Goal: Task Accomplishment & Management: Manage account settings

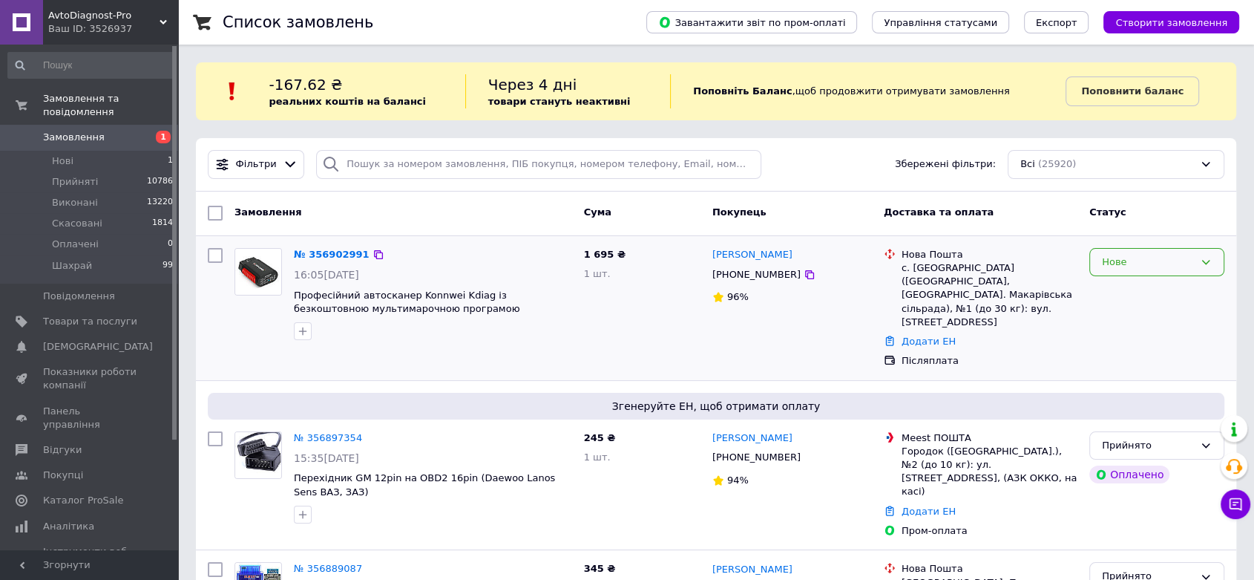
click at [1138, 258] on div "Нове" at bounding box center [1148, 263] width 92 height 16
click at [1141, 286] on li "Прийнято" at bounding box center [1157, 292] width 134 height 27
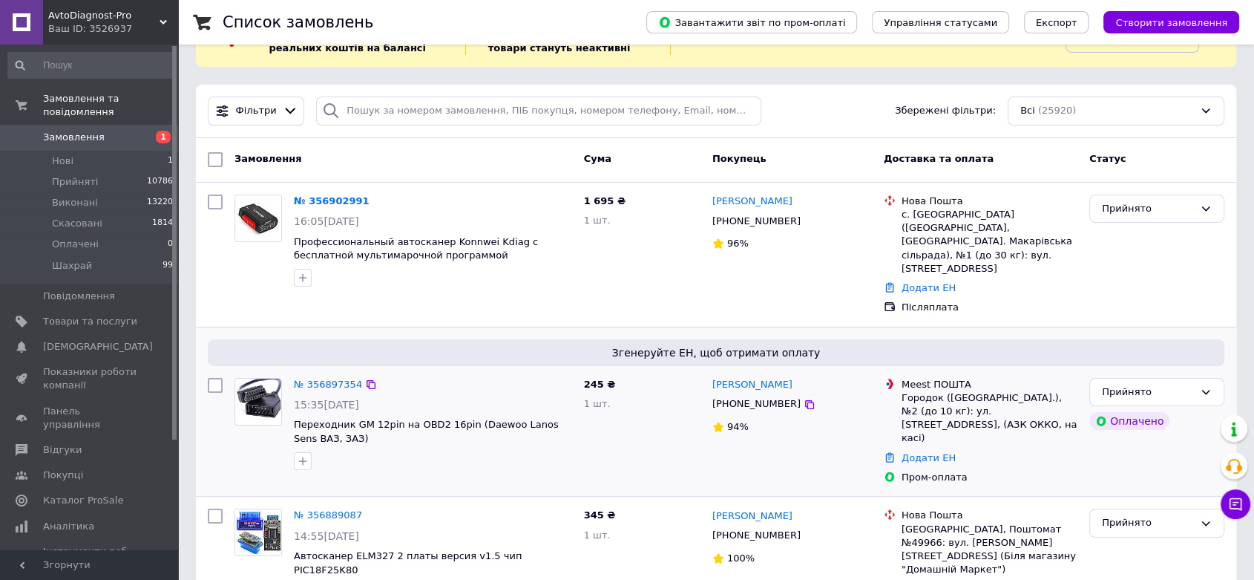
scroll to position [82, 0]
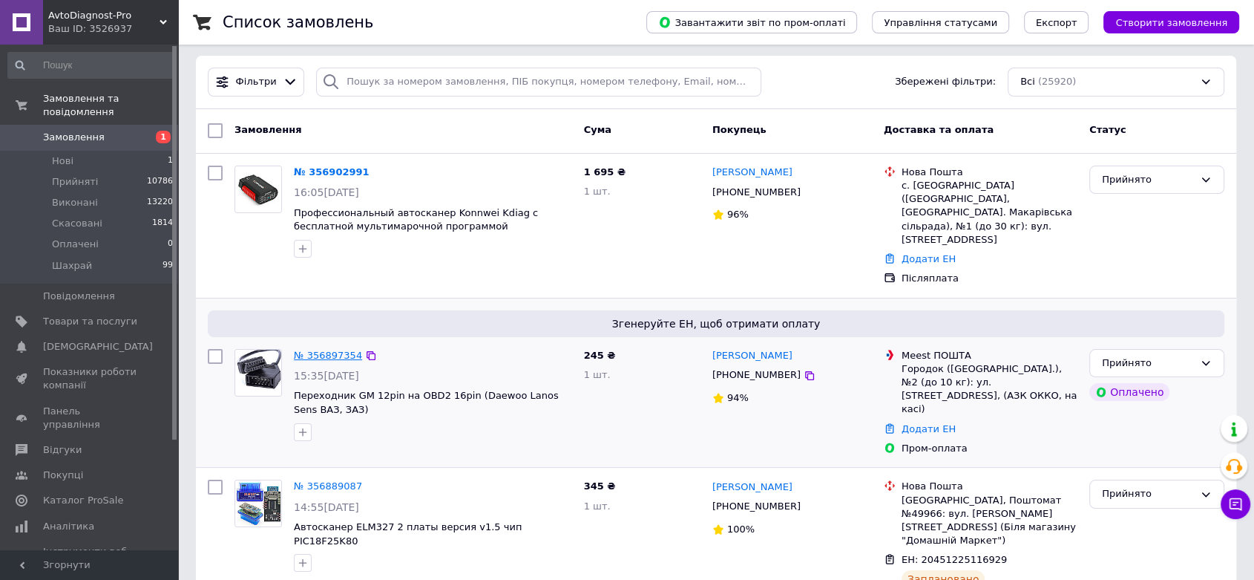
click at [326, 350] on link "№ 356897354" at bounding box center [328, 355] width 68 height 11
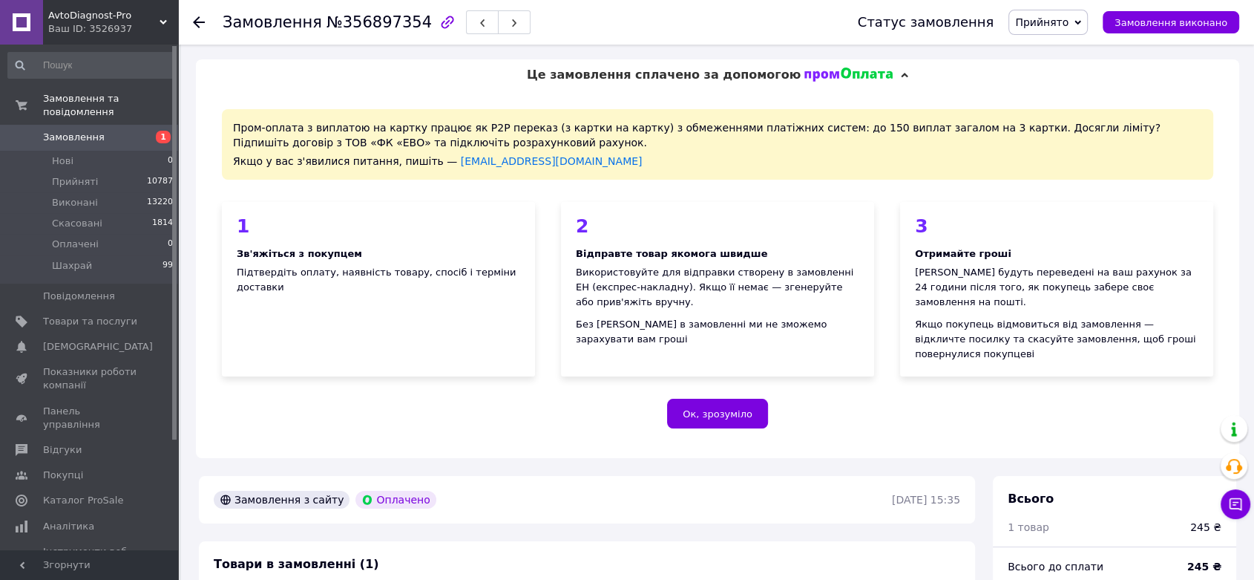
click at [197, 22] on icon at bounding box center [199, 22] width 12 height 12
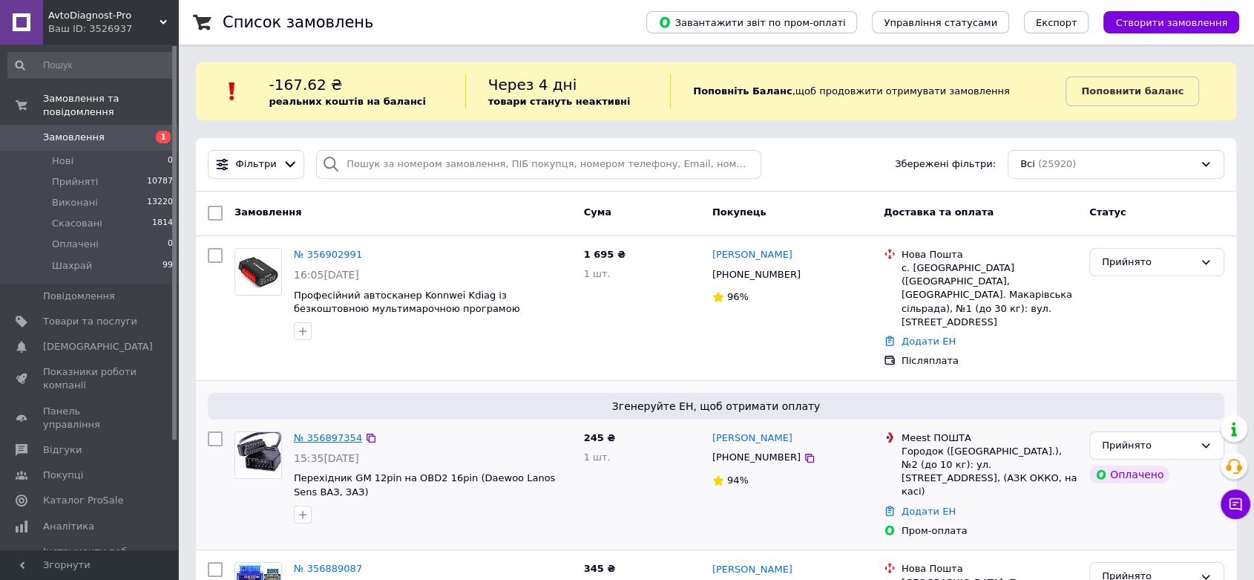
click at [327, 432] on link "№ 356897354" at bounding box center [328, 437] width 68 height 11
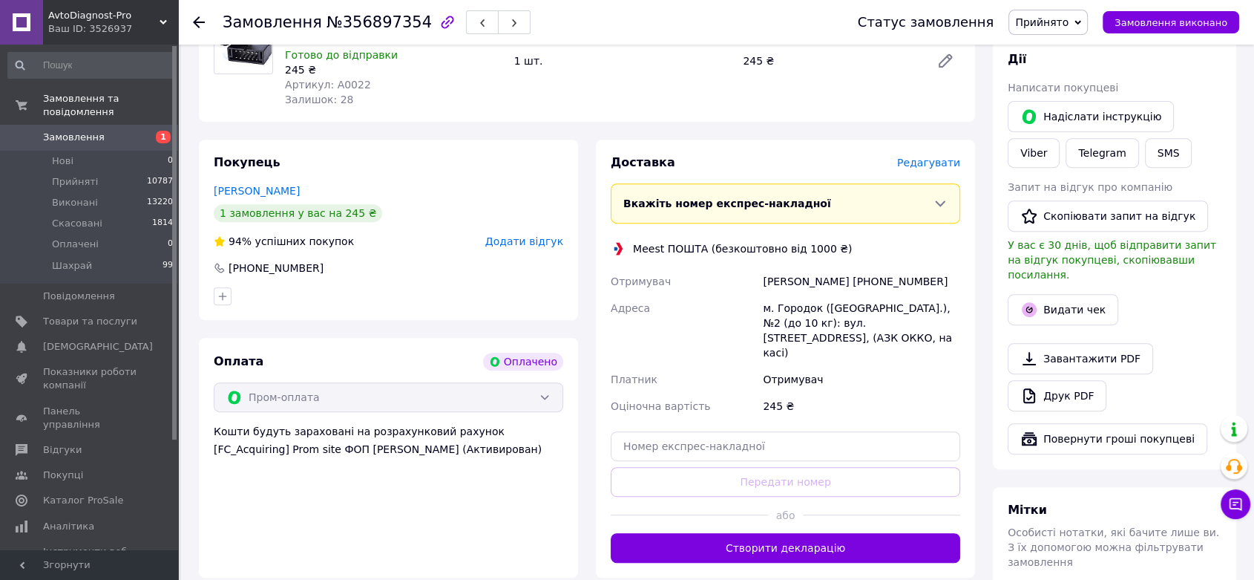
scroll to position [577, 0]
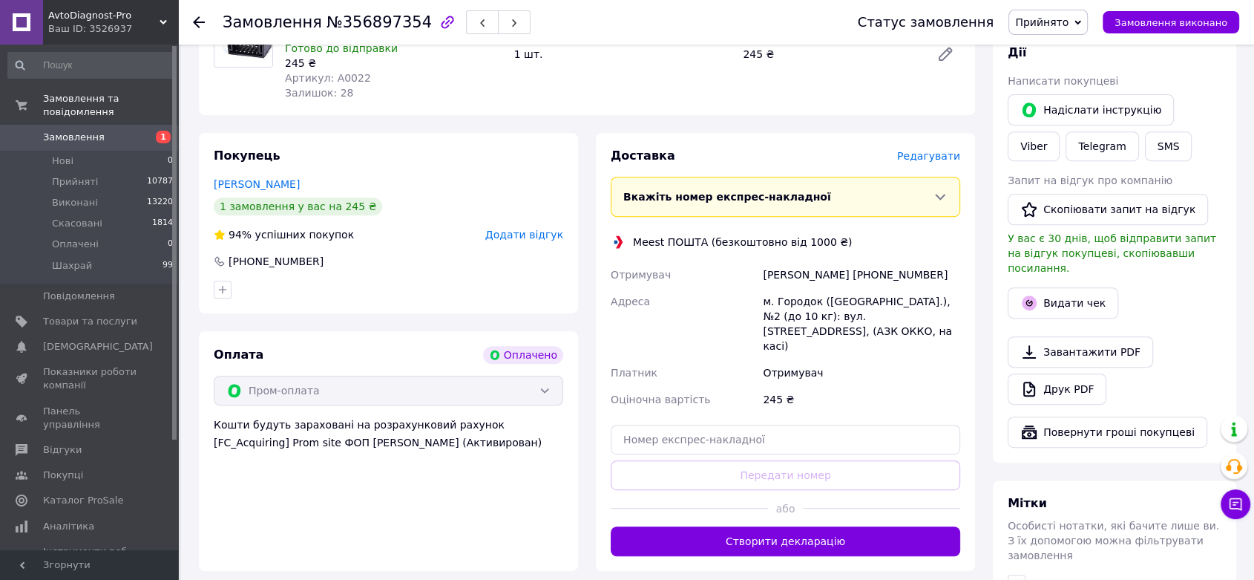
click at [802, 526] on button "Створити декларацію" at bounding box center [786, 541] width 350 height 30
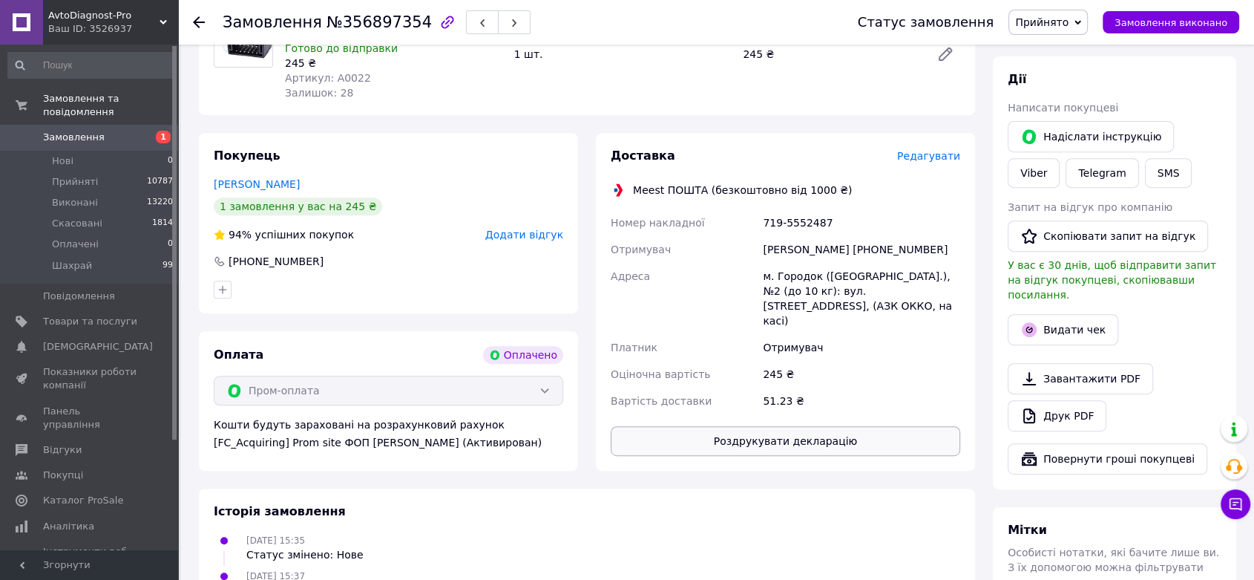
click at [788, 426] on button "Роздрукувати декларацію" at bounding box center [786, 441] width 350 height 30
drag, startPoint x: 824, startPoint y: 204, endPoint x: 744, endPoint y: 203, distance: 80.2
click at [742, 209] on div "Номер накладної 719-5552487 Отримувач Володимир Артим +380684768544 Адреса м. Г…" at bounding box center [785, 311] width 355 height 205
copy div "Номер накладної 719-5552487"
click at [198, 27] on use at bounding box center [199, 22] width 12 height 12
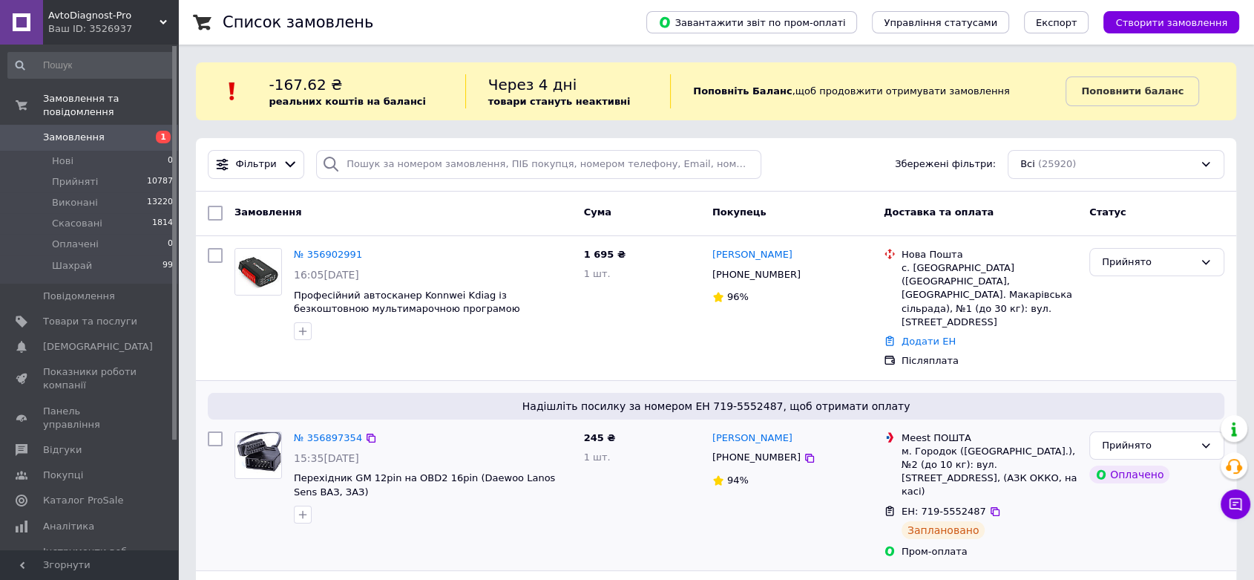
click at [753, 451] on span "[PHONE_NUMBER]" at bounding box center [756, 456] width 88 height 11
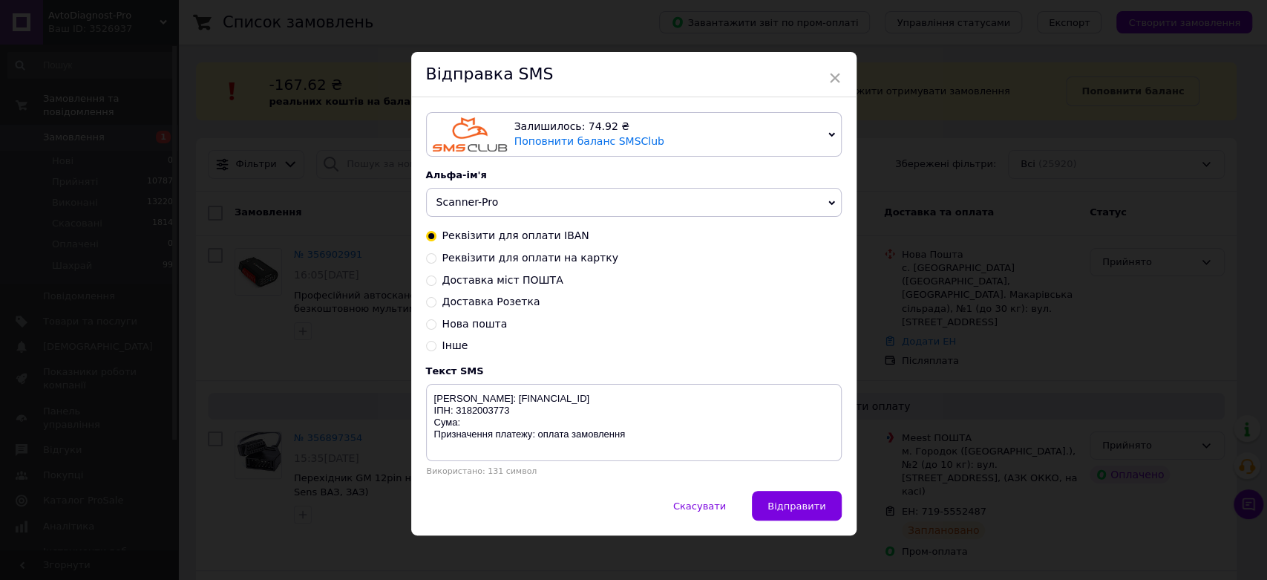
click at [511, 200] on span "Scanner-Pro" at bounding box center [634, 203] width 416 height 30
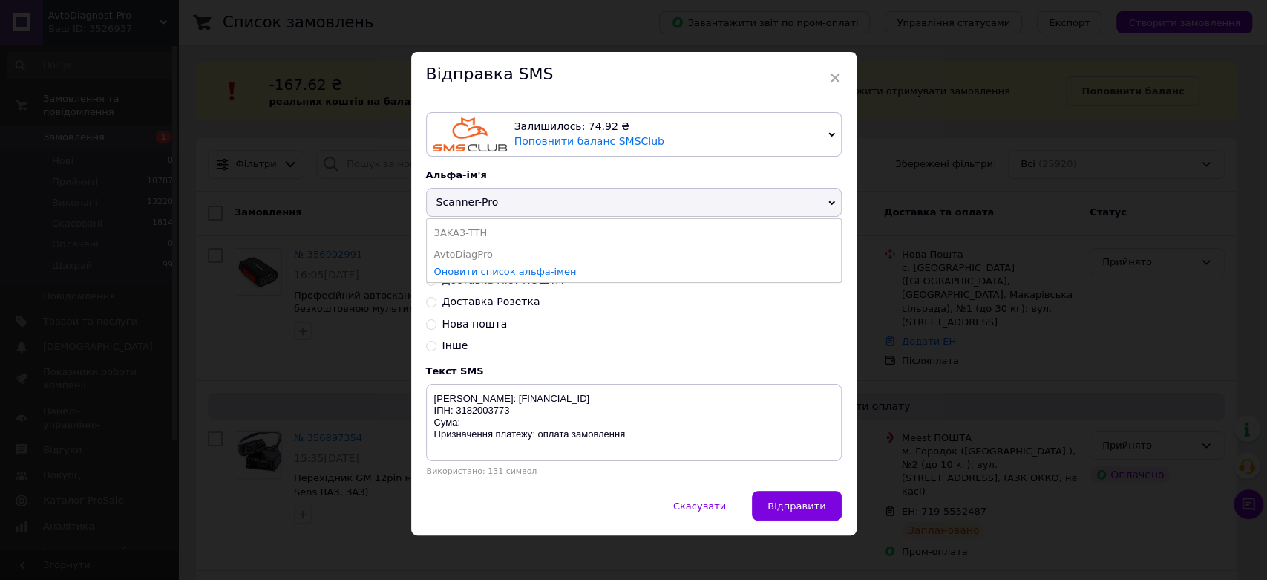
click at [491, 251] on li "AvtoDiagPro" at bounding box center [634, 254] width 414 height 21
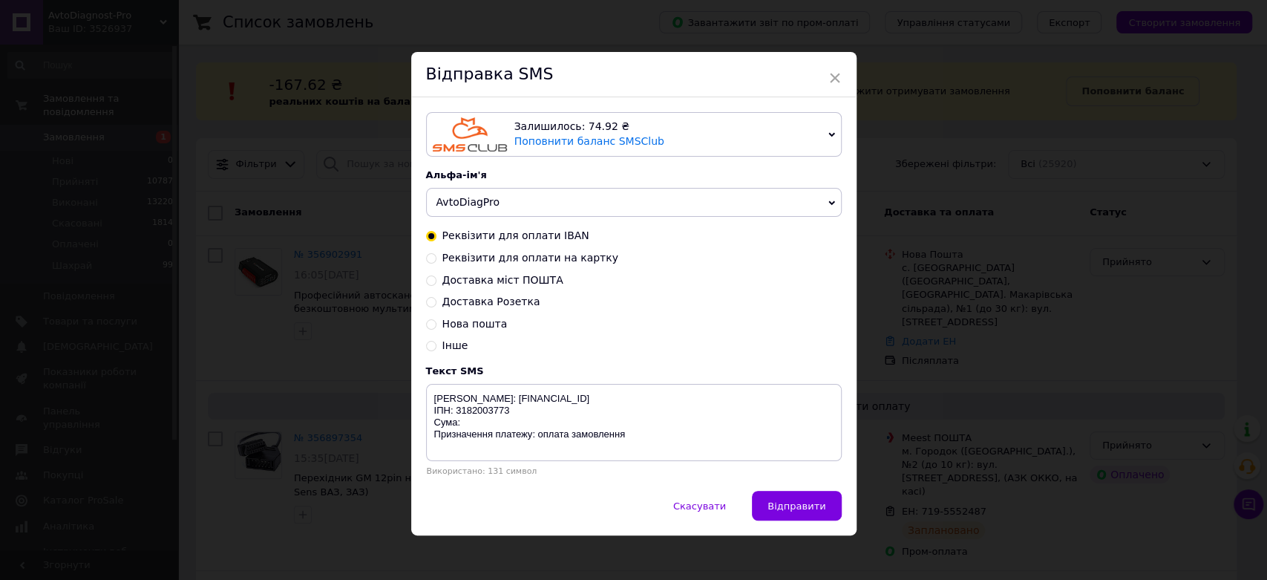
click at [516, 280] on span "Доставка міст ПОШТА" at bounding box center [502, 280] width 121 height 12
click at [436, 280] on input "Доставка міст ПОШТА" at bounding box center [431, 279] width 10 height 10
radio input "true"
radio input "false"
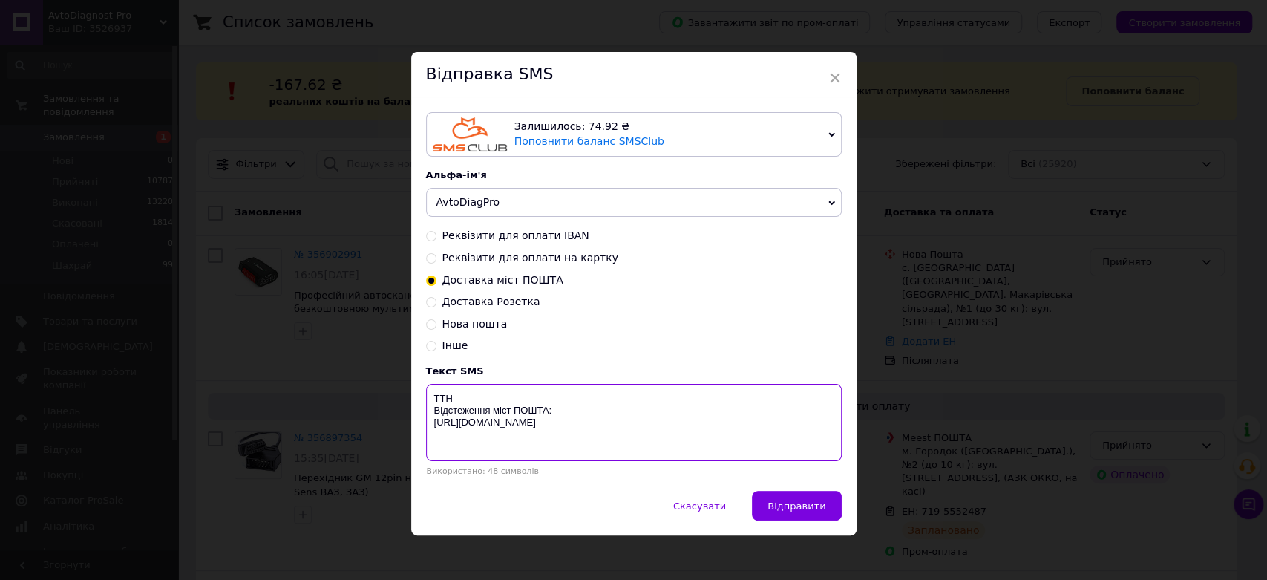
click at [488, 402] on textarea "ТТН Відстеження міст ПОШТА: http://surl.li/ucrqb" at bounding box center [634, 422] width 416 height 77
paste textarea "719-5552487"
type textarea "ТТН 719-5552487 Відстеження міст ПОШТА: http://surl.li/ucrqb"
click at [819, 505] on span "Відправити" at bounding box center [796, 505] width 58 height 11
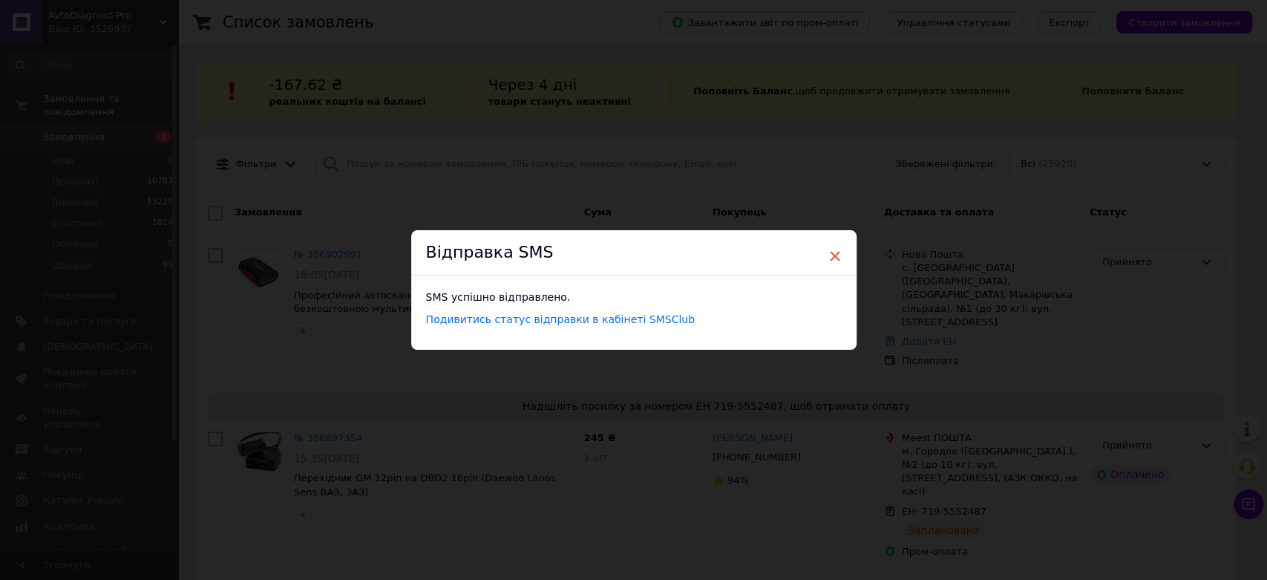
click at [831, 253] on span "×" at bounding box center [834, 255] width 13 height 25
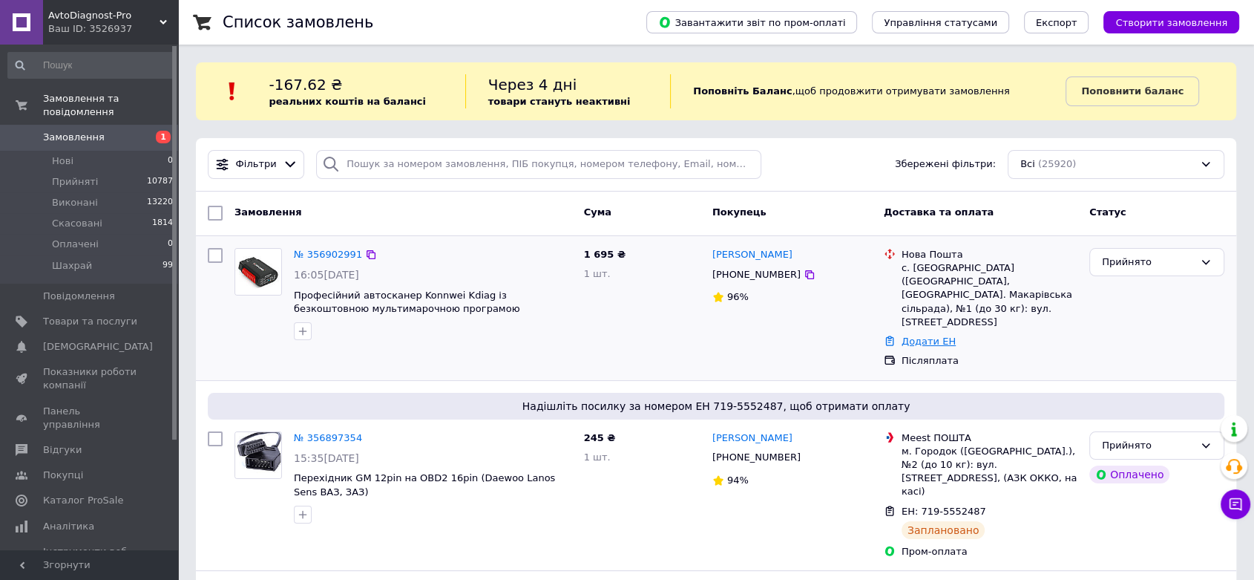
click at [925, 335] on link "Додати ЕН" at bounding box center [929, 340] width 54 height 11
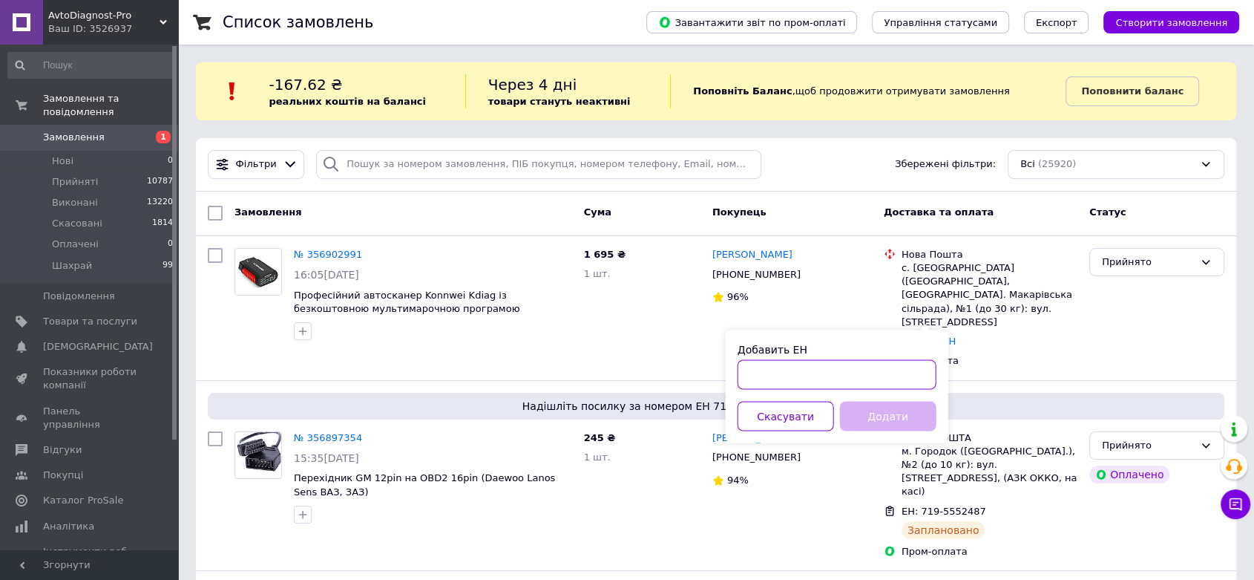
drag, startPoint x: 800, startPoint y: 373, endPoint x: 848, endPoint y: 396, distance: 53.1
click at [799, 373] on input "Добавить ЕН" at bounding box center [837, 374] width 199 height 30
paste input "20451225224688"
type input "20451225224688"
click at [892, 424] on button "Додати" at bounding box center [888, 416] width 96 height 30
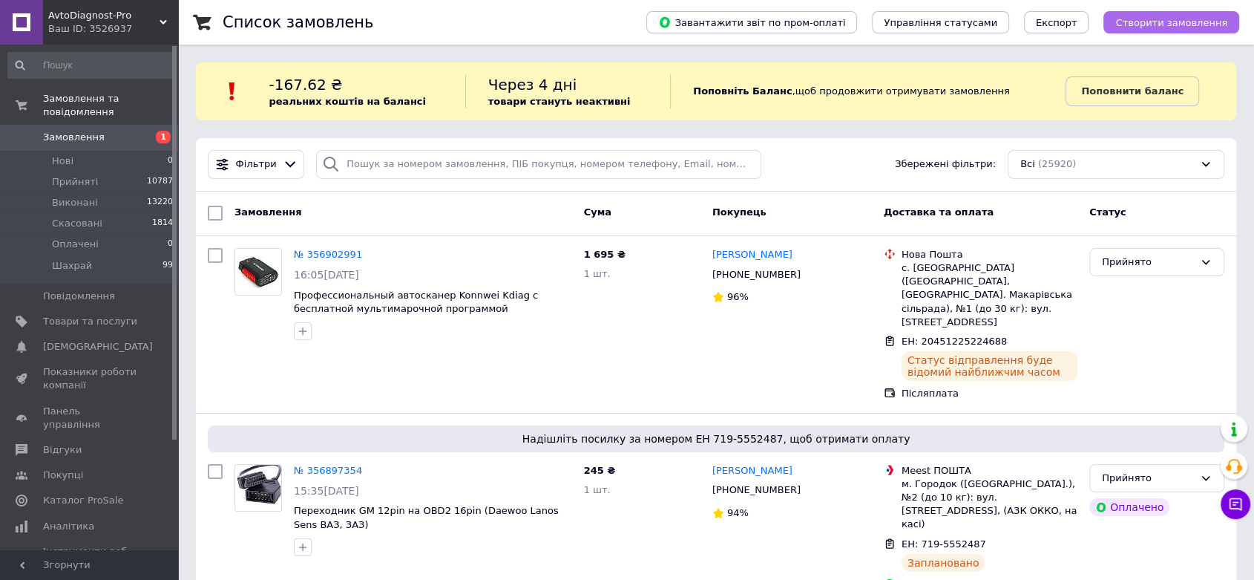
click at [1171, 24] on span "Створити замовлення" at bounding box center [1171, 22] width 112 height 11
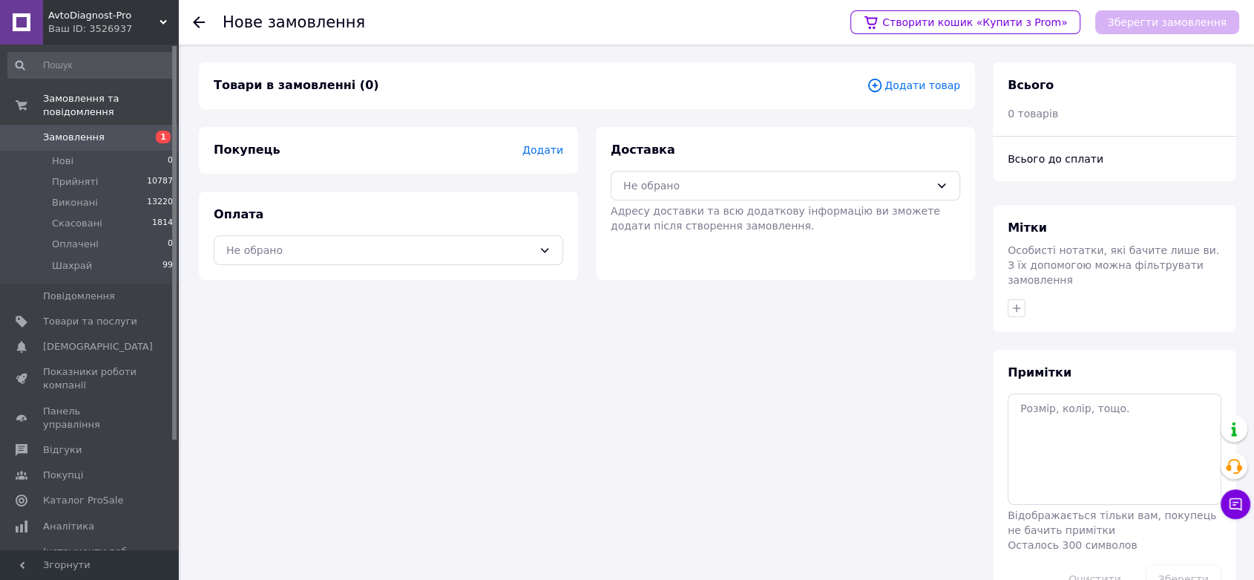
click at [908, 85] on span "Додати товар" at bounding box center [914, 85] width 94 height 16
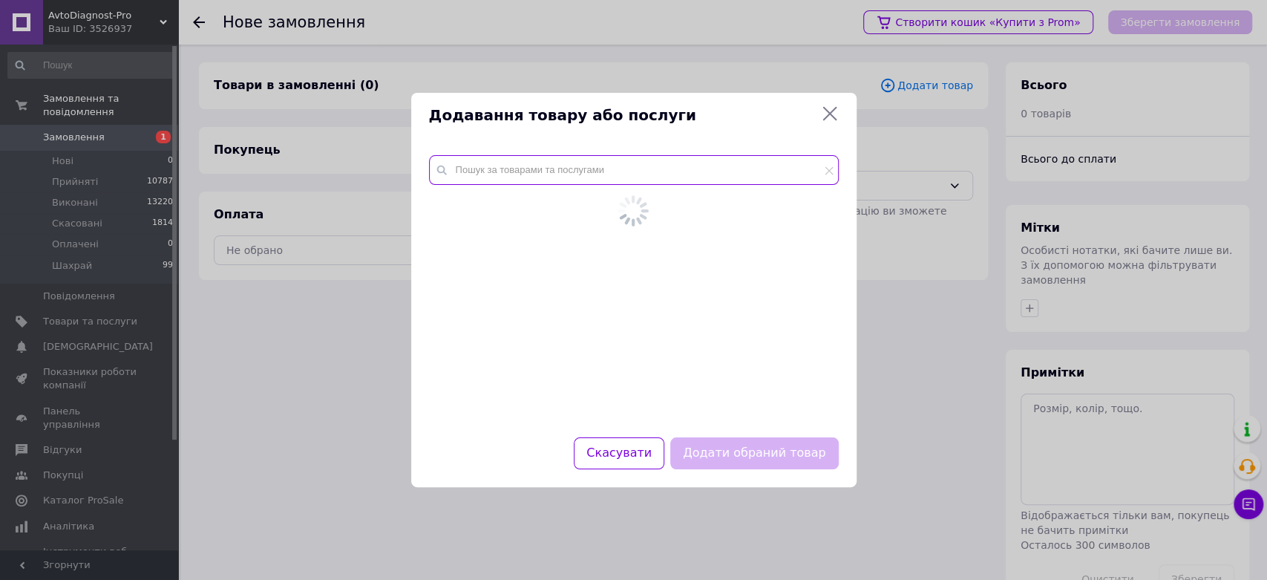
click at [583, 179] on input "text" at bounding box center [634, 170] width 410 height 30
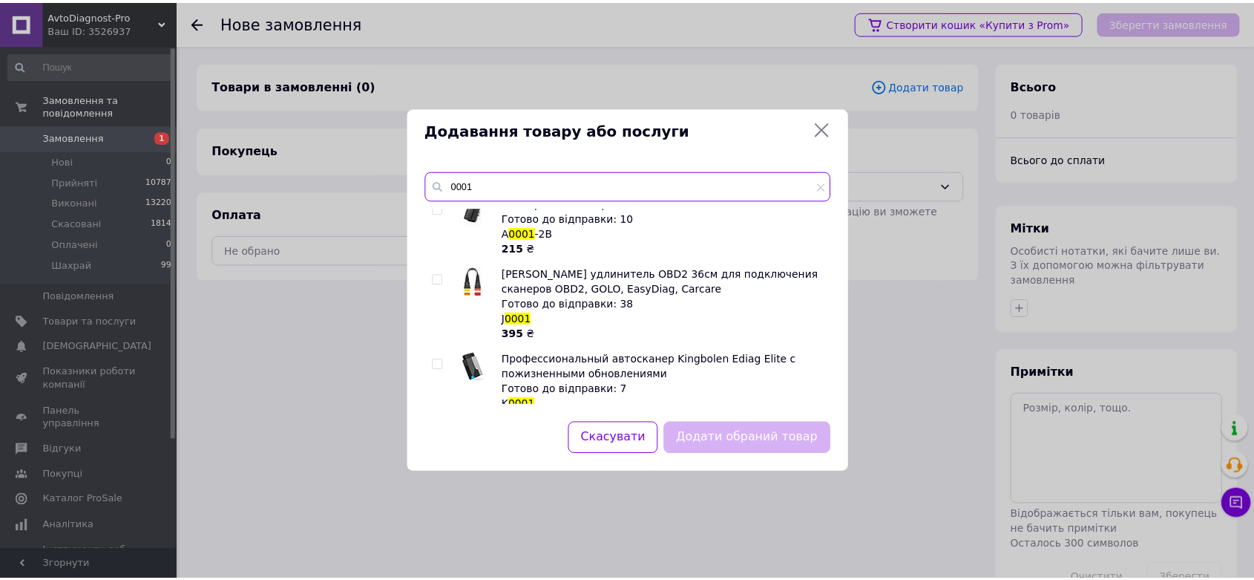
scroll to position [189, 0]
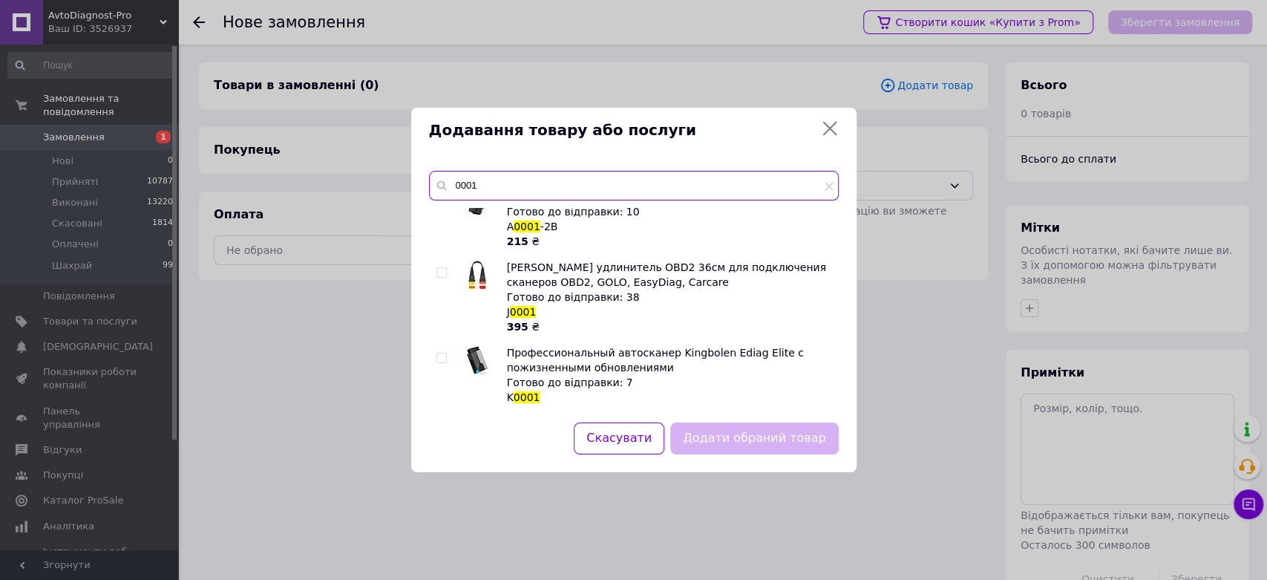
type input "0001"
click at [442, 353] on input "checkbox" at bounding box center [441, 358] width 10 height 10
checkbox input "true"
click at [807, 438] on button "Додати обраний товар" at bounding box center [754, 438] width 168 height 32
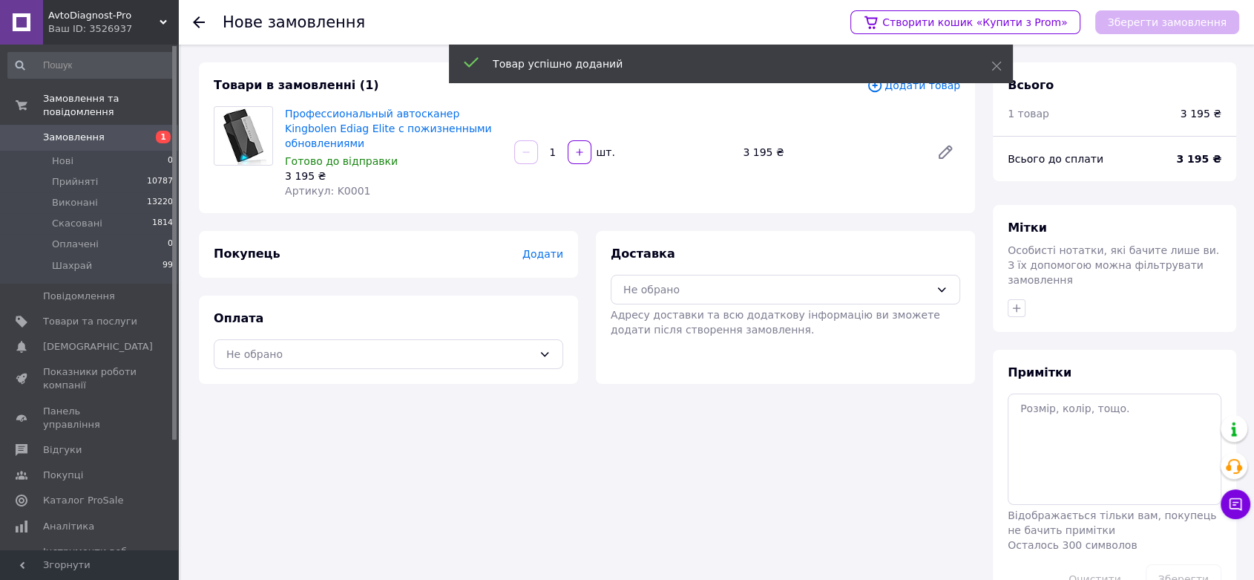
click at [549, 246] on div "Додати" at bounding box center [542, 253] width 41 height 15
click at [545, 248] on span "Додати" at bounding box center [542, 254] width 41 height 12
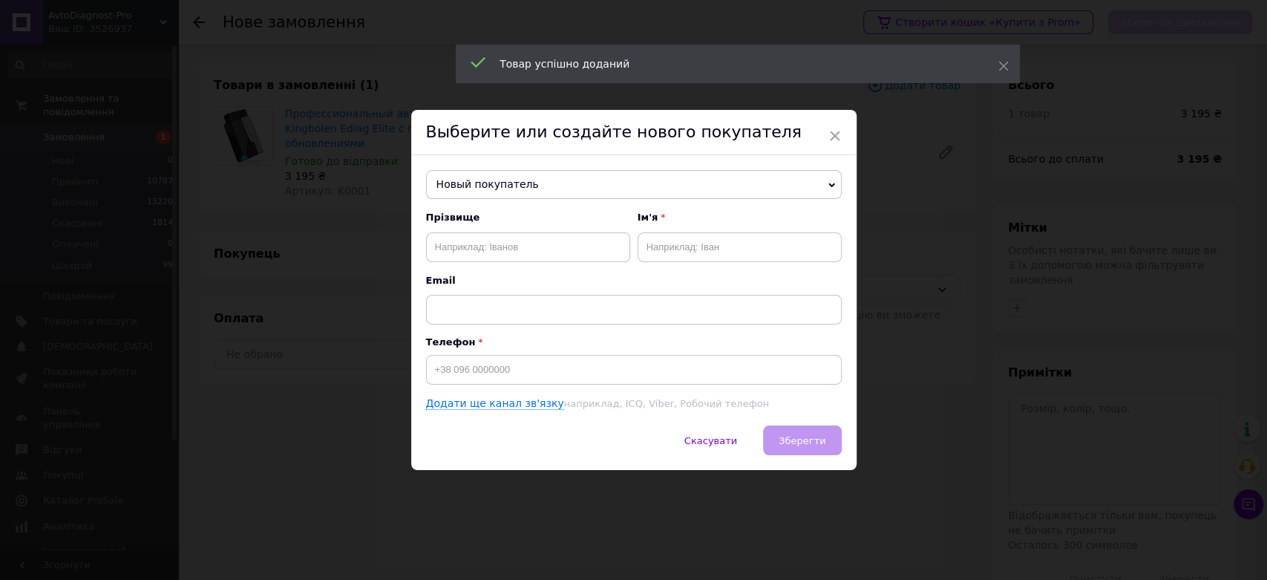
click at [481, 384] on div "Прізвище Ім'я Email Телефон Додати ще канал зв'язку наприклад, ICQ, Viber, Робо…" at bounding box center [634, 311] width 416 height 200
click at [479, 370] on input at bounding box center [634, 370] width 416 height 30
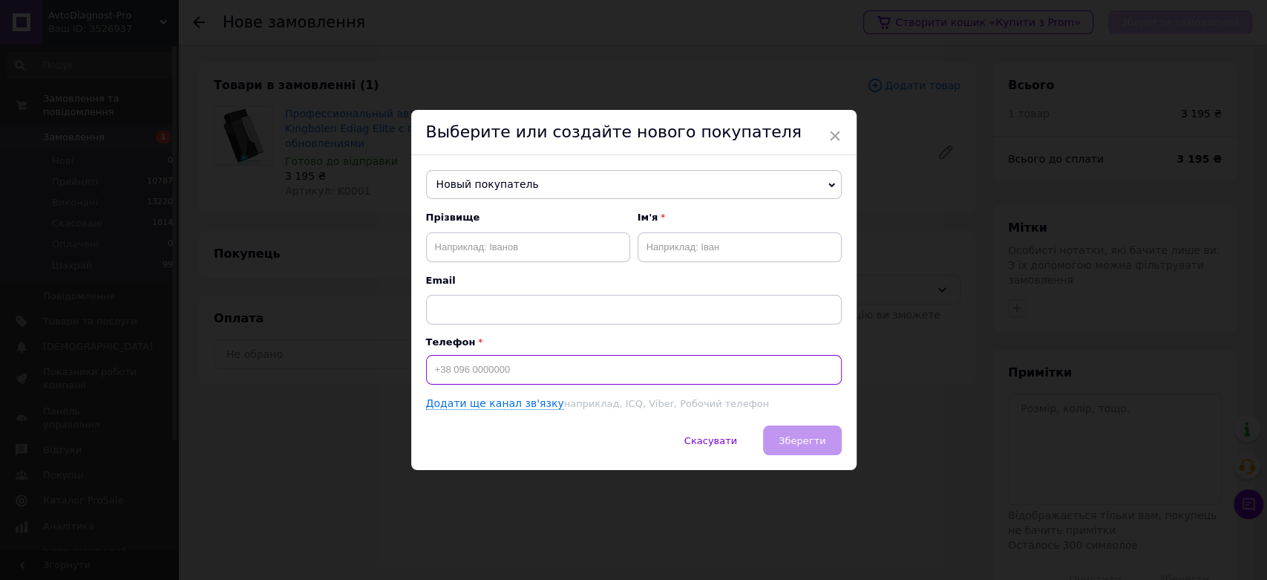
paste input "0981290103"
click at [427, 368] on input "0981290103" at bounding box center [634, 370] width 416 height 30
type input "[PHONE_NUMBER]"
click at [499, 241] on input "text" at bounding box center [528, 247] width 204 height 30
paste input "Левчук"
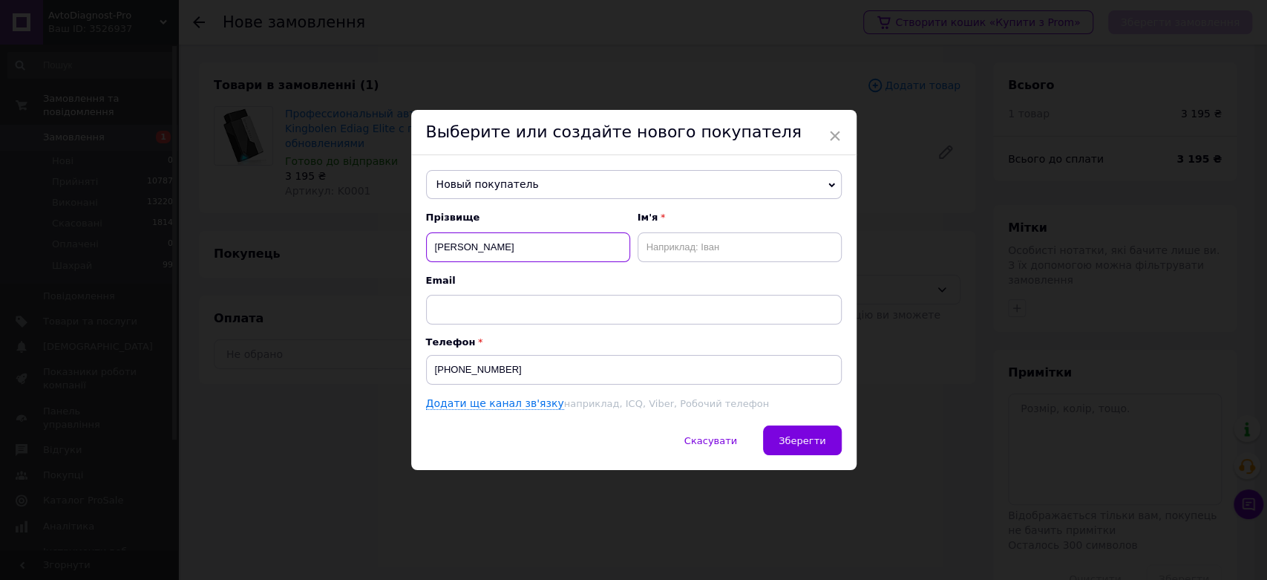
type input "Левчук"
click at [672, 239] on input "text" at bounding box center [740, 247] width 204 height 30
paste input "Микола"
type input "Микола"
click at [801, 445] on span "Зберегти" at bounding box center [802, 440] width 47 height 11
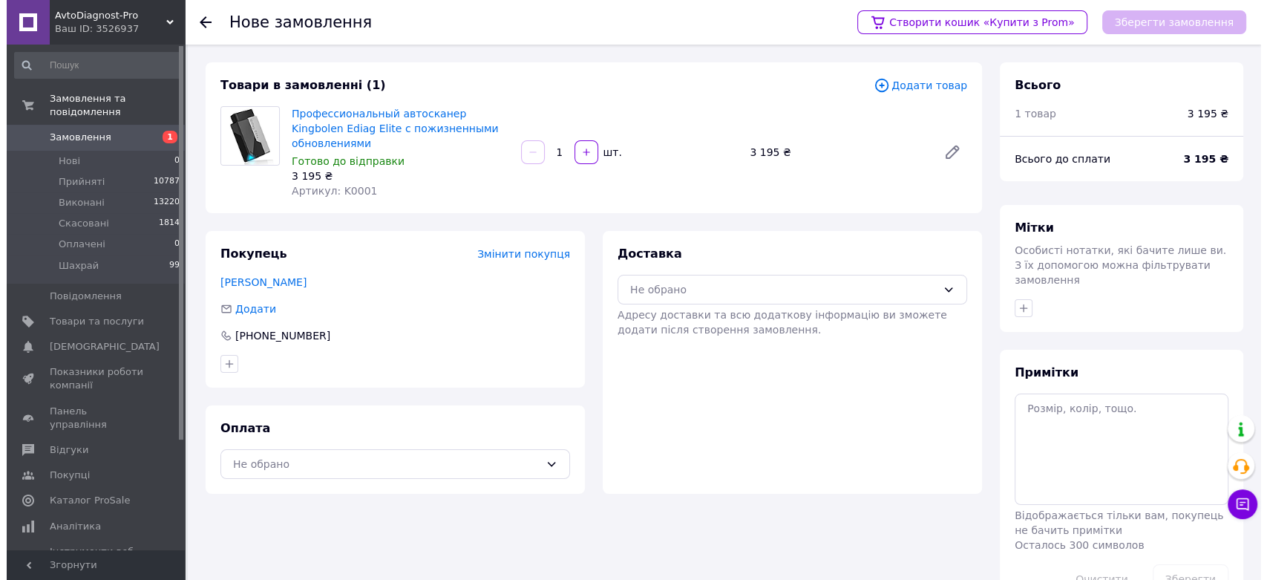
scroll to position [30, 0]
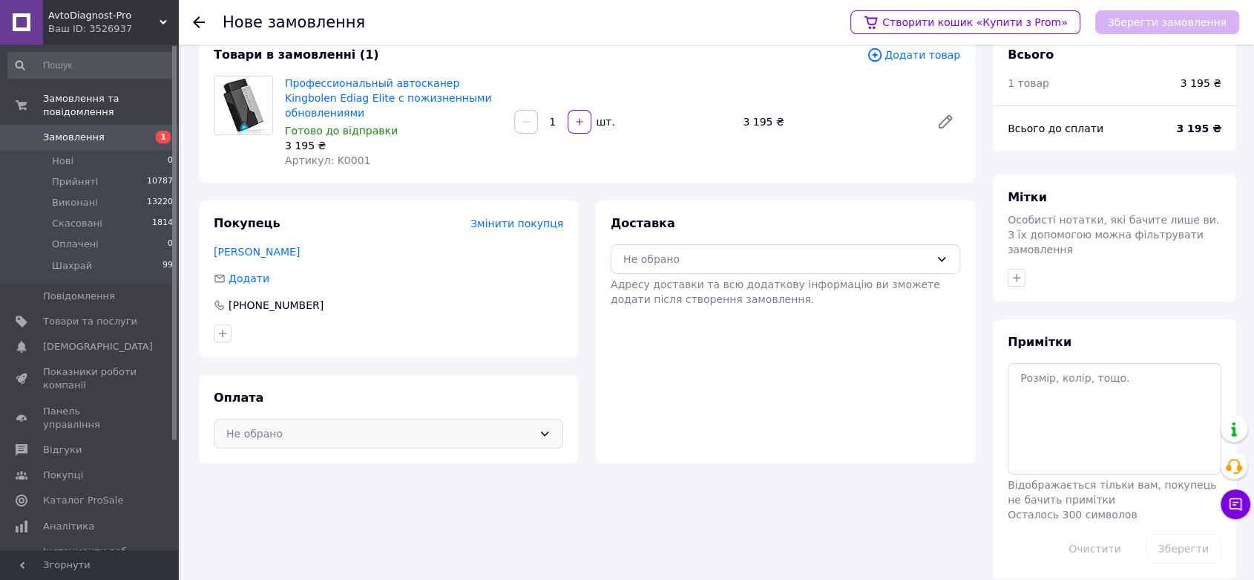
click at [315, 430] on div "Не обрано" at bounding box center [389, 434] width 350 height 30
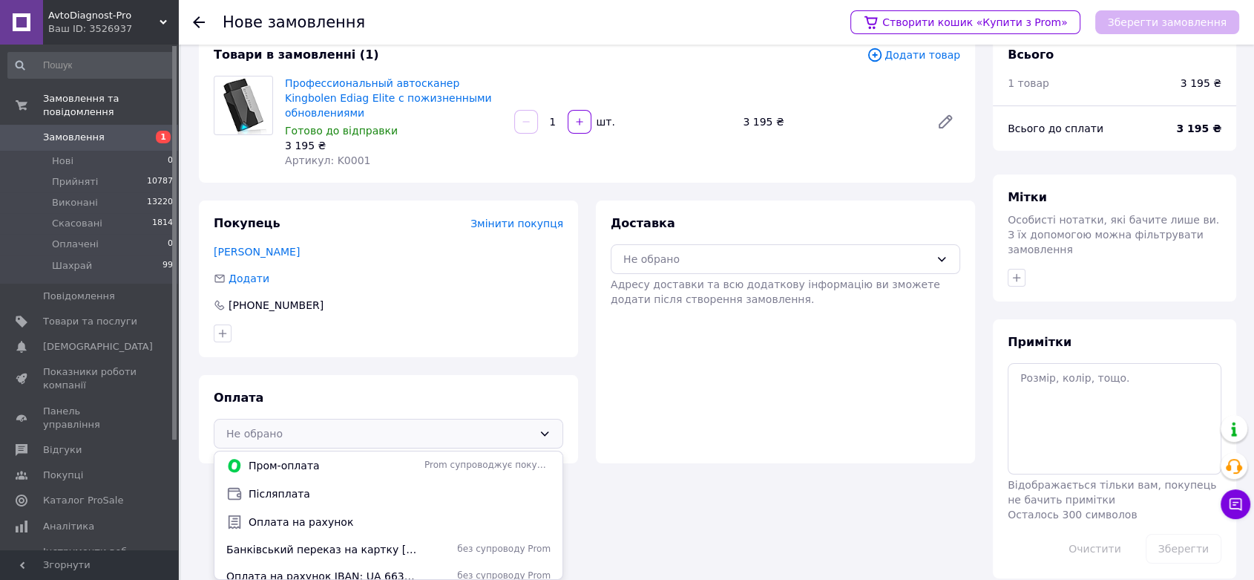
click at [278, 485] on div "Післяплата" at bounding box center [388, 493] width 330 height 16
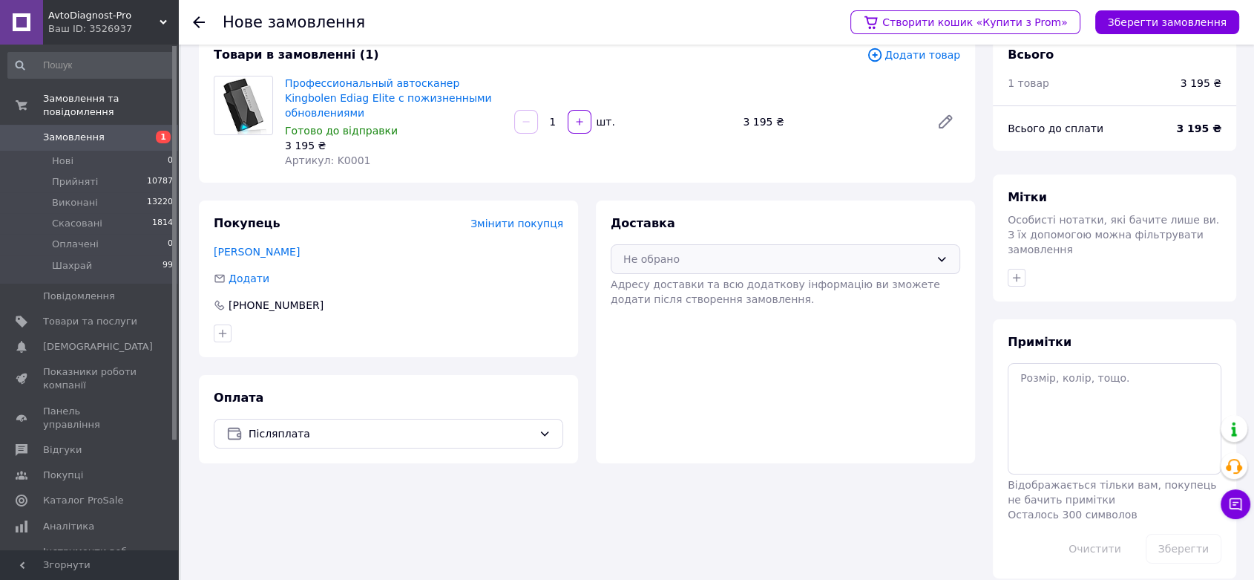
click at [666, 244] on div "Не обрано" at bounding box center [786, 259] width 350 height 30
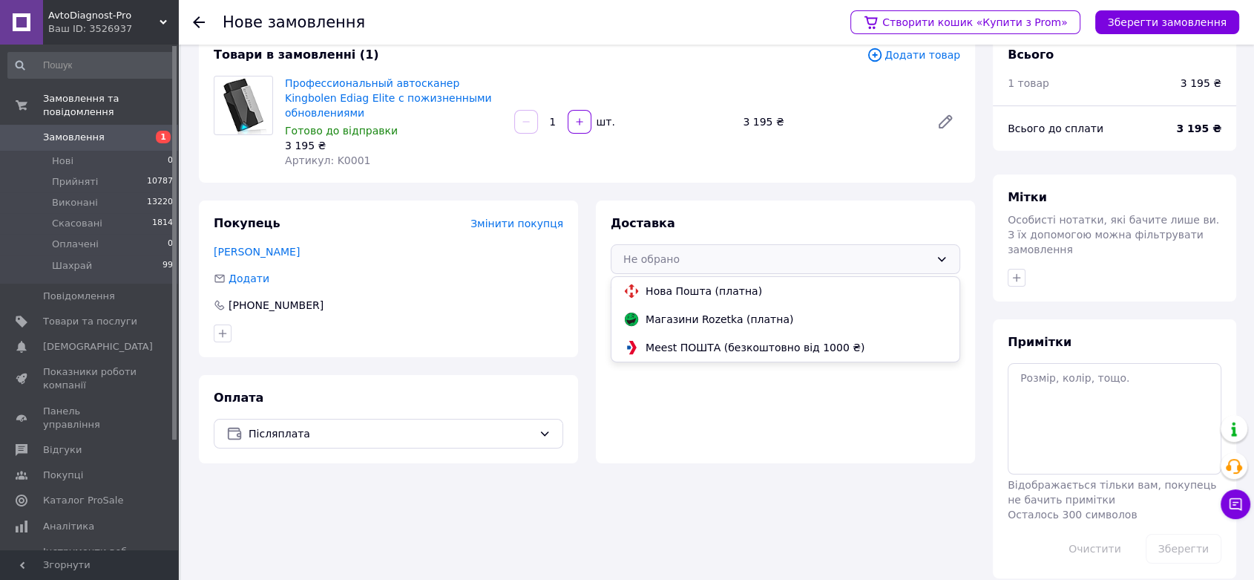
drag, startPoint x: 675, startPoint y: 278, endPoint x: 847, endPoint y: 193, distance: 191.8
click at [675, 284] on span "Нова Пошта (платна)" at bounding box center [797, 291] width 302 height 15
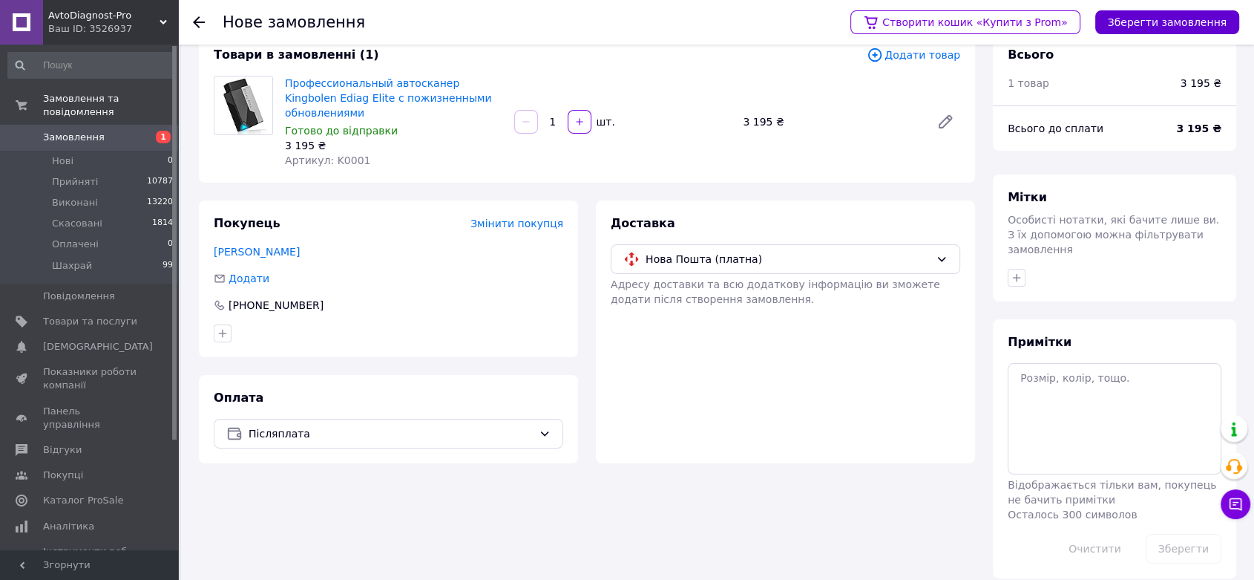
click at [1141, 15] on button "Зберегти замовлення" at bounding box center [1167, 22] width 144 height 24
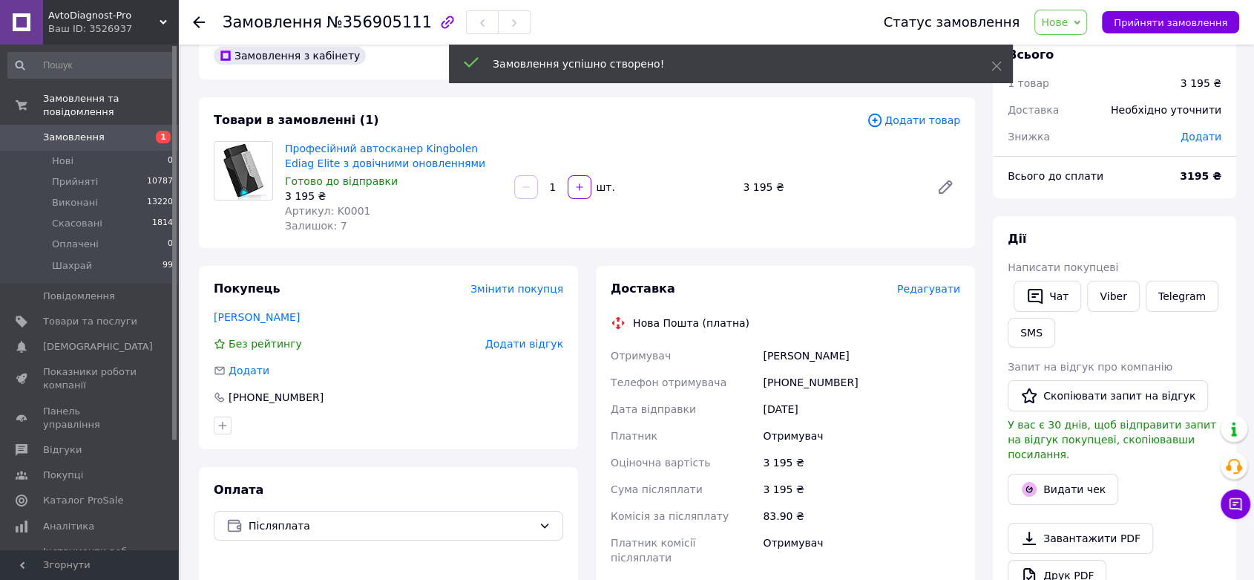
click at [938, 284] on span "Редагувати" at bounding box center [928, 289] width 63 height 12
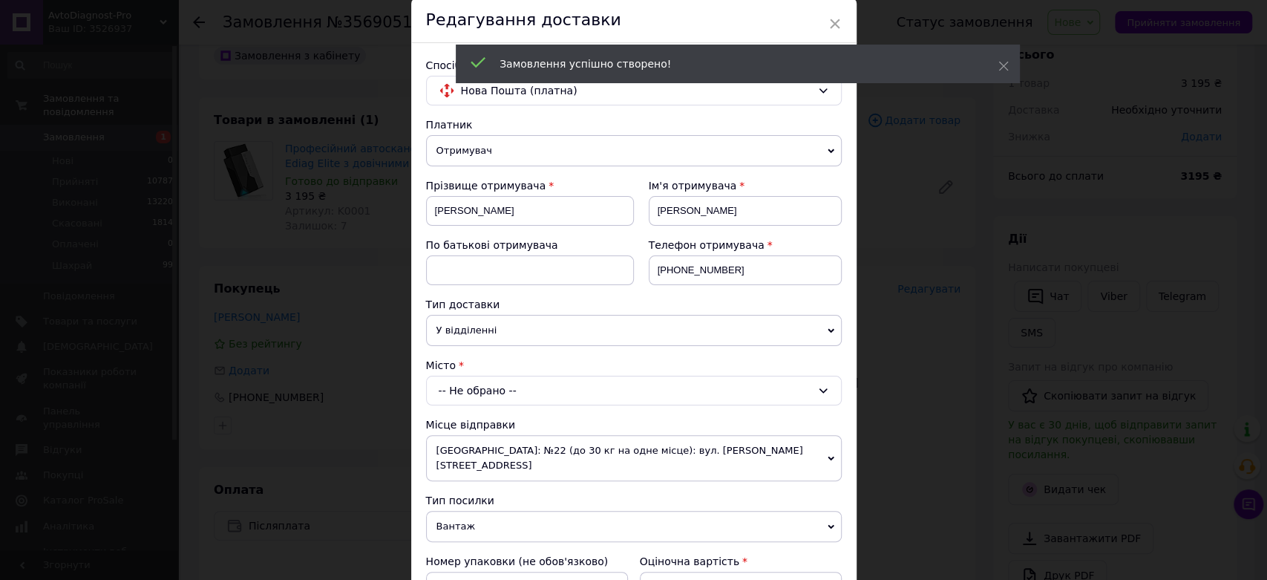
scroll to position [82, 0]
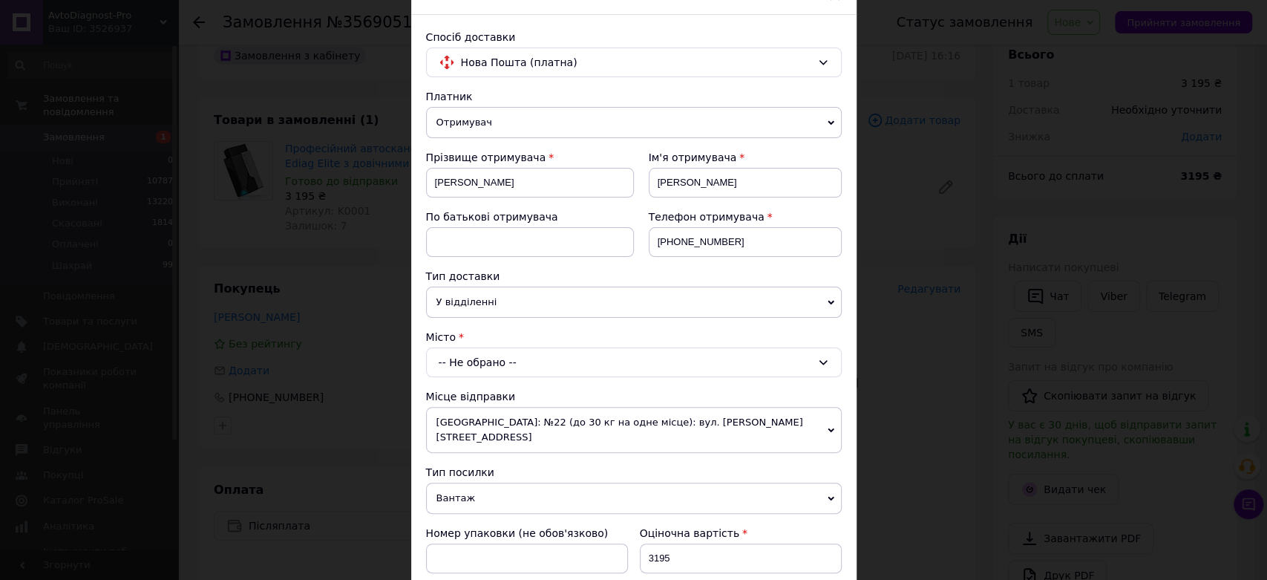
click at [528, 356] on div "-- Не обрано --" at bounding box center [634, 362] width 416 height 30
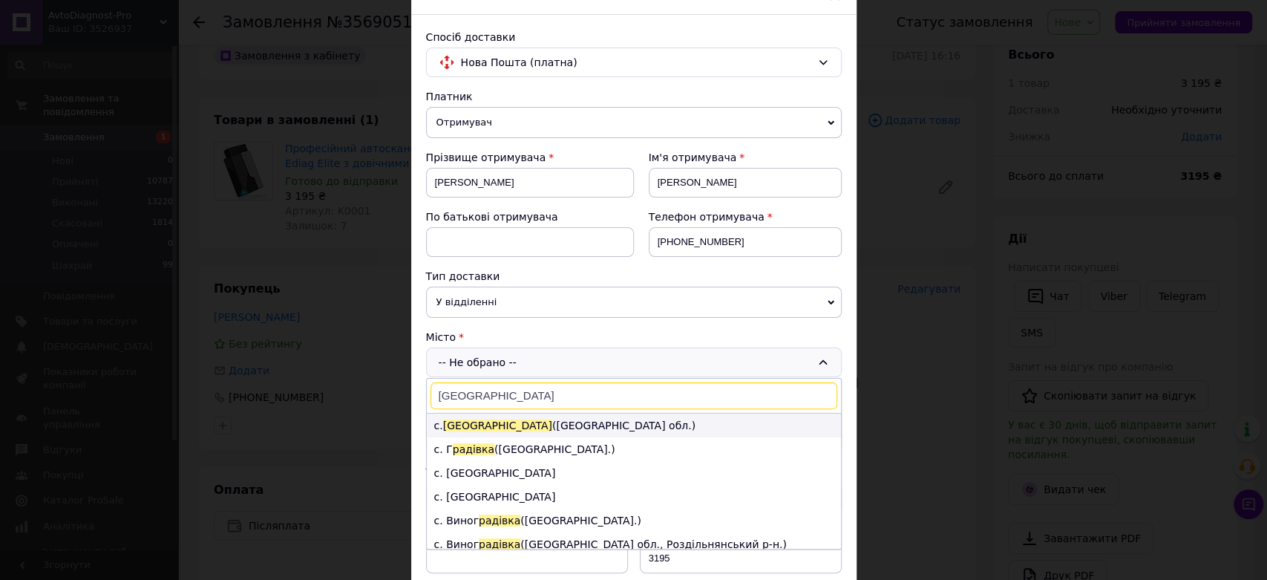
type input "Радівка"
click at [499, 425] on li "с. Радівка (Вінницька обл.)" at bounding box center [634, 425] width 414 height 24
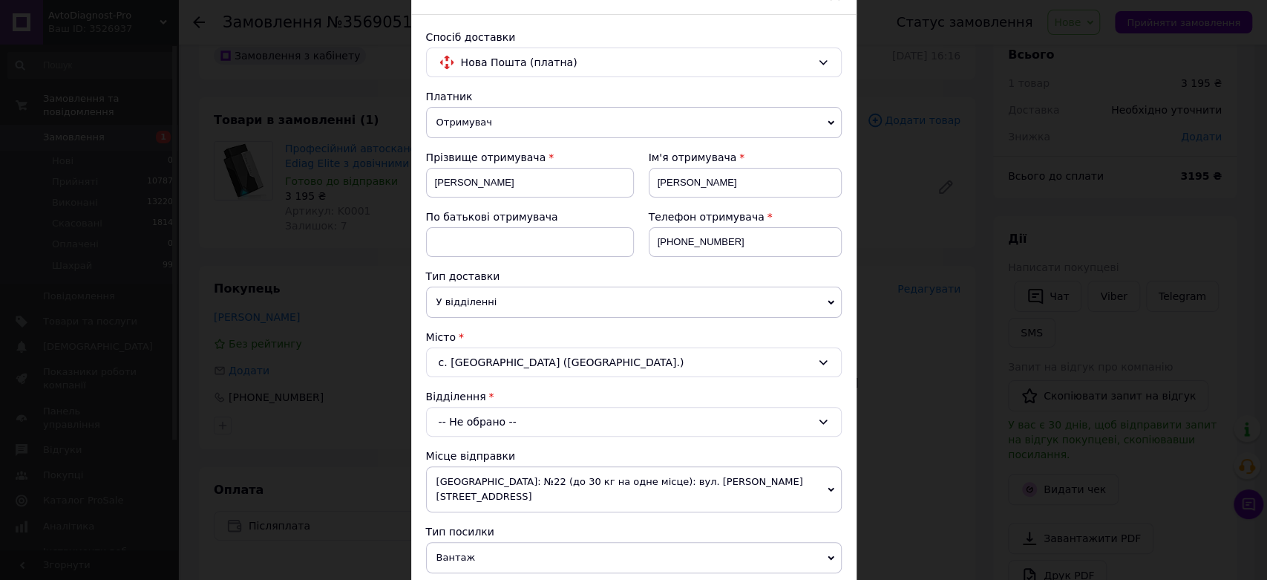
click at [499, 422] on div "-- Не обрано --" at bounding box center [634, 422] width 416 height 30
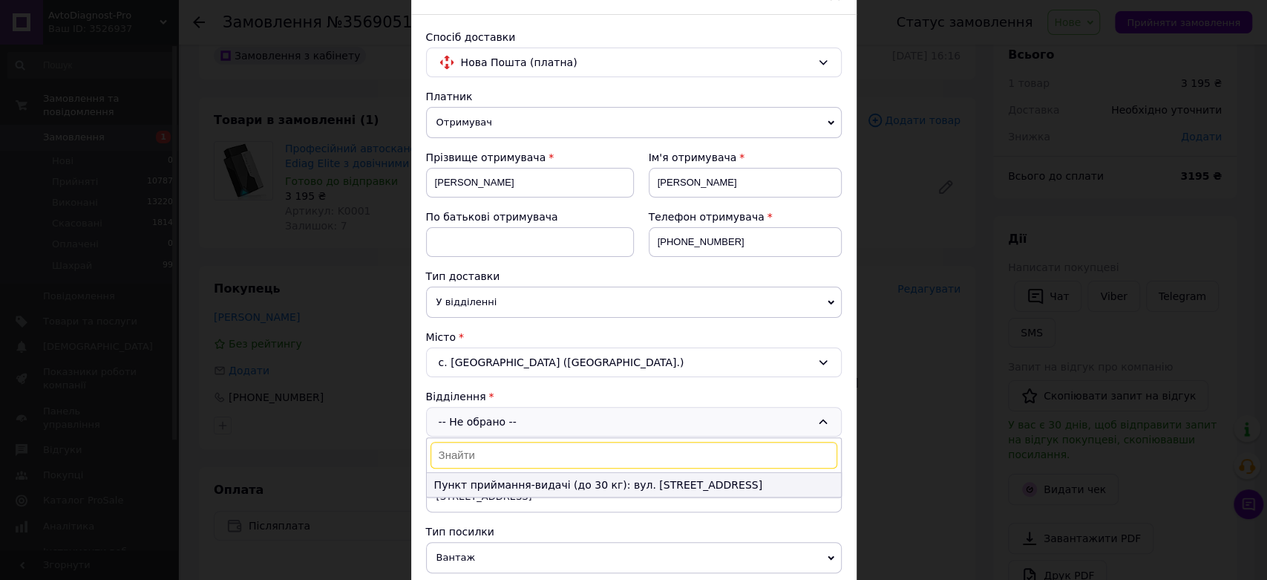
click at [524, 474] on li "Пункт приймання-видачі (до 30 кг): вул. Центральна,1а" at bounding box center [634, 485] width 414 height 24
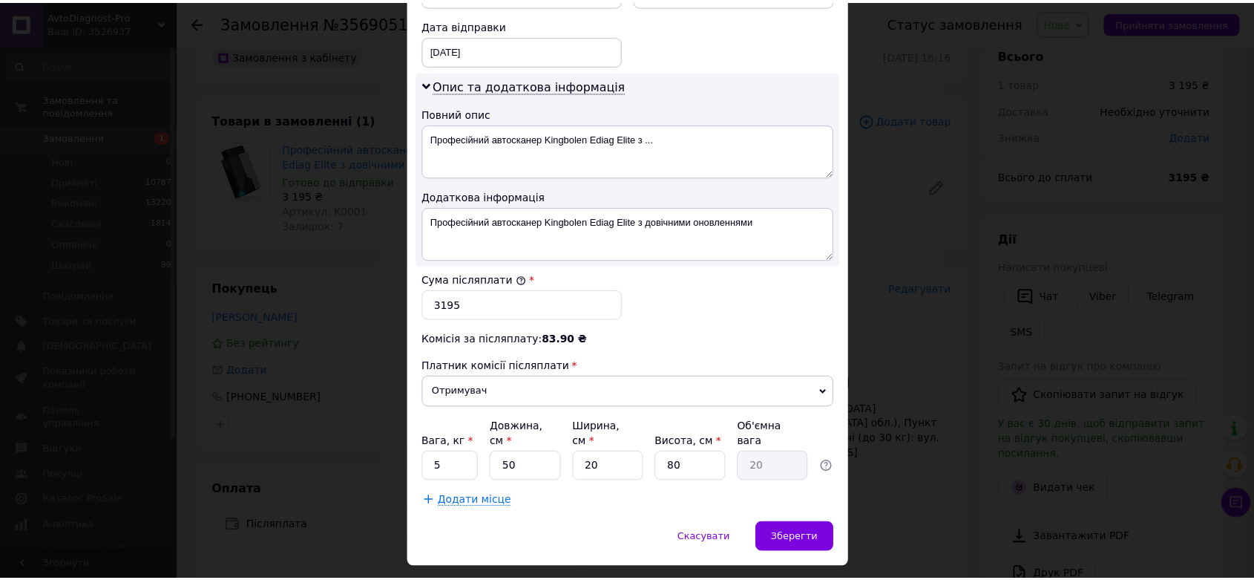
scroll to position [715, 0]
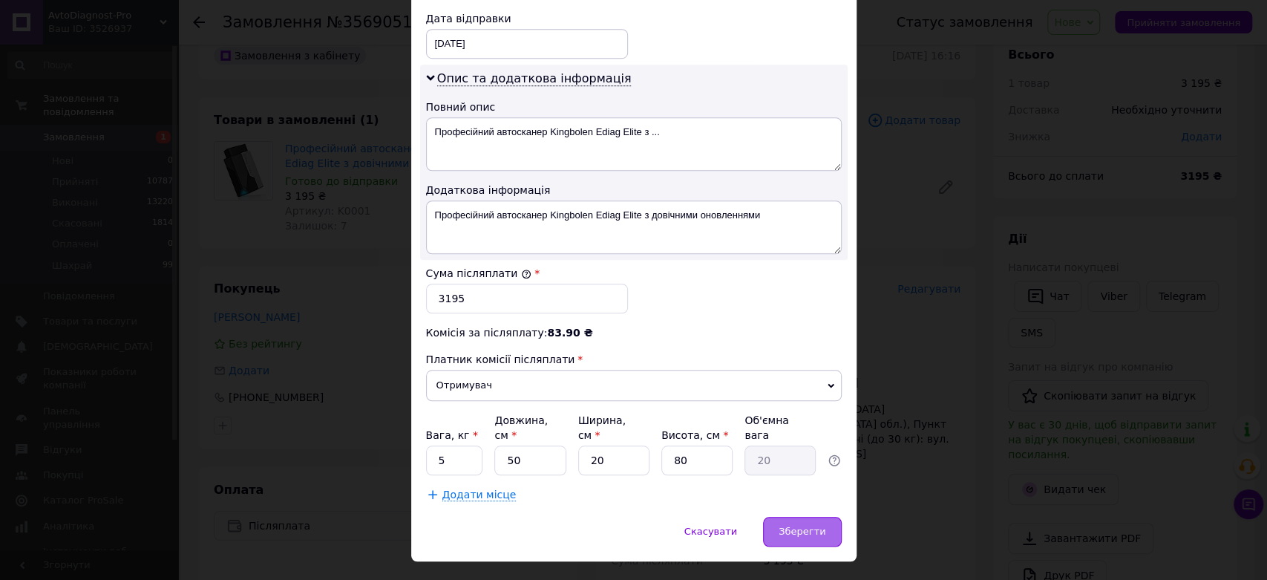
click at [807, 525] on span "Зберегти" at bounding box center [802, 530] width 47 height 11
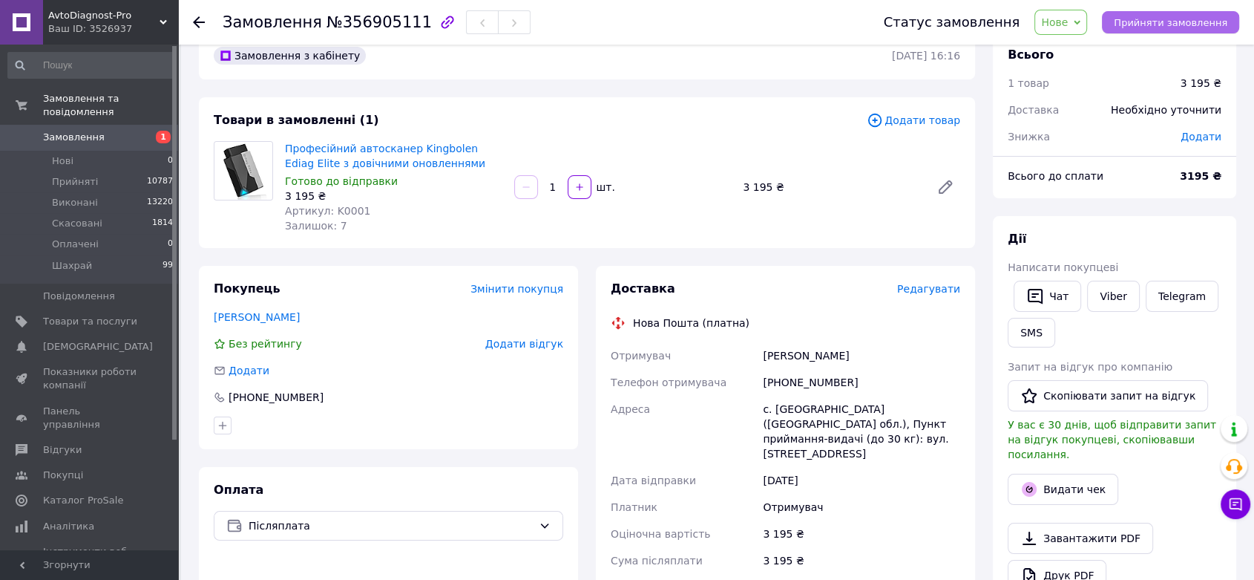
click at [1190, 23] on span "Прийняти замовлення" at bounding box center [1171, 22] width 114 height 11
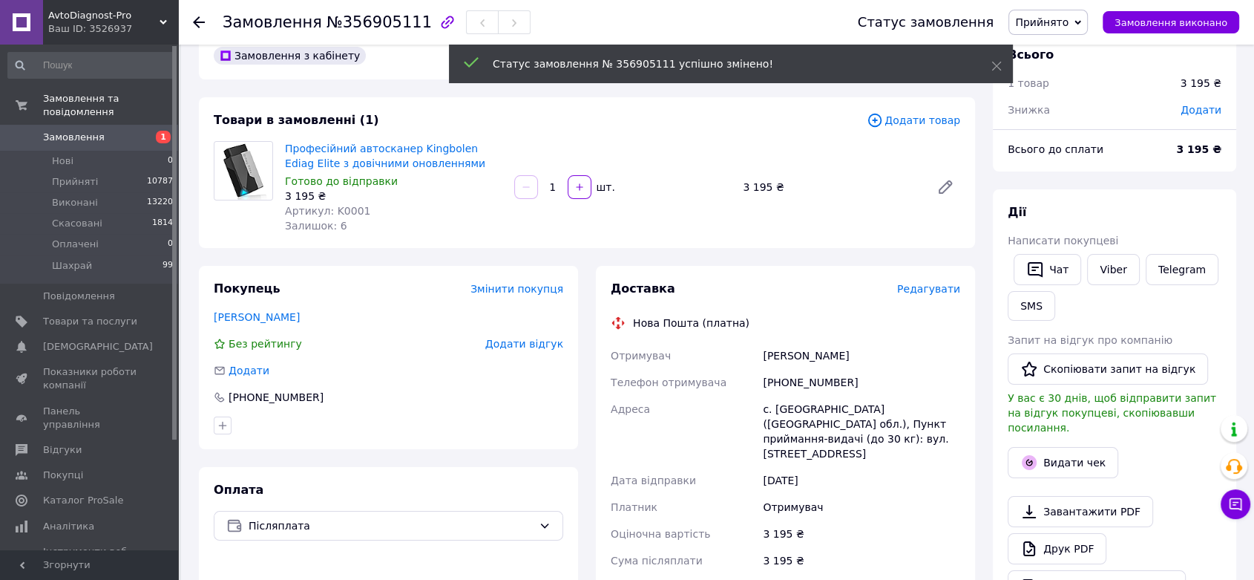
click at [199, 21] on icon at bounding box center [199, 22] width 12 height 12
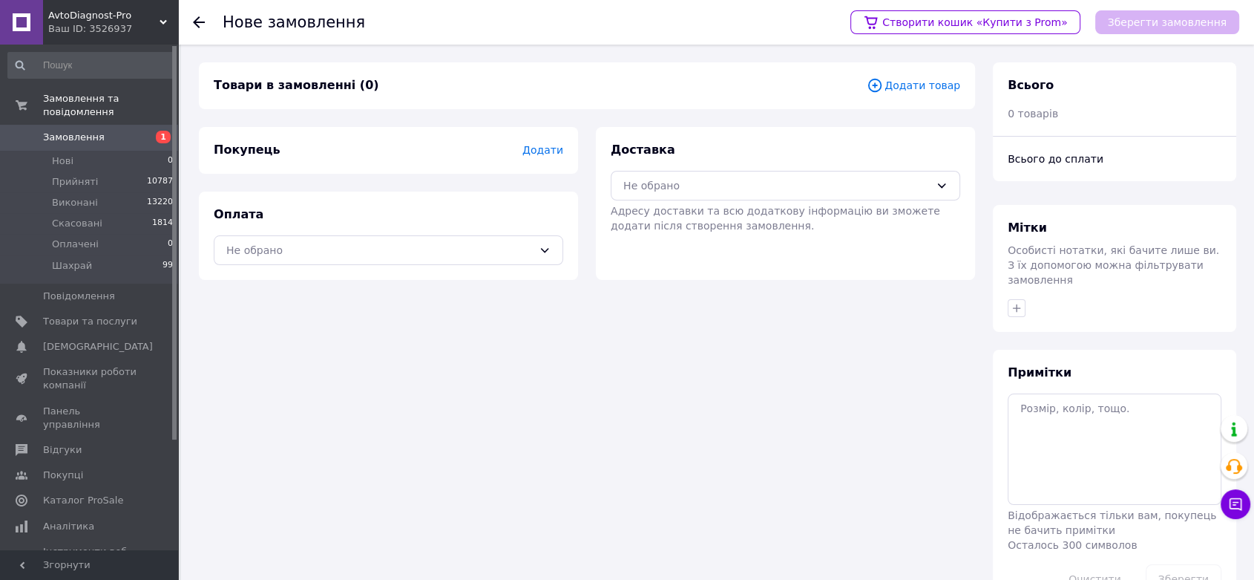
drag, startPoint x: 203, startPoint y: 24, endPoint x: 231, endPoint y: 165, distance: 143.8
click at [200, 23] on icon at bounding box center [199, 22] width 12 height 12
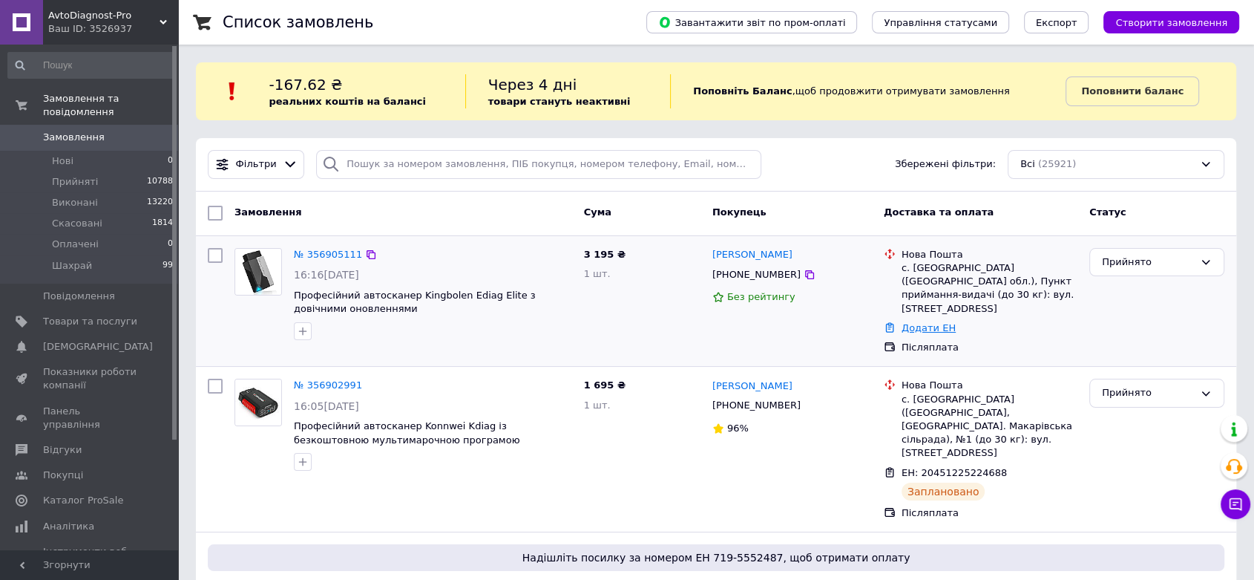
click at [926, 322] on link "Додати ЕН" at bounding box center [929, 327] width 54 height 11
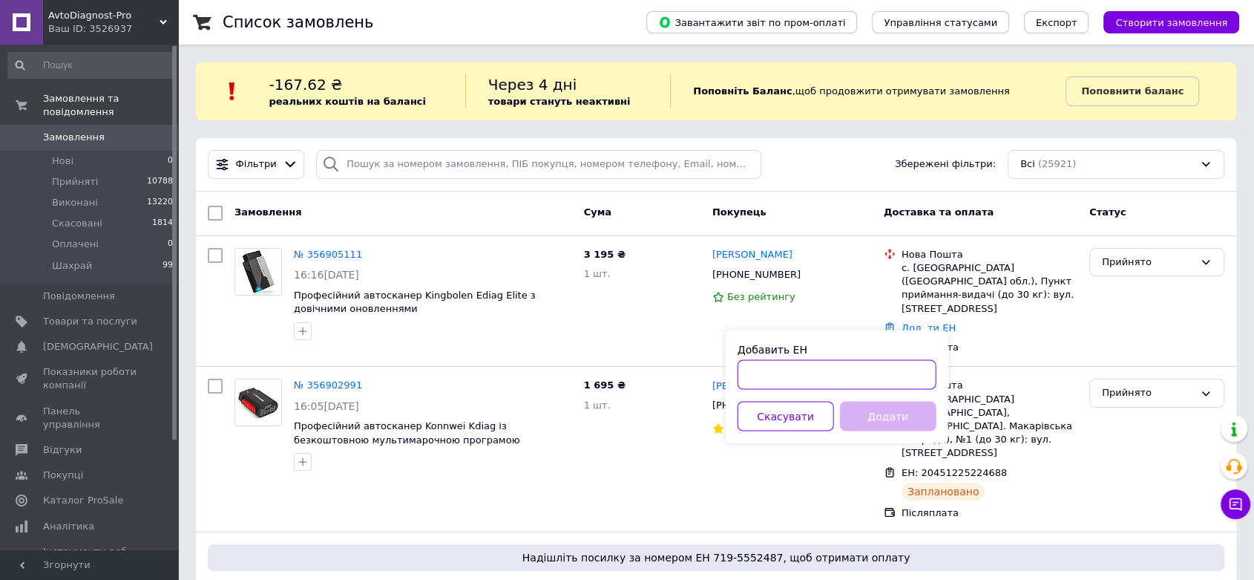
click at [849, 367] on input "Добавить ЕН" at bounding box center [837, 374] width 199 height 30
paste input "20451225231238"
type input "20451225231238"
click at [877, 410] on button "Додати" at bounding box center [888, 416] width 96 height 30
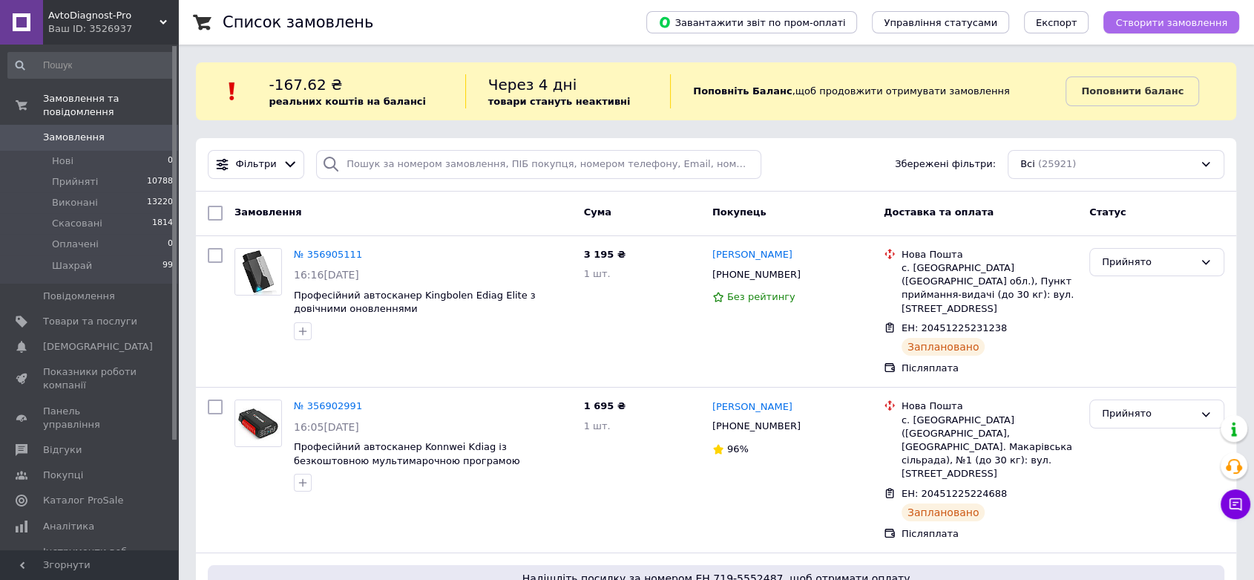
click at [1178, 19] on span "Створити замовлення" at bounding box center [1171, 22] width 112 height 11
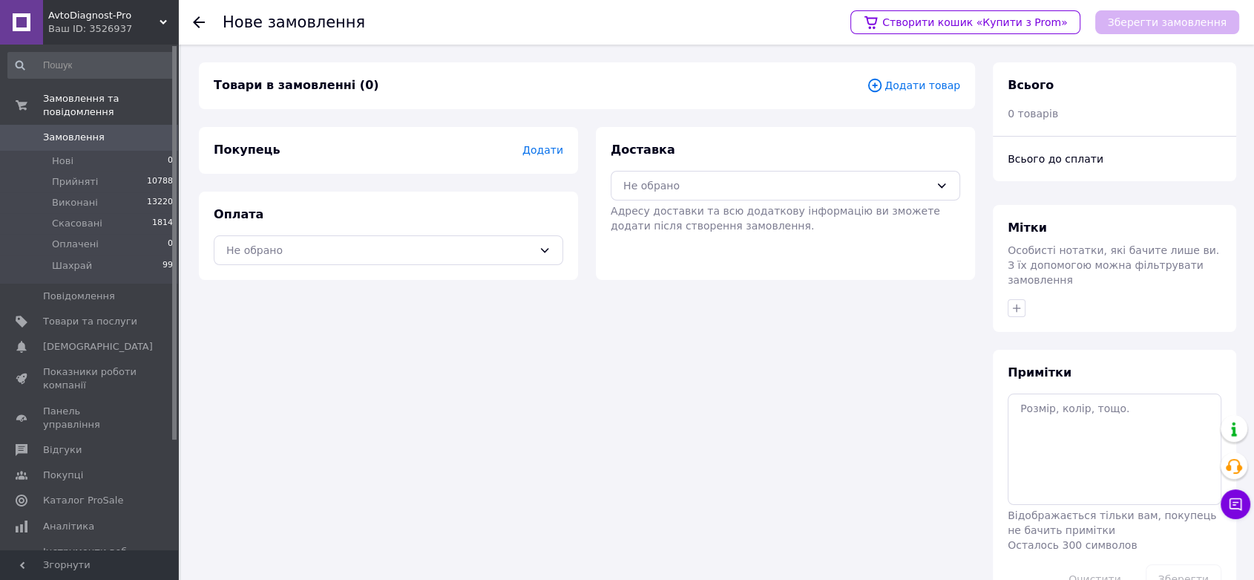
click at [932, 82] on span "Додати товар" at bounding box center [914, 85] width 94 height 16
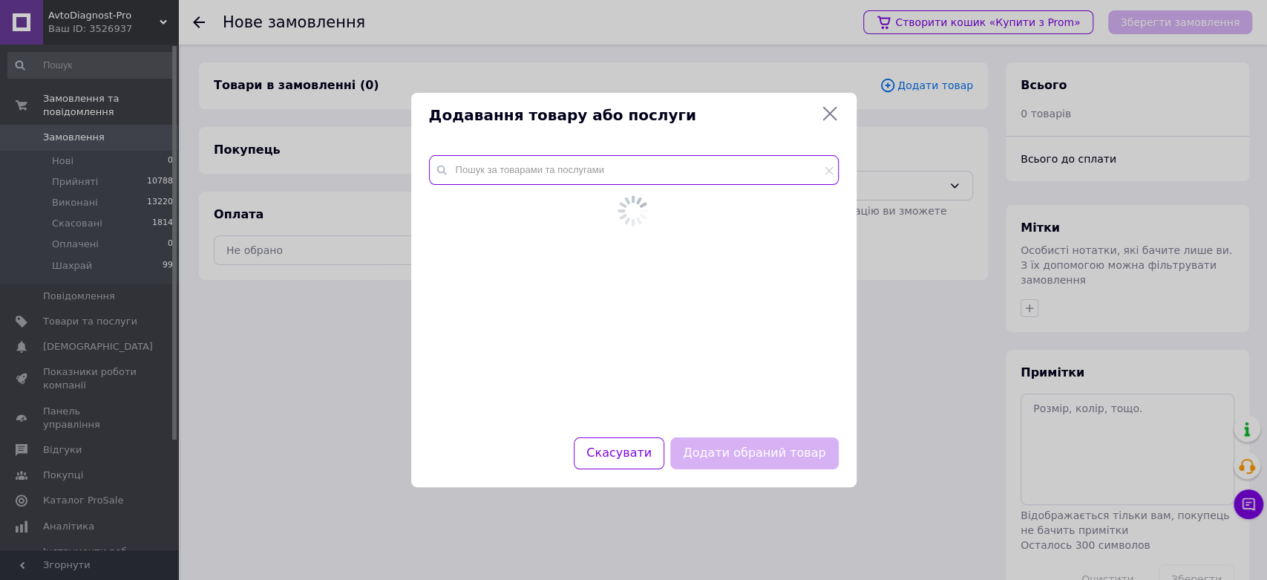
click at [594, 168] on input "text" at bounding box center [634, 170] width 410 height 30
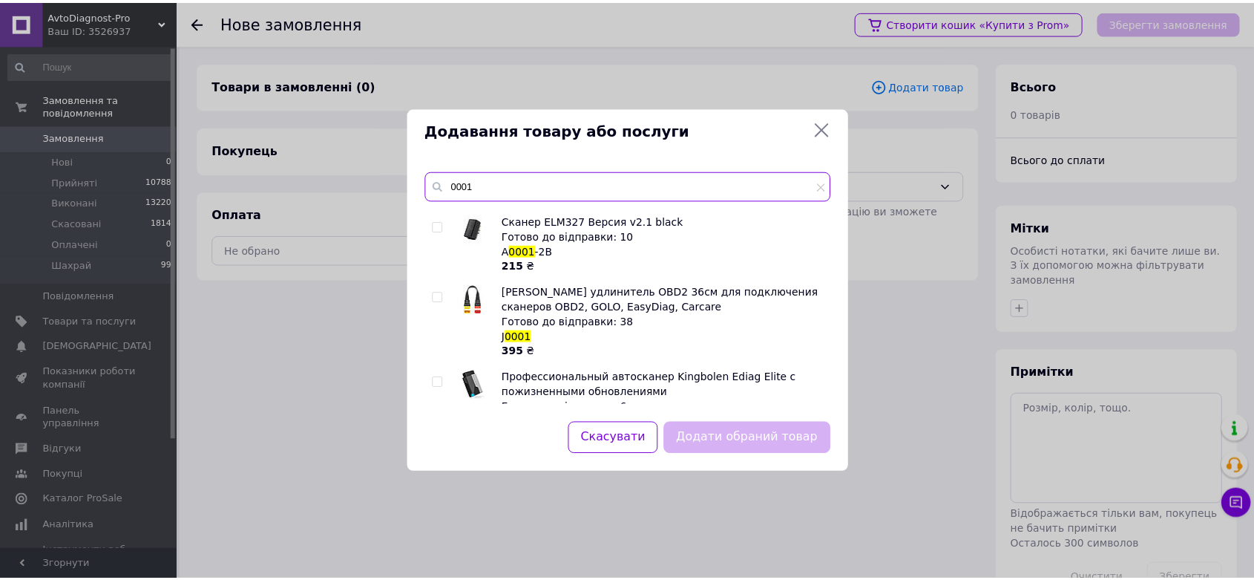
scroll to position [189, 0]
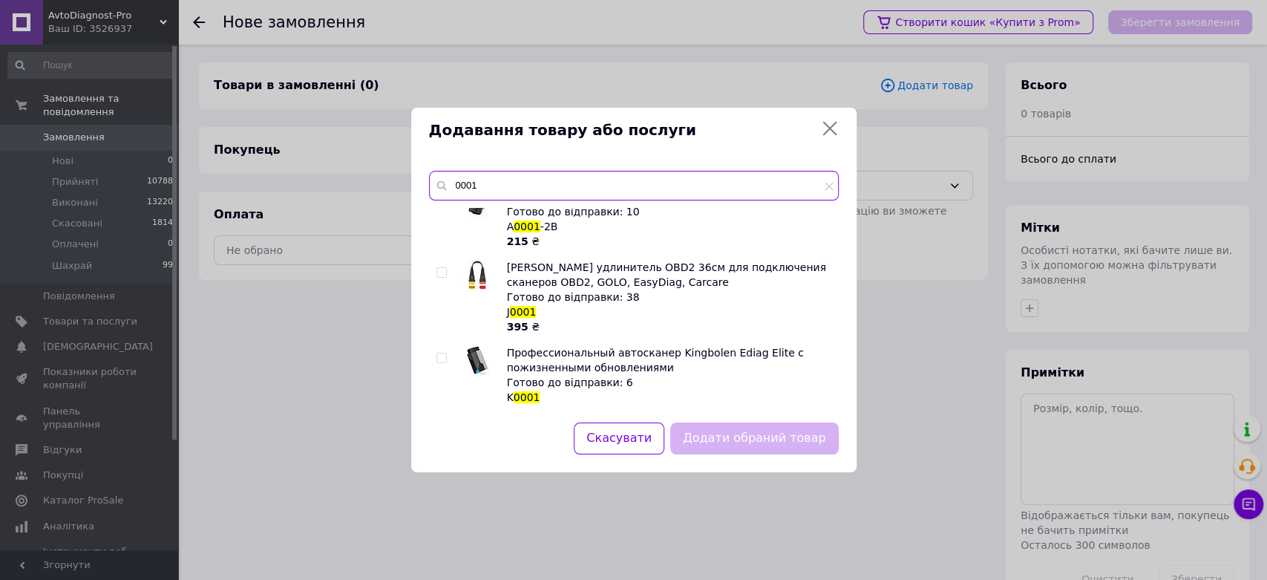
type input "0001"
click at [442, 353] on input "checkbox" at bounding box center [441, 358] width 10 height 10
checkbox input "true"
click at [758, 442] on button "Додати обраний товар" at bounding box center [754, 438] width 168 height 32
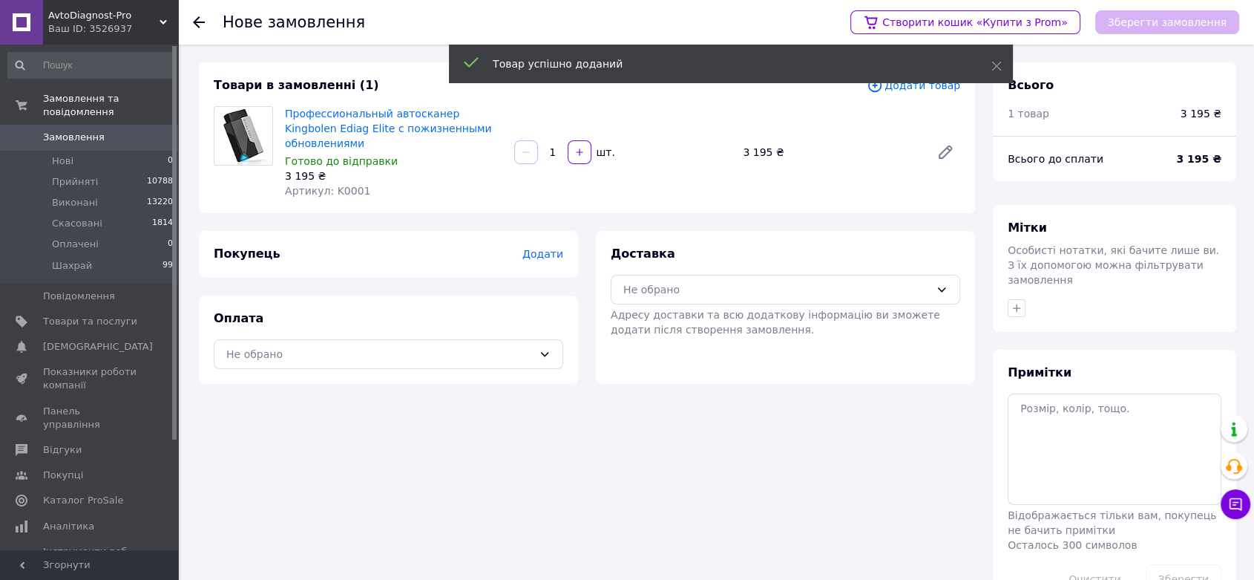
click at [546, 248] on span "Додати" at bounding box center [542, 254] width 41 height 12
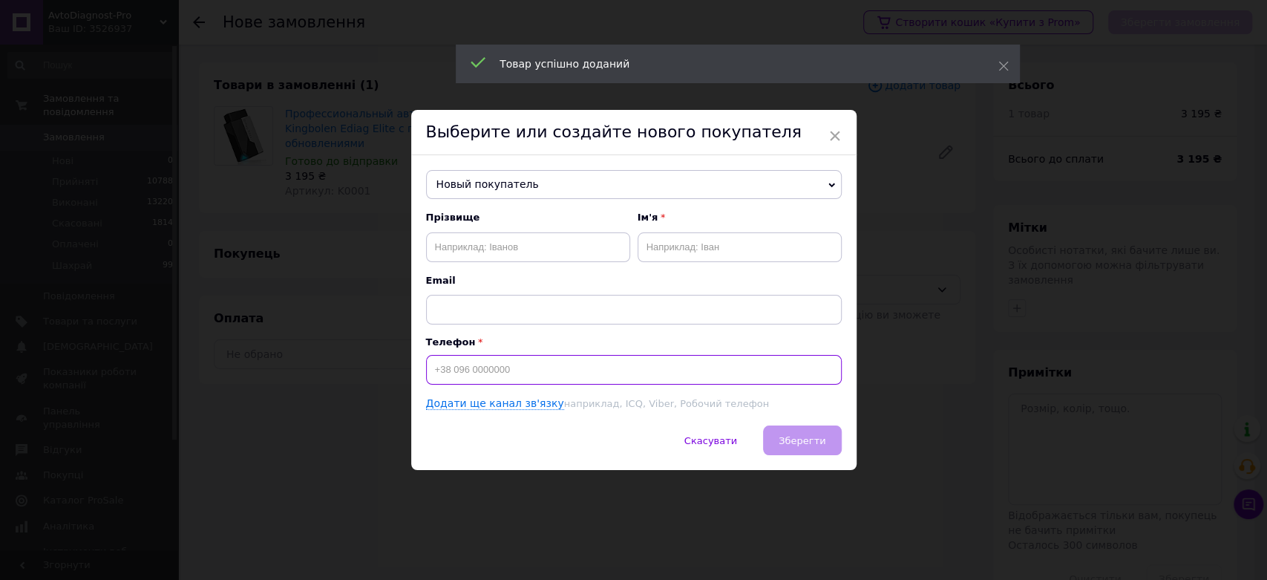
click at [476, 376] on input at bounding box center [634, 370] width 416 height 30
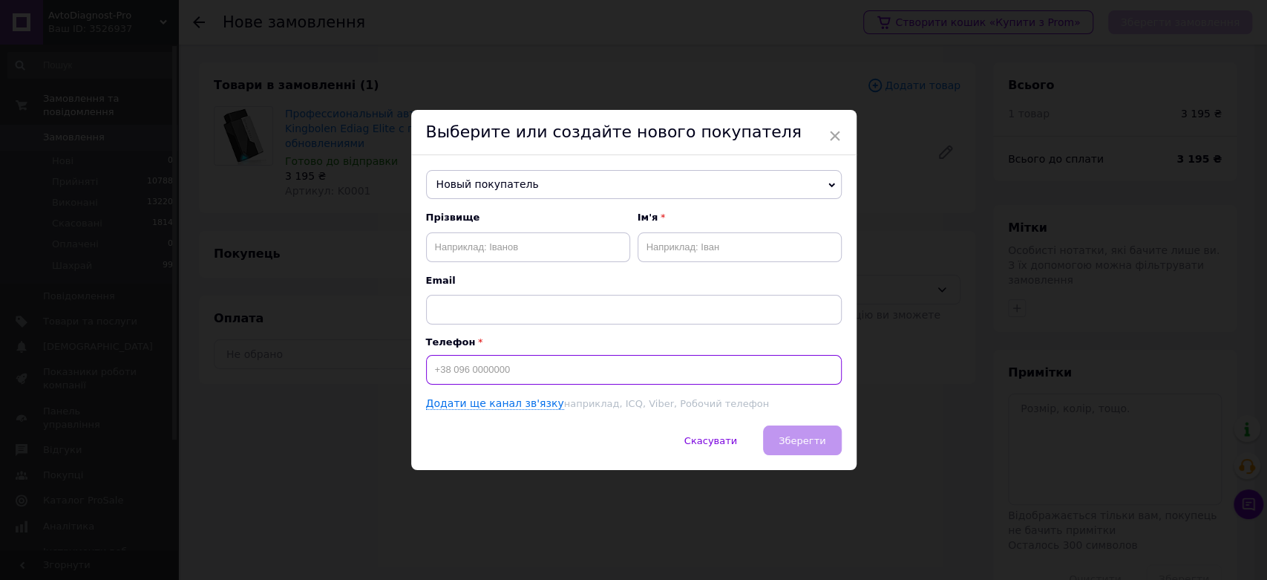
paste input "380677094393"
click at [422, 367] on div "Новый покупатель Артим Володимир +380684768544 Бабич Михайло +380951240216 Бело…" at bounding box center [633, 290] width 445 height 271
click at [430, 366] on input "380677094393" at bounding box center [634, 370] width 416 height 30
type input "[PHONE_NUMBER]"
click at [522, 248] on input "text" at bounding box center [528, 247] width 204 height 30
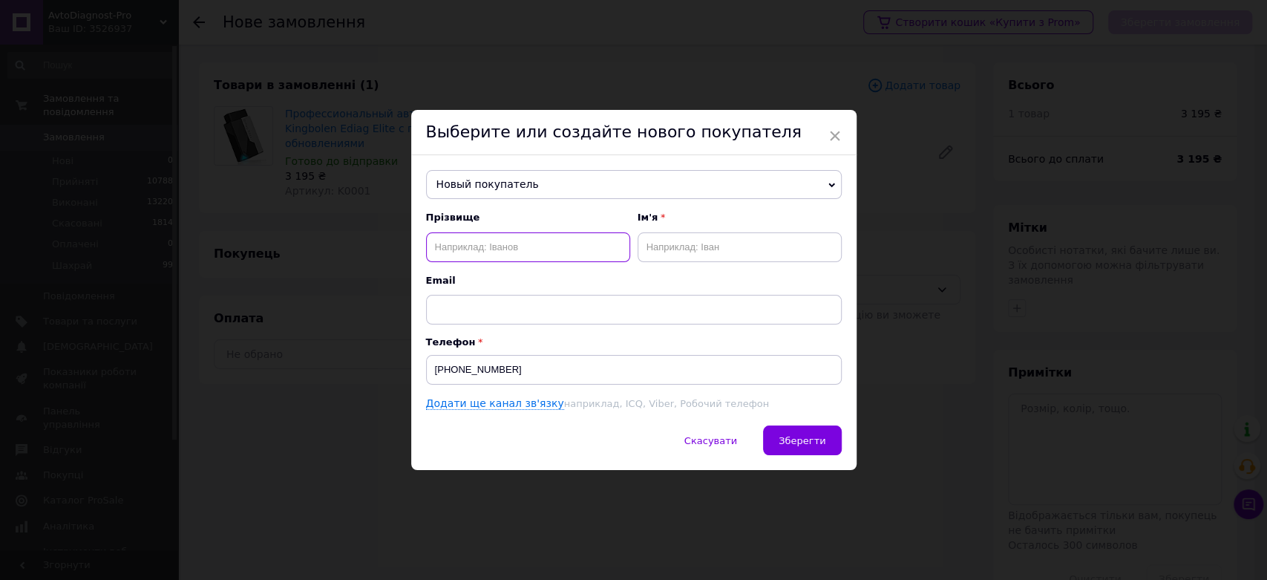
paste input "Копица"
type input "Копица"
click at [677, 252] on input "text" at bounding box center [740, 247] width 204 height 30
paste input "Олександра"
type input "Олександра"
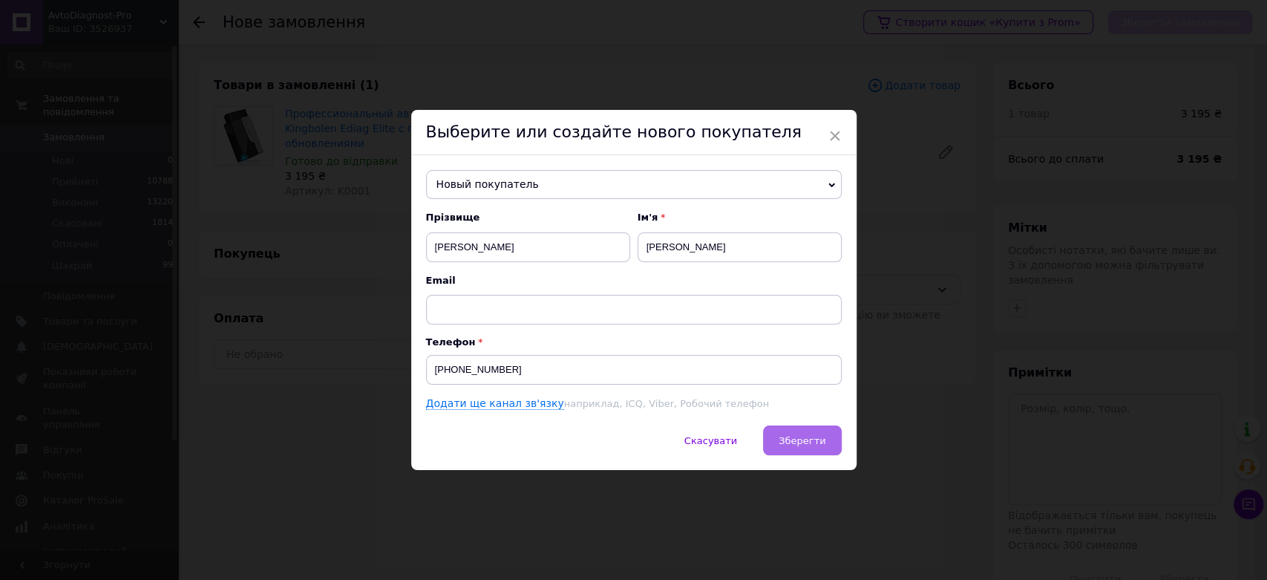
click at [818, 439] on span "Зберегти" at bounding box center [802, 440] width 47 height 11
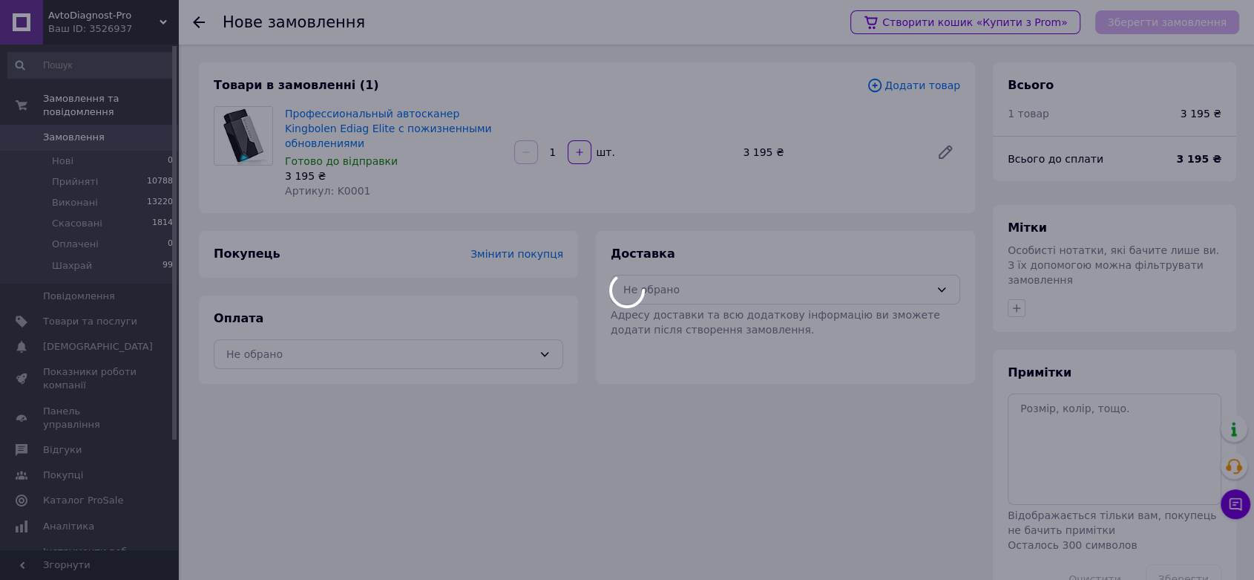
click at [819, 437] on div "Товари в замовленні (1) Додати товар Профессиональный автосканер Kingbolen Edia…" at bounding box center [587, 335] width 794 height 546
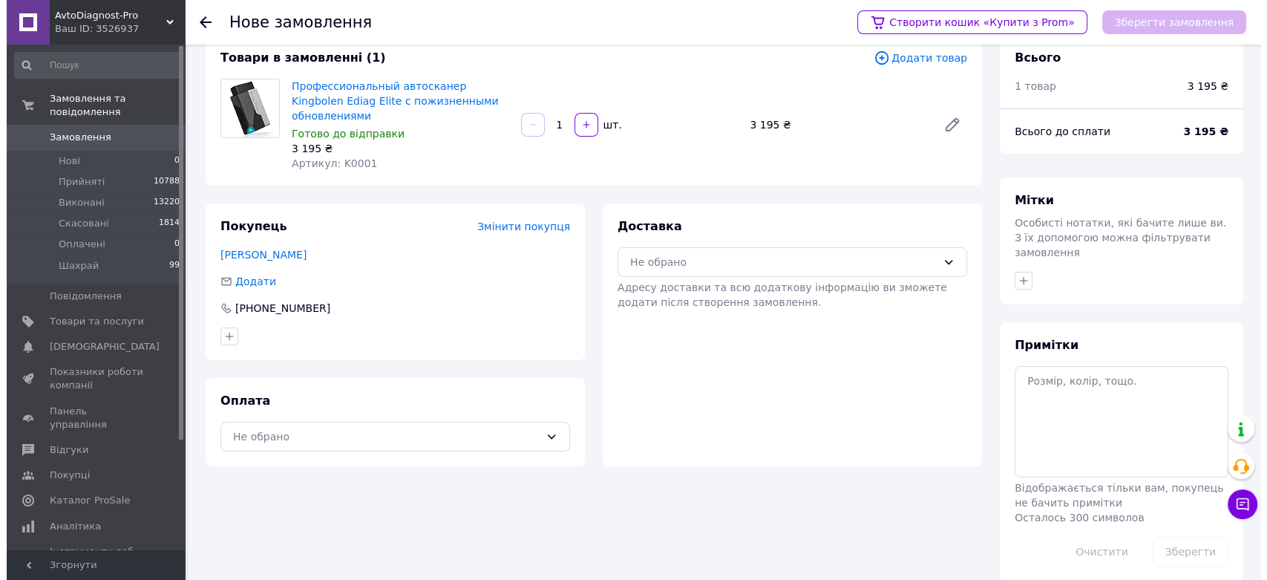
scroll to position [30, 0]
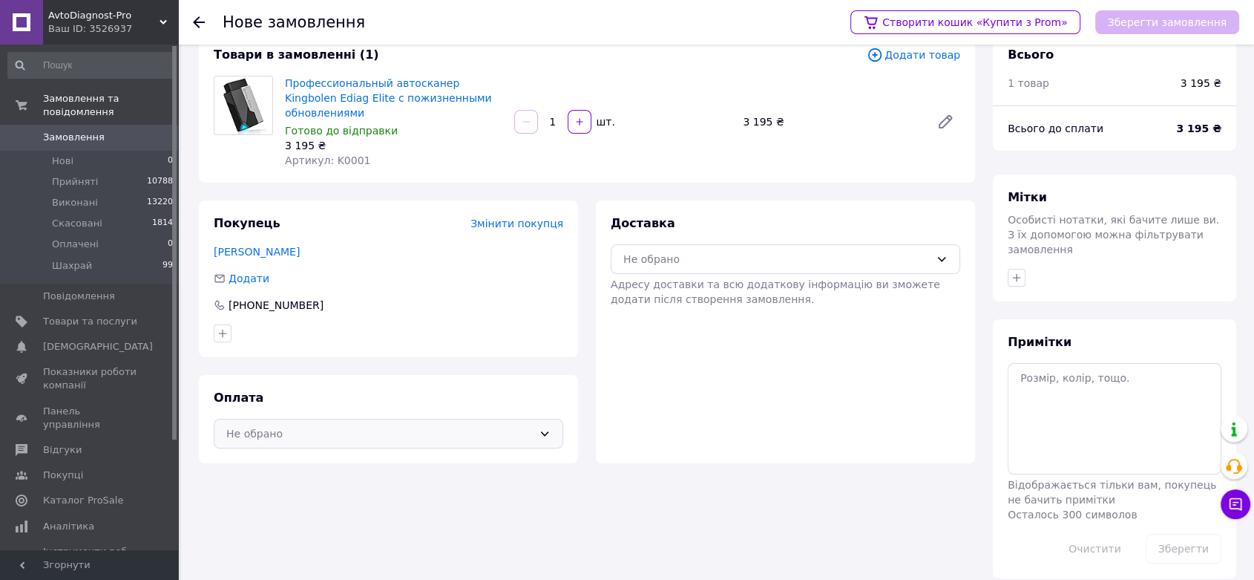
click at [293, 430] on div "Не обрано" at bounding box center [389, 434] width 350 height 30
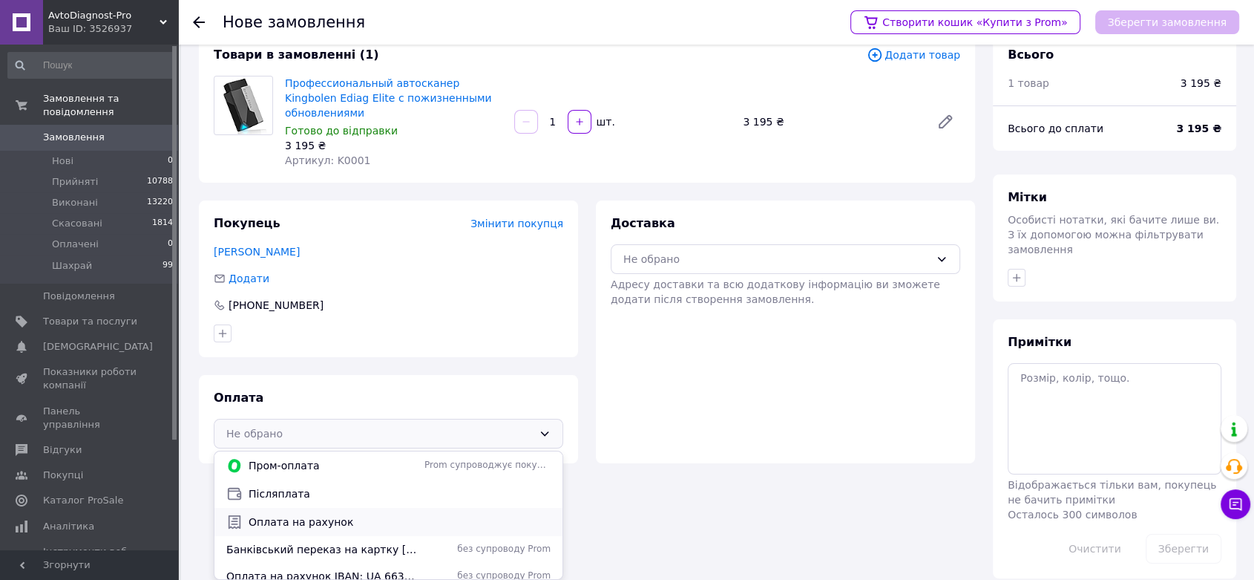
click at [277, 514] on span "Оплата на рахунок" at bounding box center [400, 521] width 302 height 15
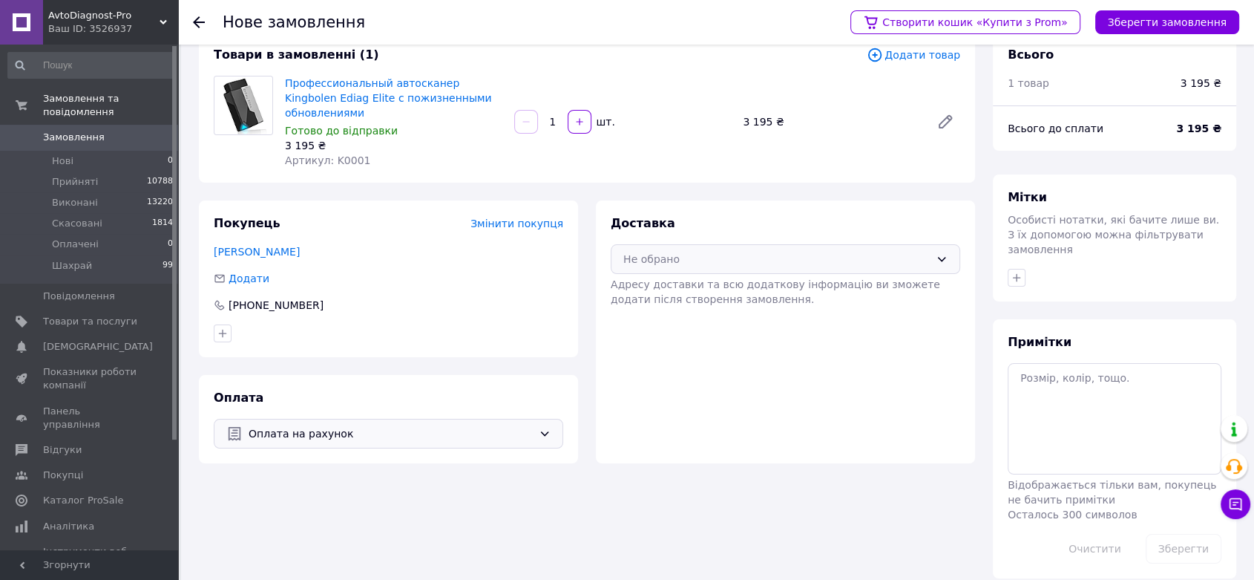
click at [702, 252] on div "Не обрано" at bounding box center [786, 259] width 350 height 30
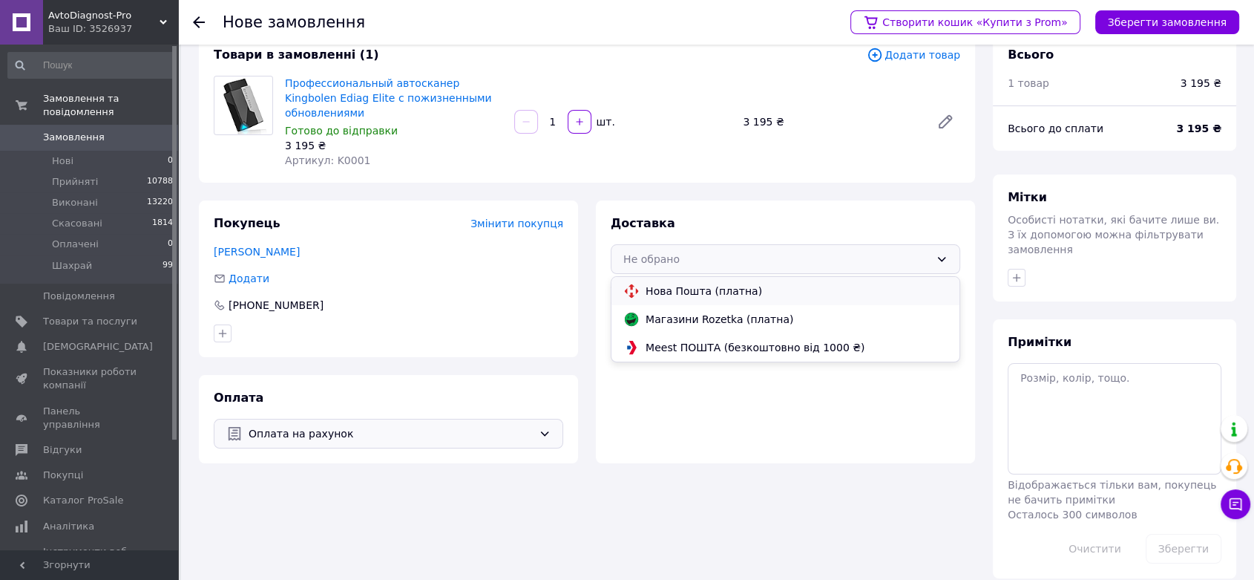
click at [690, 284] on span "Нова Пошта (платна)" at bounding box center [797, 291] width 302 height 15
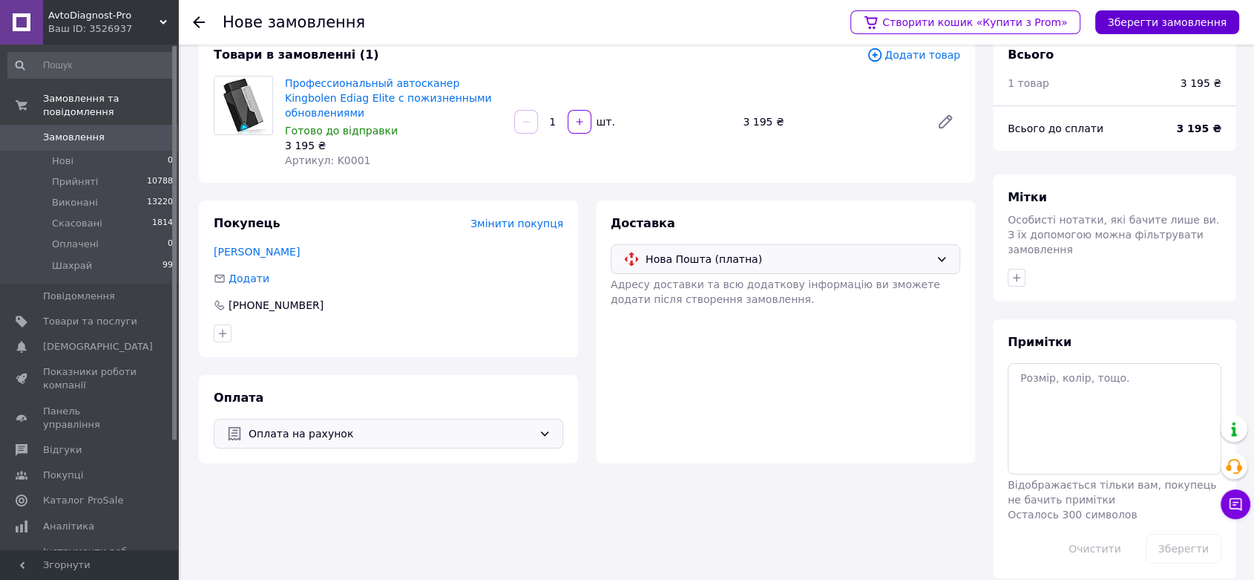
click at [1143, 22] on button "Зберегти замовлення" at bounding box center [1167, 22] width 144 height 24
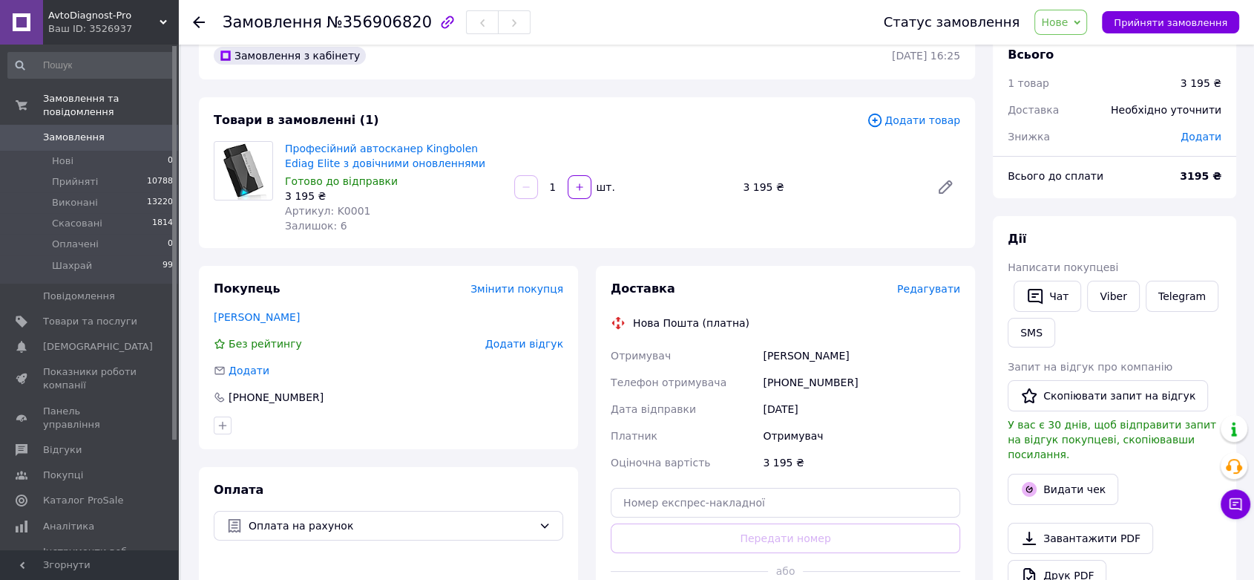
click at [935, 284] on span "Редагувати" at bounding box center [928, 289] width 63 height 12
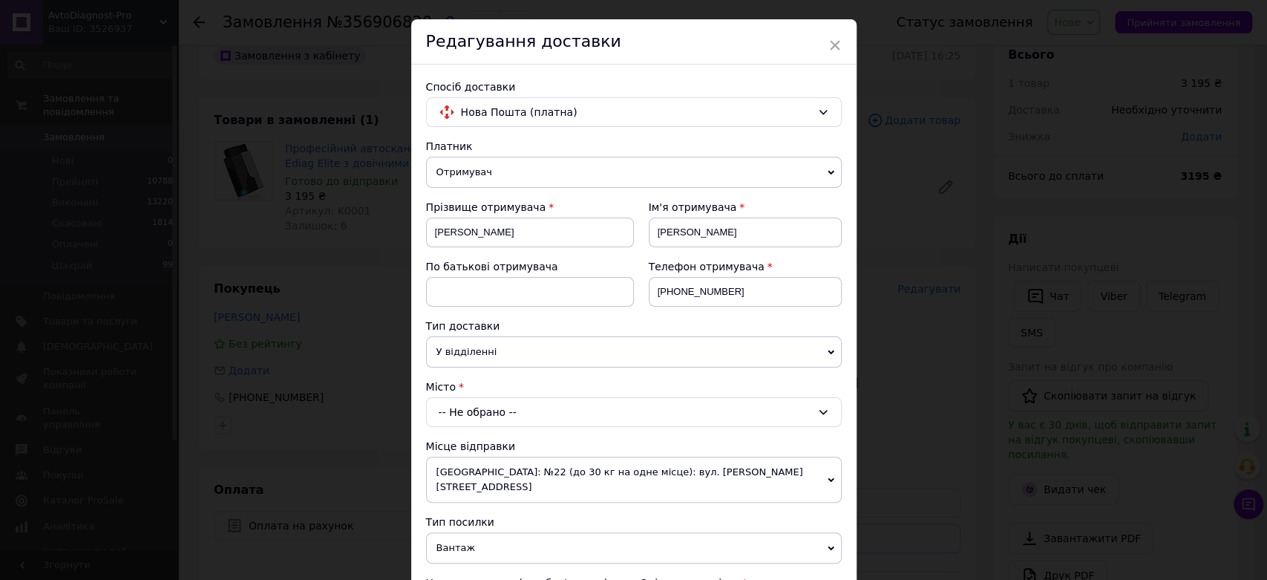
scroll to position [82, 0]
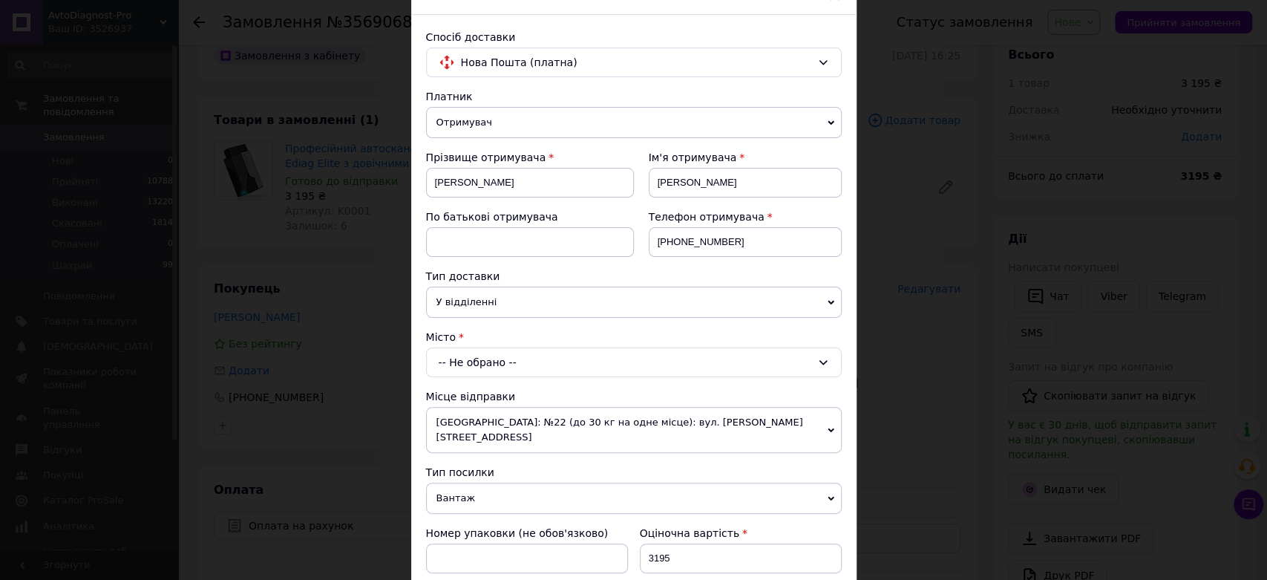
click at [478, 361] on div "-- Не обрано --" at bounding box center [634, 362] width 416 height 30
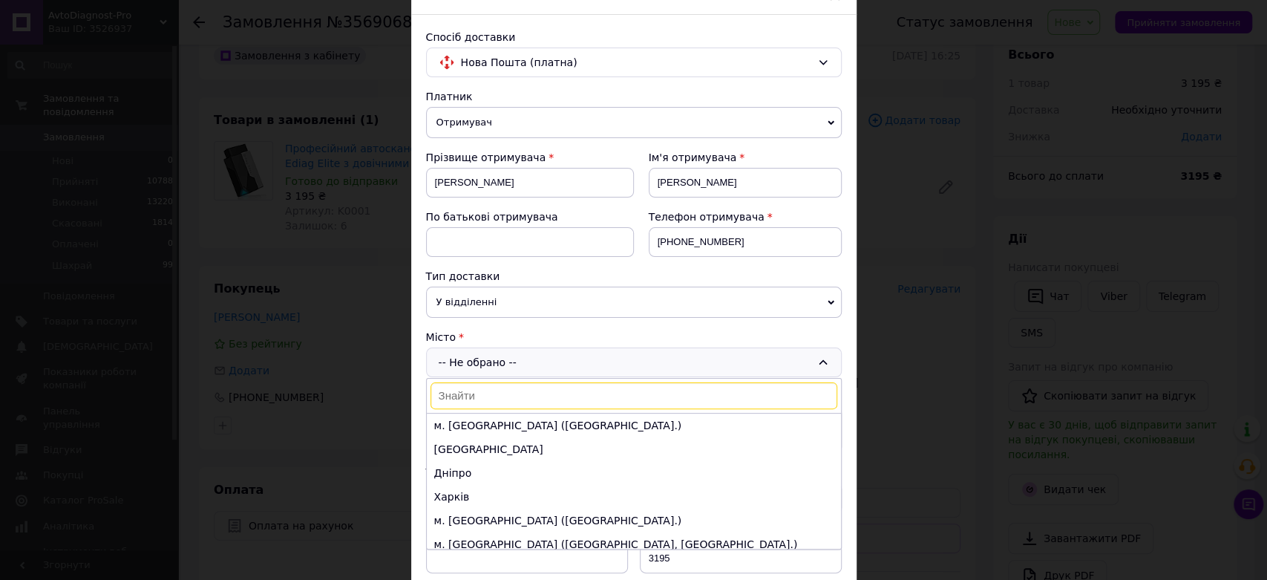
click at [715, 302] on span "У відділенні" at bounding box center [634, 301] width 416 height 31
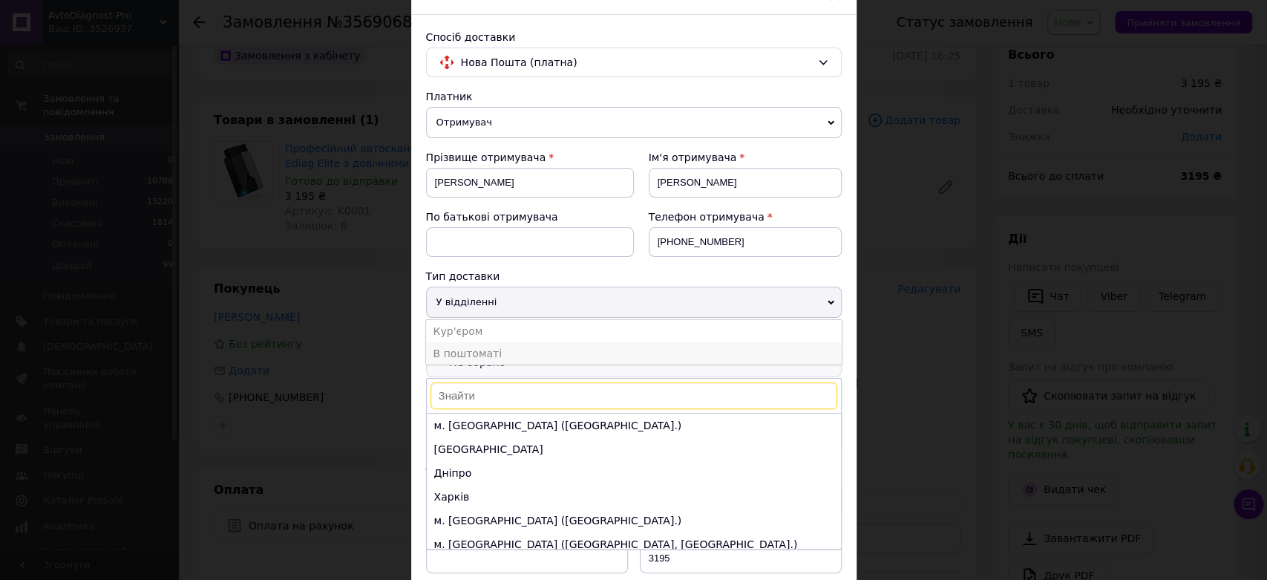
click at [584, 349] on li "В поштоматі" at bounding box center [634, 353] width 416 height 22
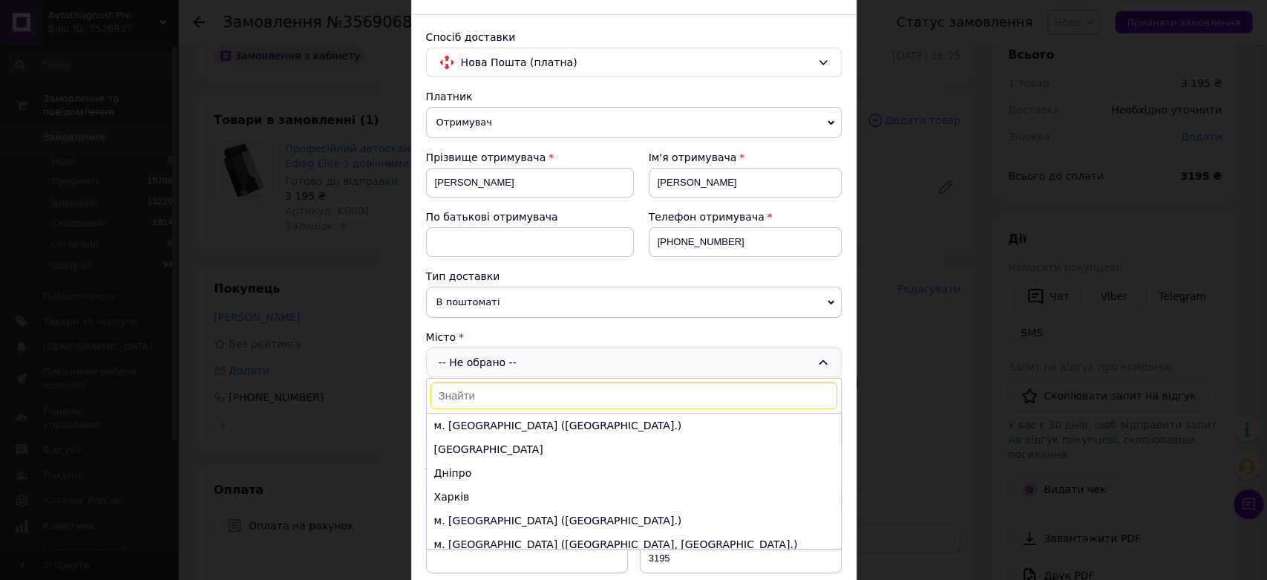
click at [548, 355] on div "-- Не обрано -- м. Київ (Київська обл.) Одеса Дніпро Харків м. Львів (Львівська…" at bounding box center [634, 362] width 416 height 30
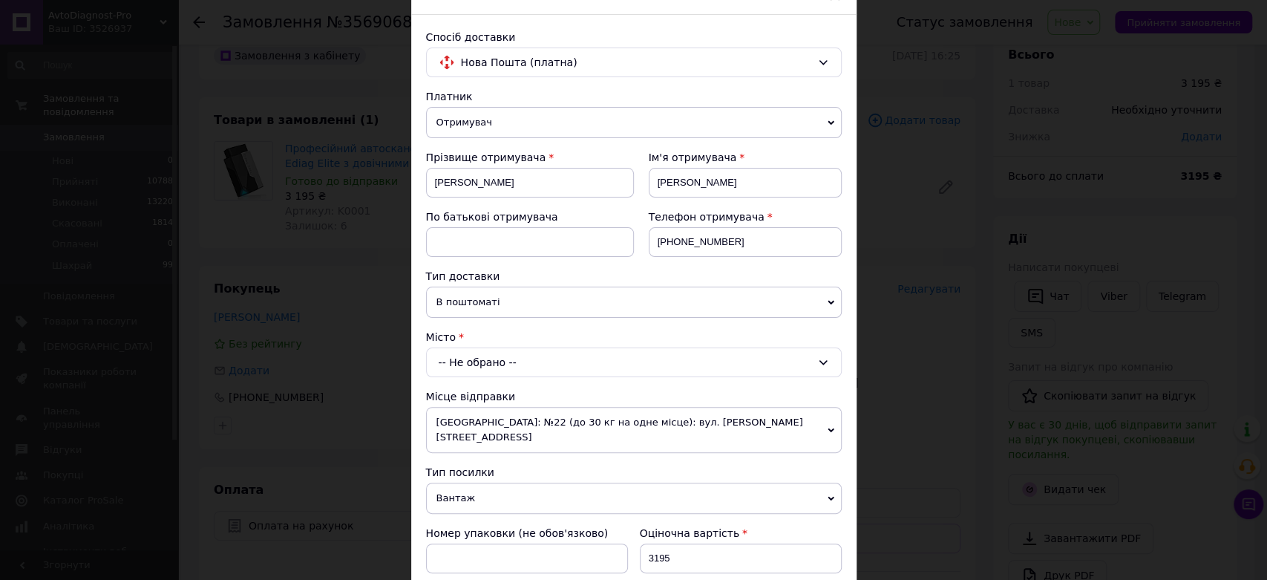
click at [543, 363] on div "-- Не обрано --" at bounding box center [634, 362] width 416 height 30
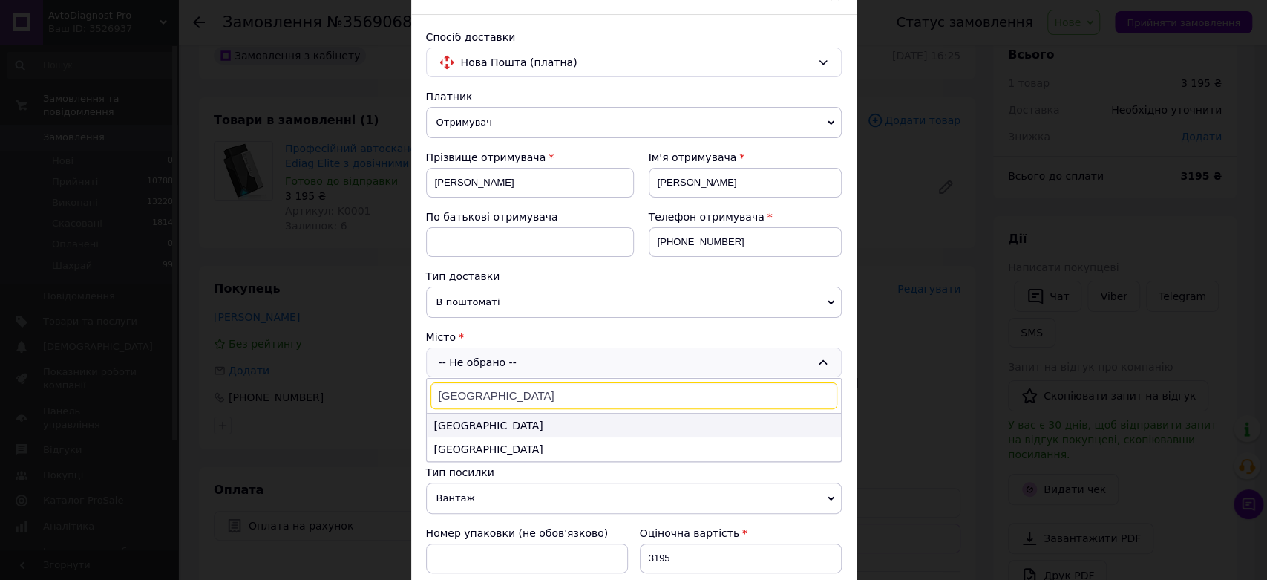
type input "Одесса"
click at [485, 416] on li "Одеса" at bounding box center [634, 425] width 414 height 24
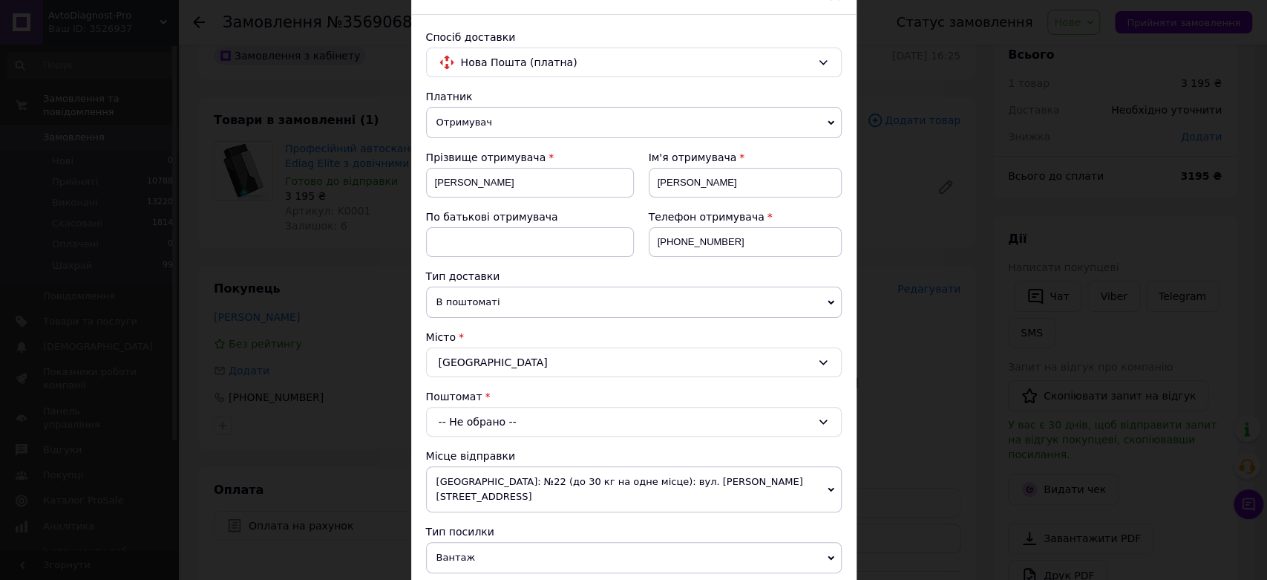
click at [485, 419] on div "-- Не обрано --" at bounding box center [634, 422] width 416 height 30
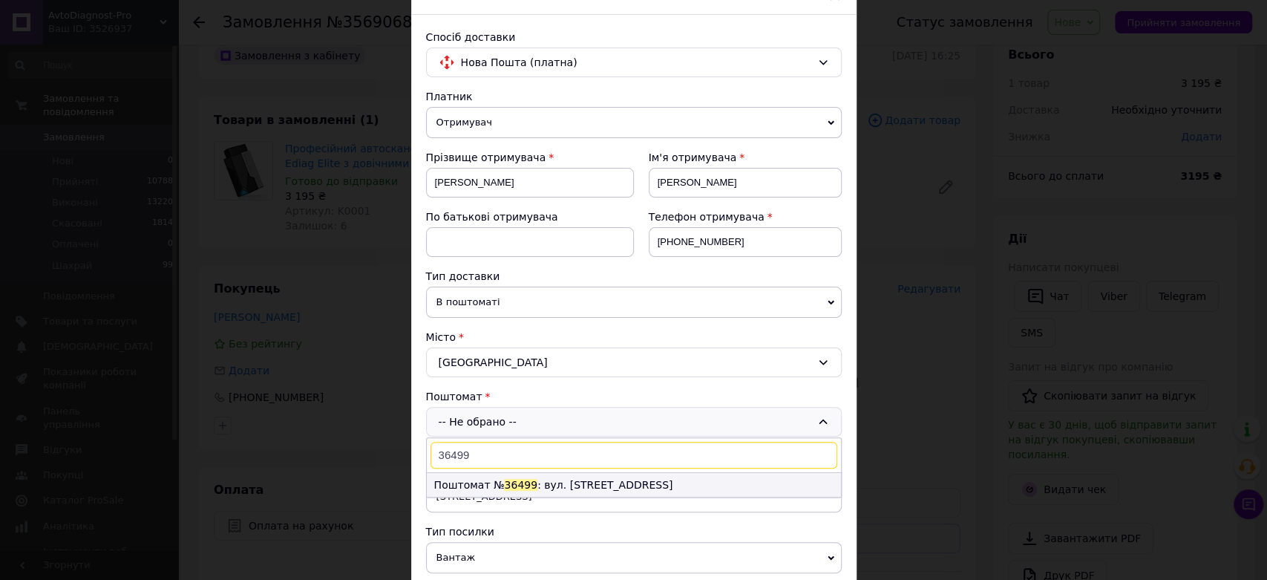
type input "36499"
click at [505, 485] on span "36499" at bounding box center [520, 485] width 33 height 12
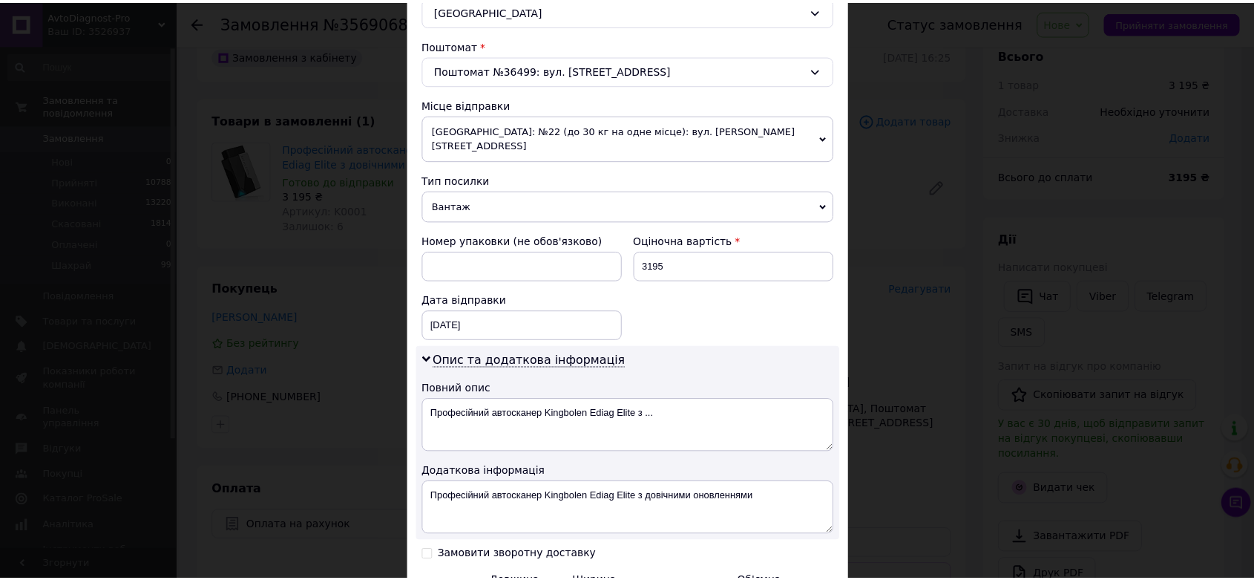
scroll to position [595, 0]
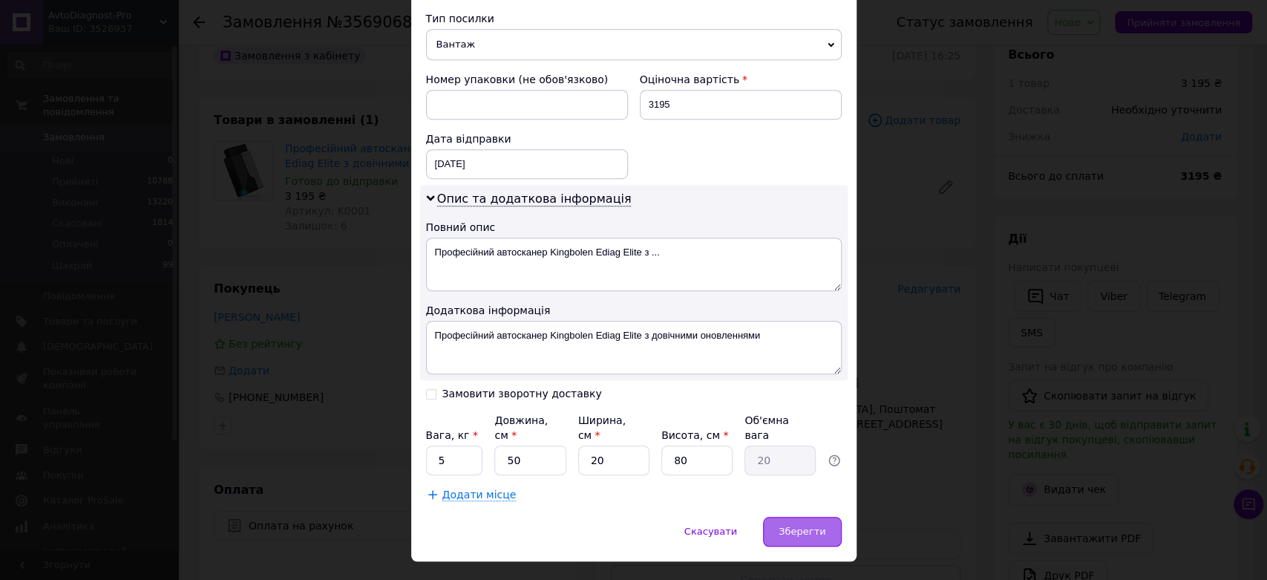
click at [804, 525] on span "Зберегти" at bounding box center [802, 530] width 47 height 11
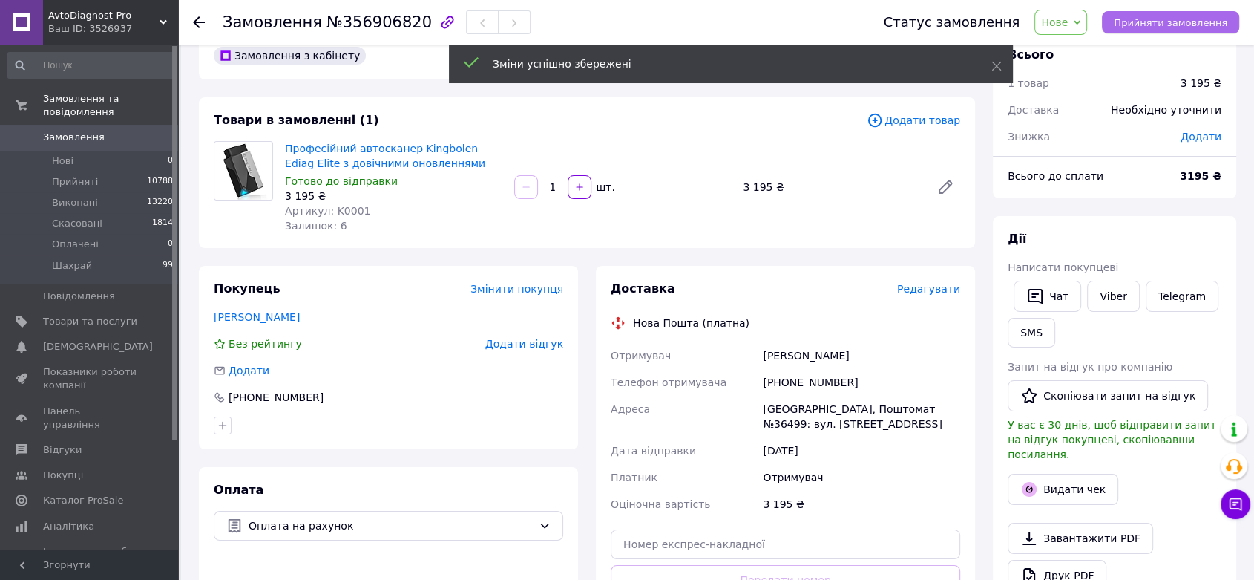
click at [1178, 25] on span "Прийняти замовлення" at bounding box center [1171, 22] width 114 height 11
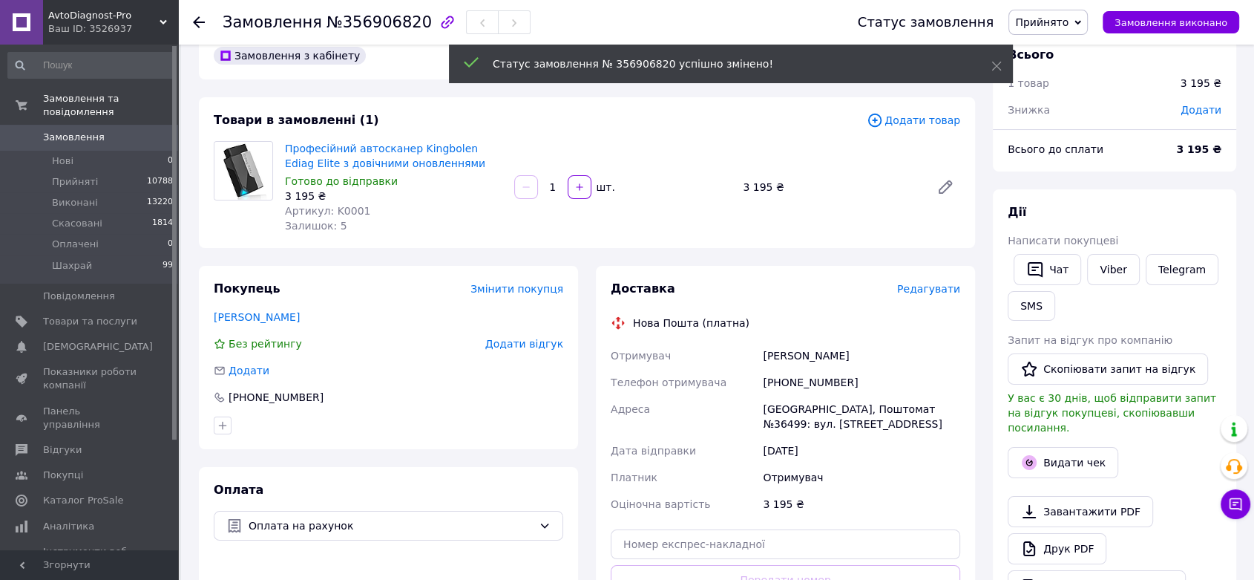
click at [193, 19] on icon at bounding box center [199, 22] width 12 height 12
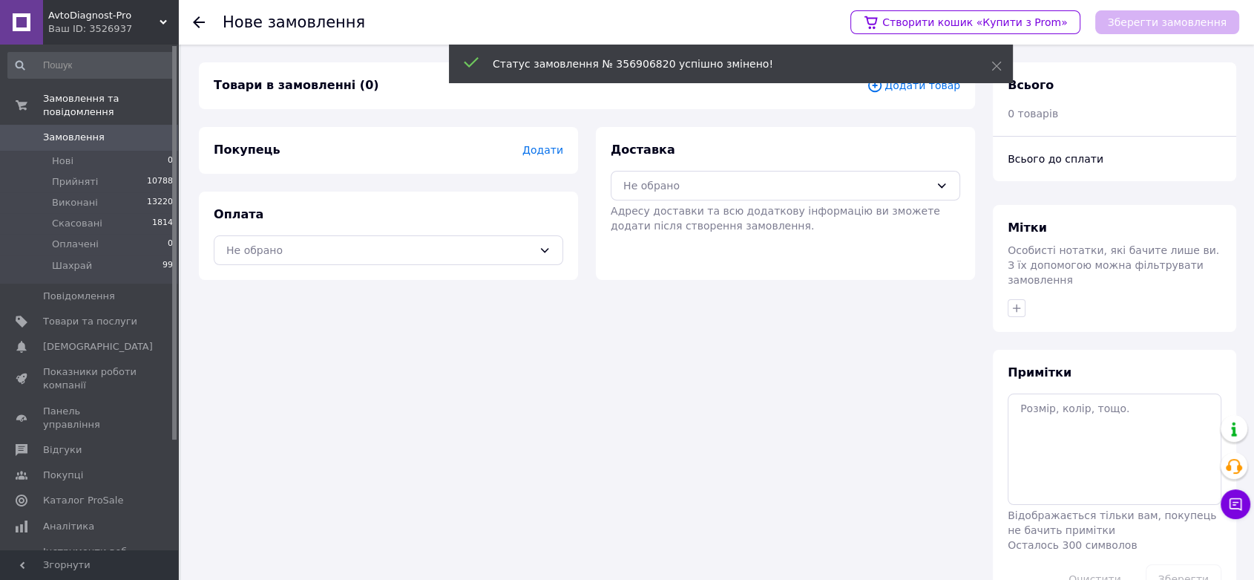
click at [194, 25] on icon at bounding box center [199, 22] width 12 height 12
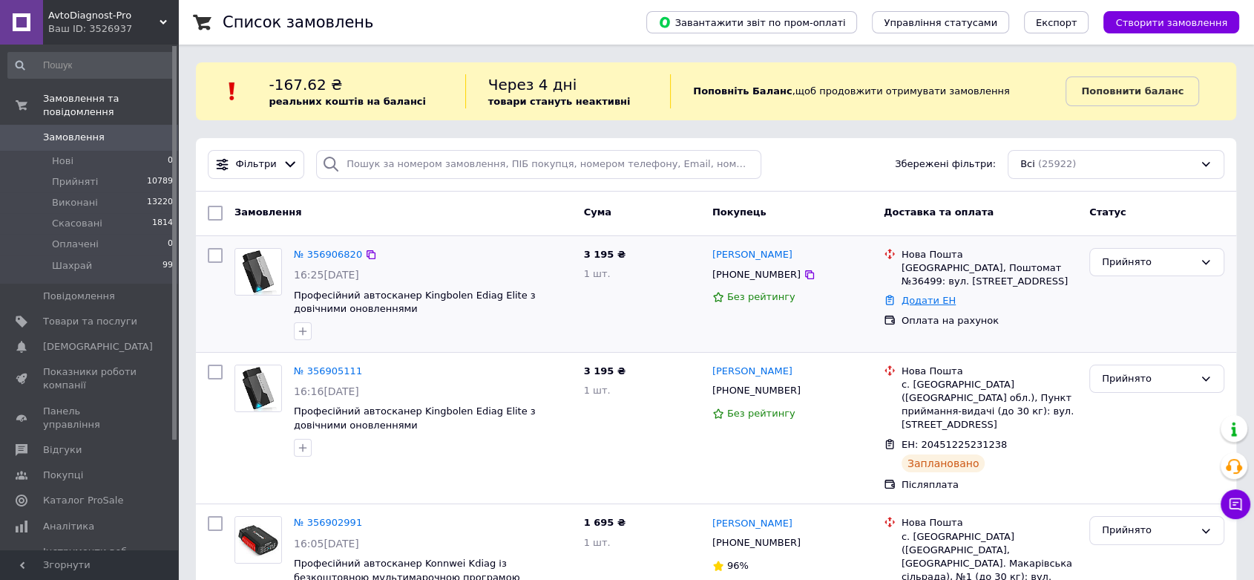
click at [915, 306] on link "Додати ЕН" at bounding box center [929, 300] width 54 height 11
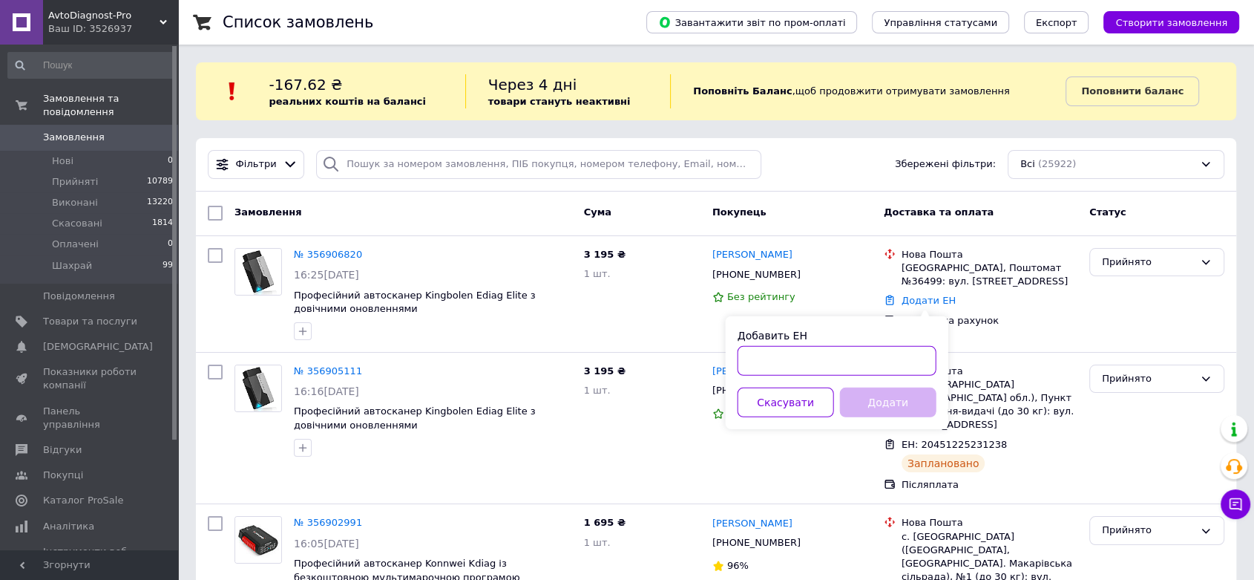
click at [838, 358] on input "Добавить ЕН" at bounding box center [837, 361] width 199 height 30
paste input "20451225242664"
type input "20451225242664"
click at [879, 400] on button "Додати" at bounding box center [888, 402] width 96 height 30
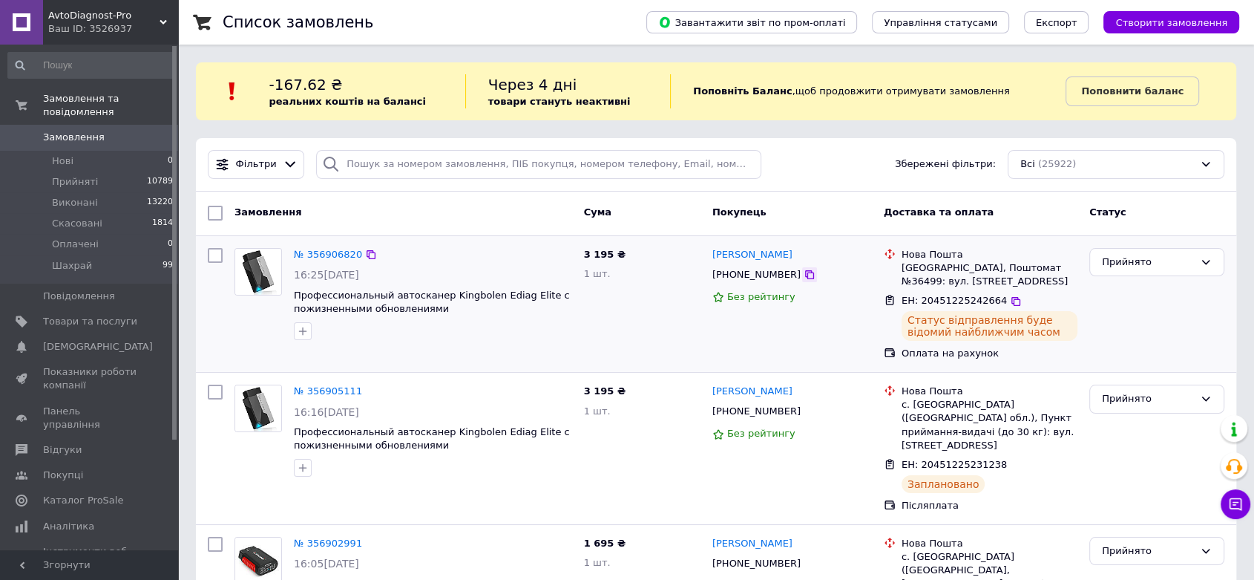
click at [804, 269] on icon at bounding box center [810, 275] width 12 height 12
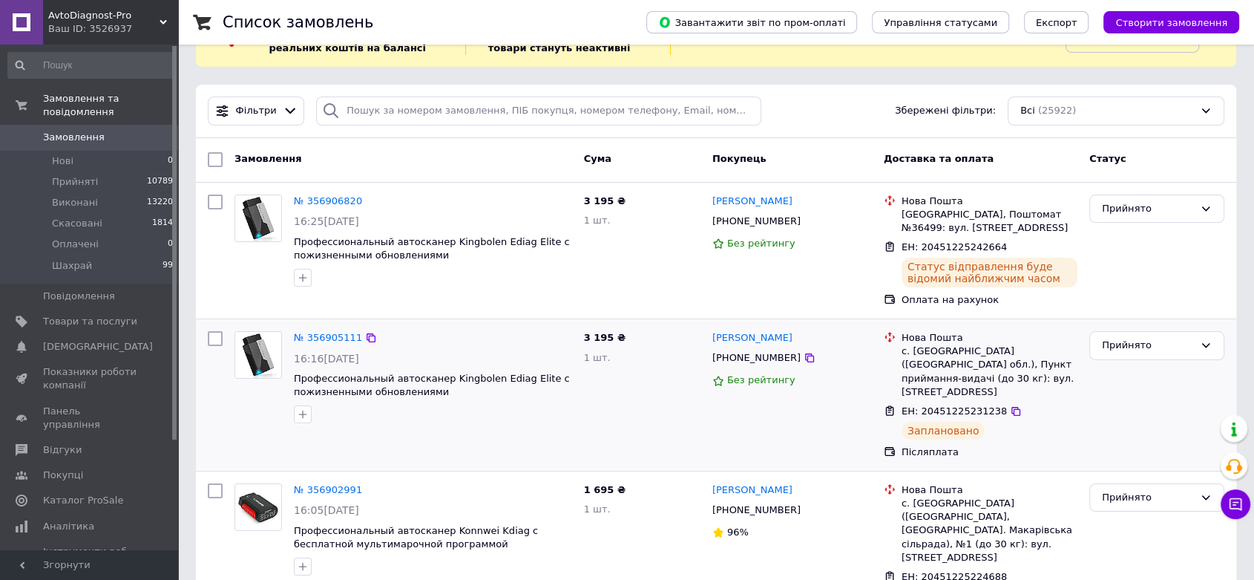
scroll to position [82, 0]
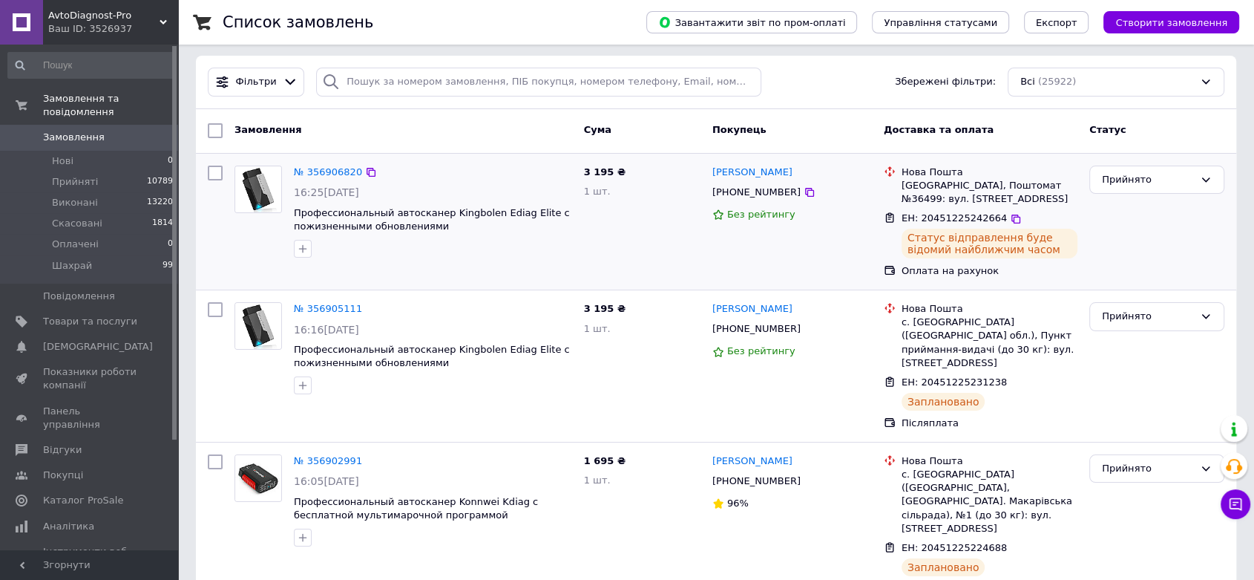
click at [215, 169] on input "checkbox" at bounding box center [215, 173] width 15 height 15
checkbox input "true"
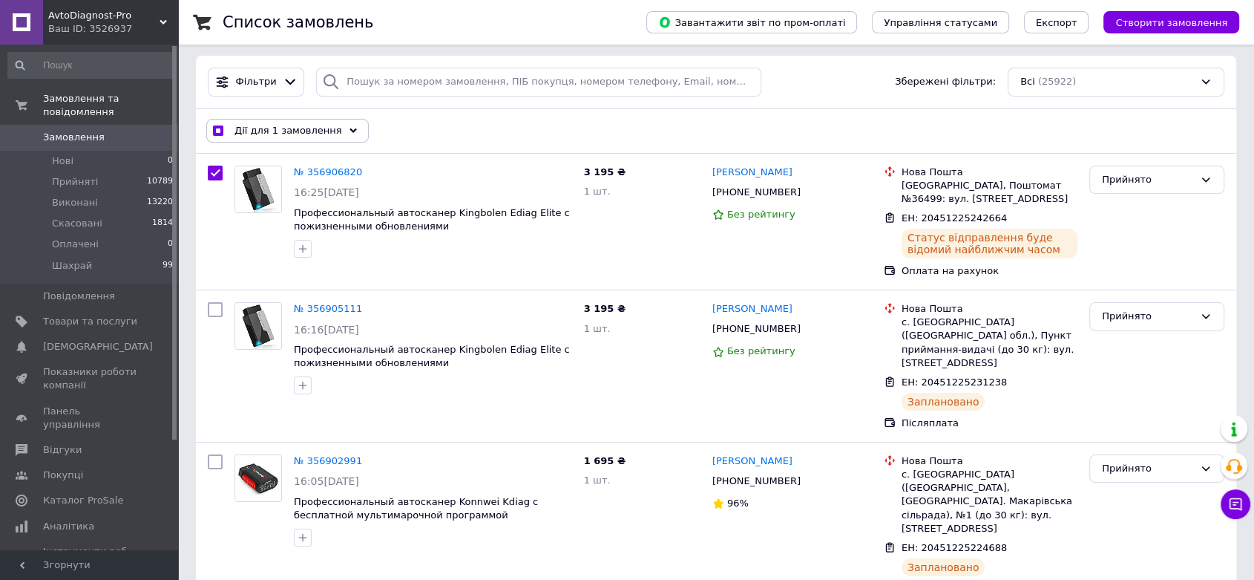
click at [280, 130] on span "Дії для 1 замовлення" at bounding box center [289, 130] width 108 height 13
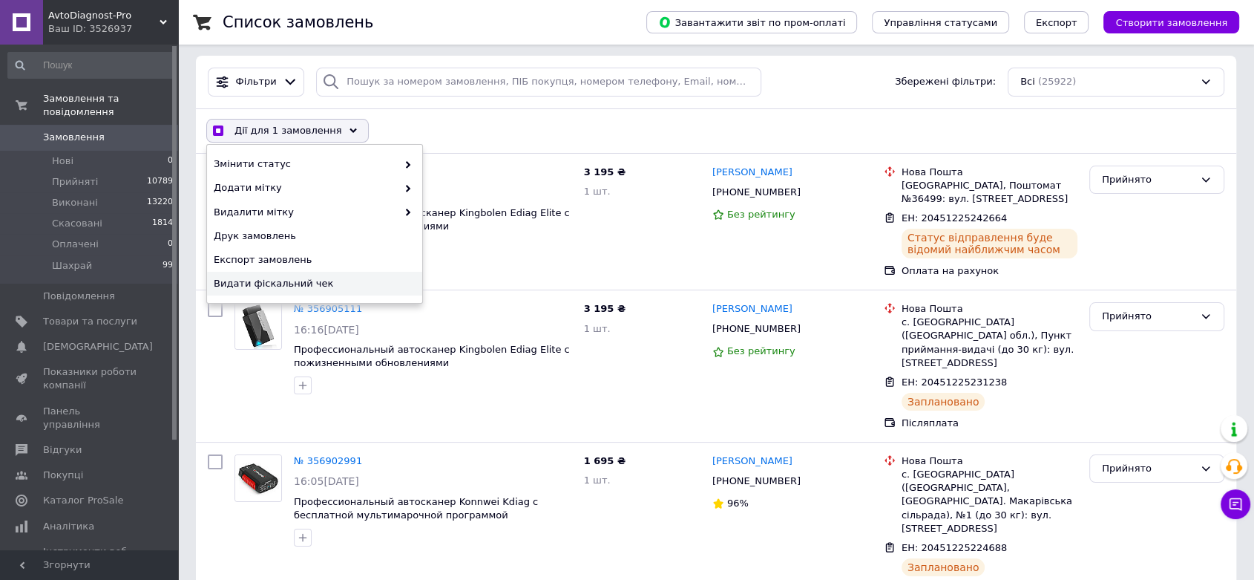
click at [275, 292] on div "Видати фіскальний чек" at bounding box center [314, 284] width 215 height 24
checkbox input "true"
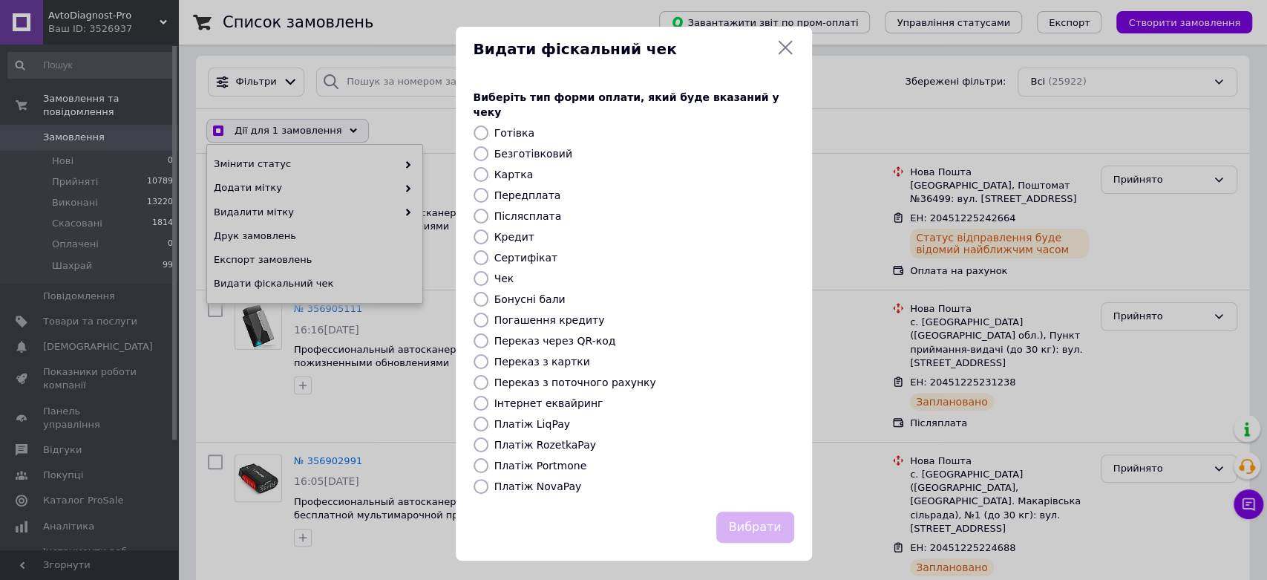
click at [547, 355] on label "Переказ з картки" at bounding box center [542, 361] width 96 height 12
click at [488, 354] on input "Переказ з картки" at bounding box center [480, 361] width 15 height 15
radio input "true"
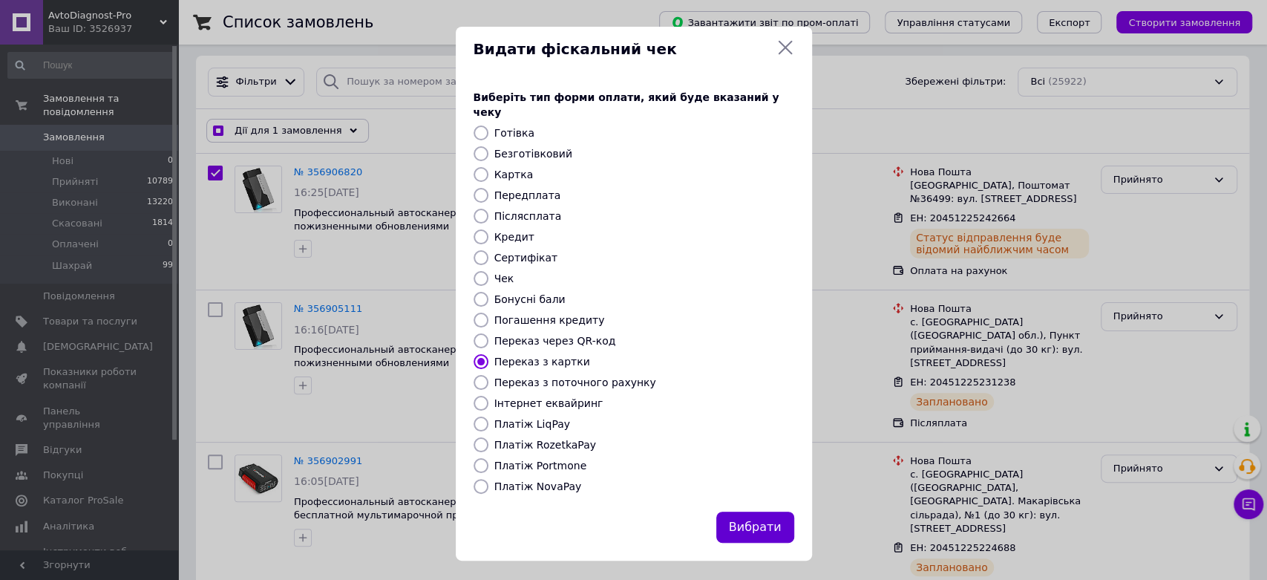
click at [750, 515] on button "Вибрати" at bounding box center [755, 527] width 78 height 32
checkbox input "true"
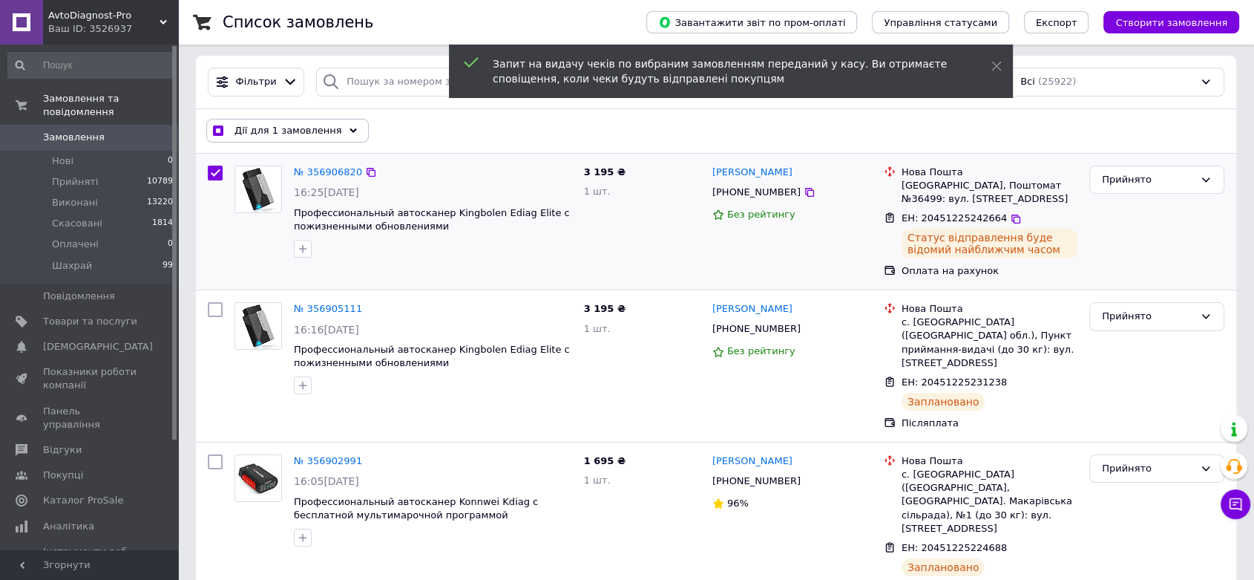
click at [213, 166] on input "checkbox" at bounding box center [215, 173] width 15 height 15
checkbox input "false"
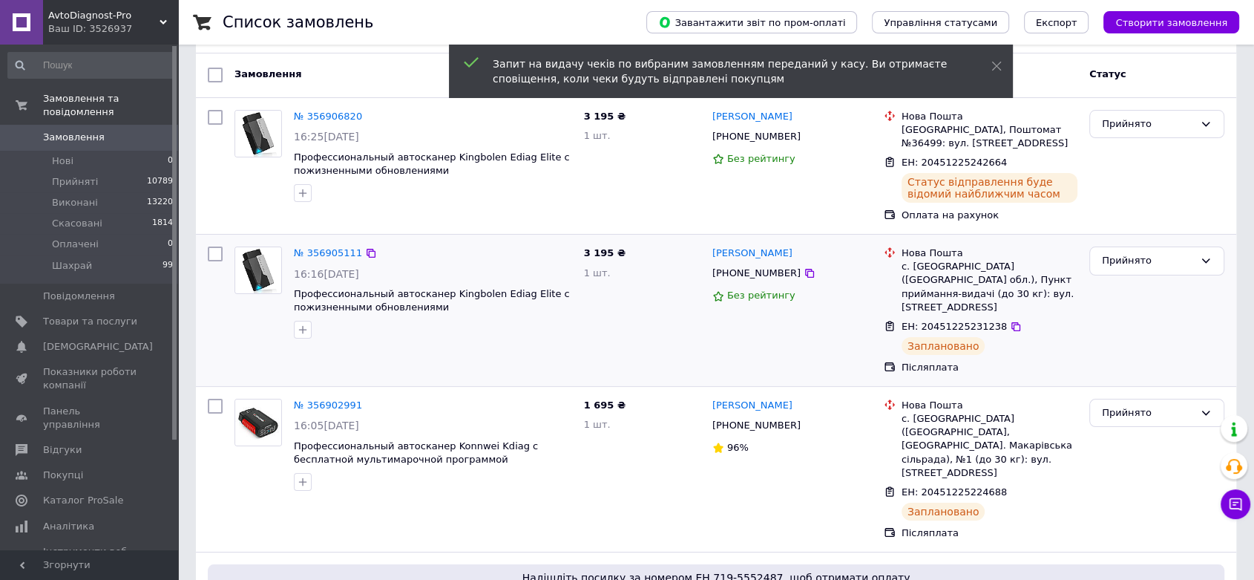
scroll to position [165, 0]
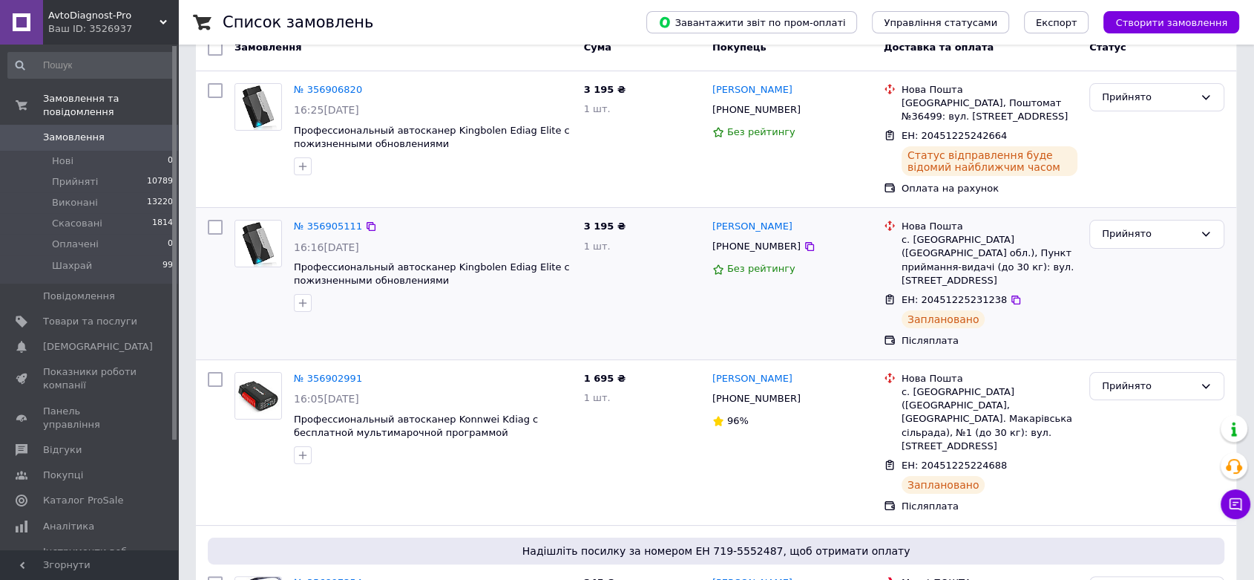
drag, startPoint x: 215, startPoint y: 229, endPoint x: 210, endPoint y: 238, distance: 10.3
click at [213, 232] on input "checkbox" at bounding box center [215, 227] width 15 height 15
checkbox input "true"
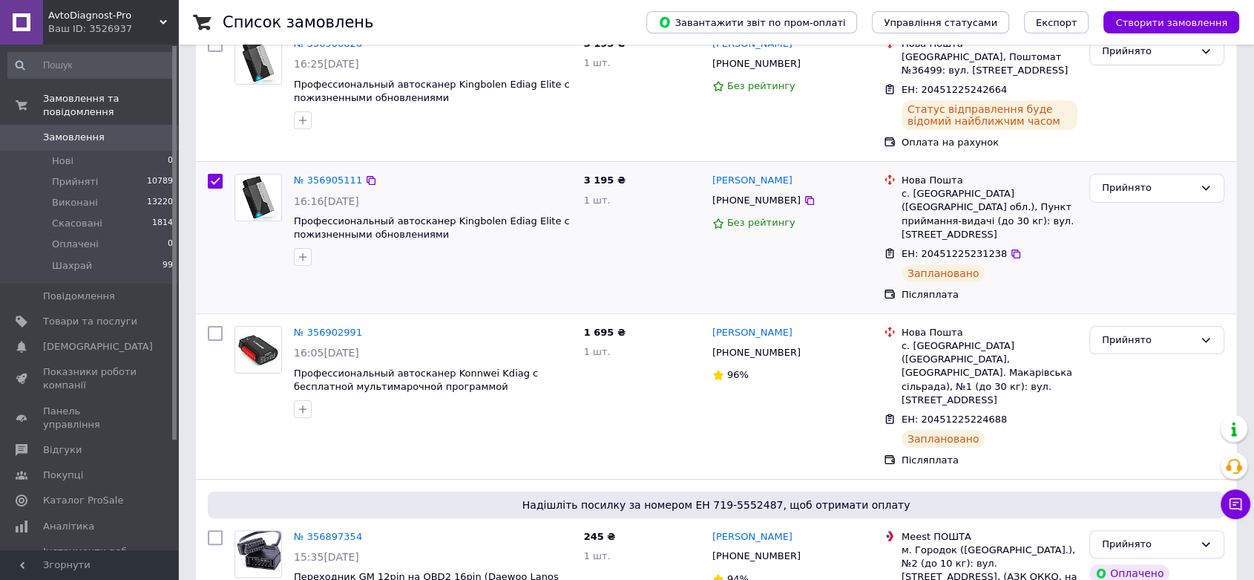
scroll to position [247, 0]
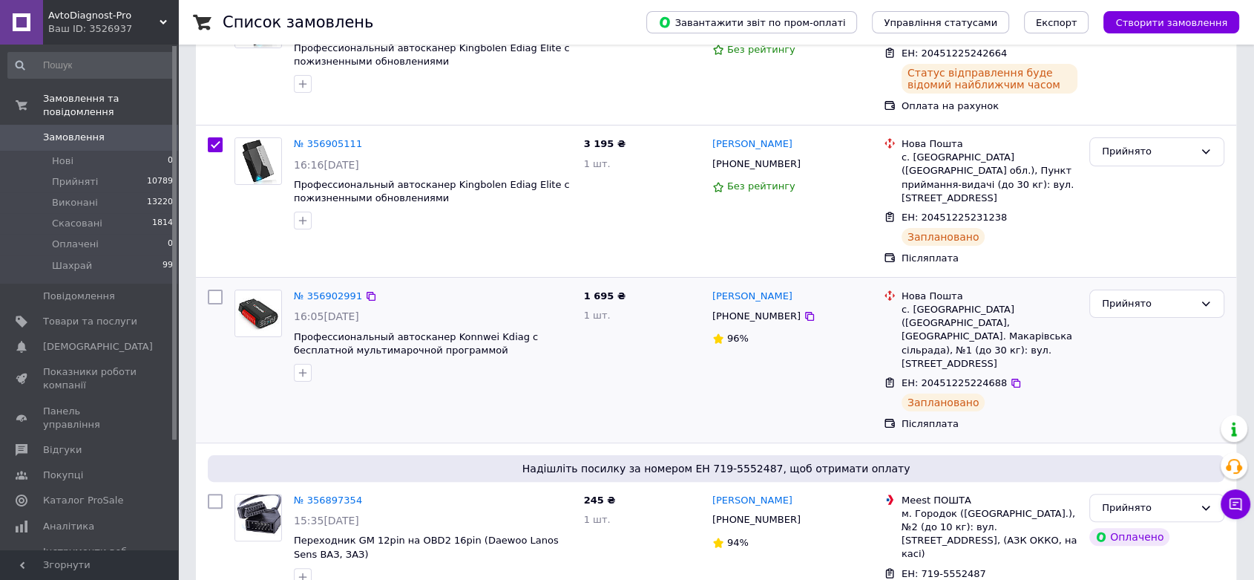
click at [219, 289] on input "checkbox" at bounding box center [215, 296] width 15 height 15
checkbox input "true"
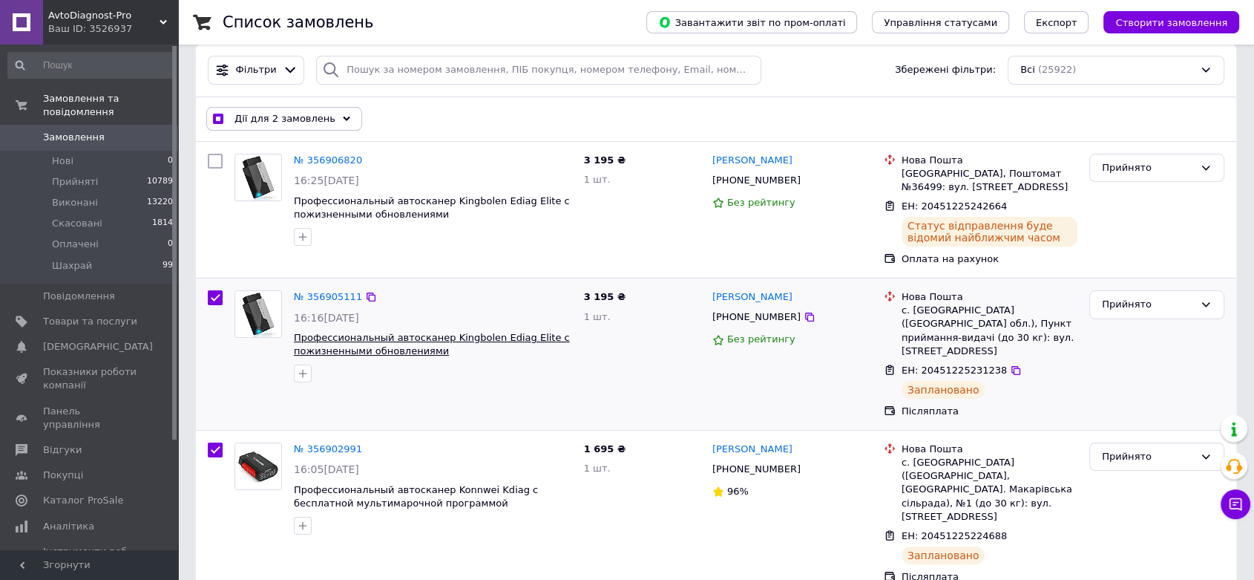
scroll to position [0, 0]
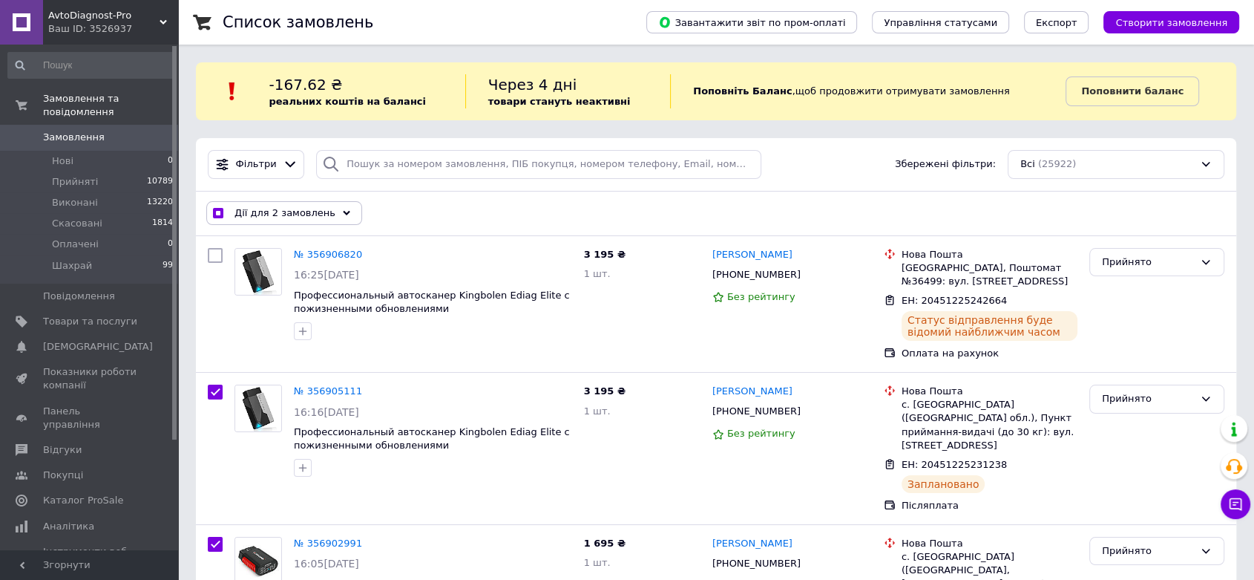
click at [295, 210] on span "Дії для 2 замовлень" at bounding box center [285, 212] width 101 height 13
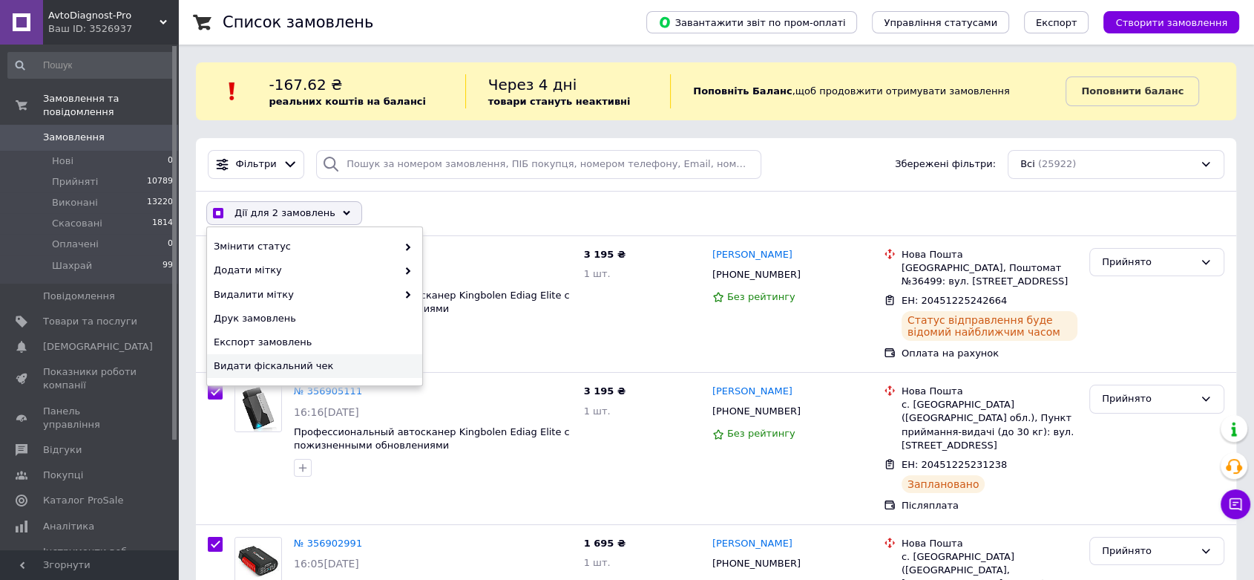
click at [273, 361] on span "Видати фіскальний чек" at bounding box center [313, 365] width 198 height 13
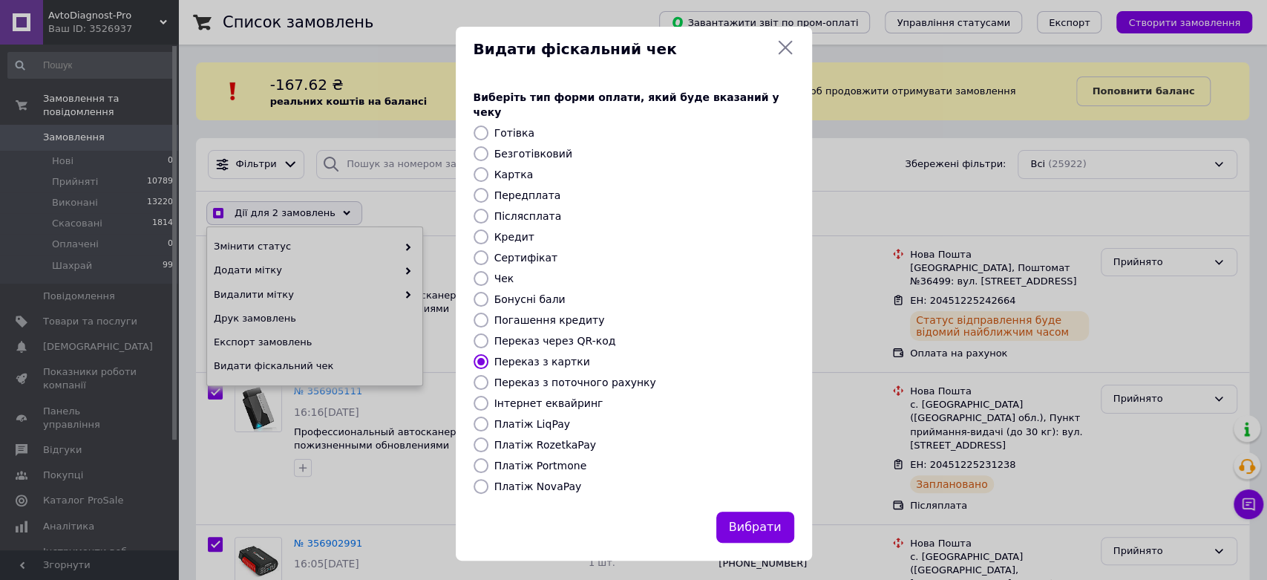
checkbox input "true"
click at [537, 480] on label "Платіж NovaPay" at bounding box center [538, 486] width 88 height 12
click at [488, 479] on input "Платіж NovaPay" at bounding box center [480, 486] width 15 height 15
radio input "true"
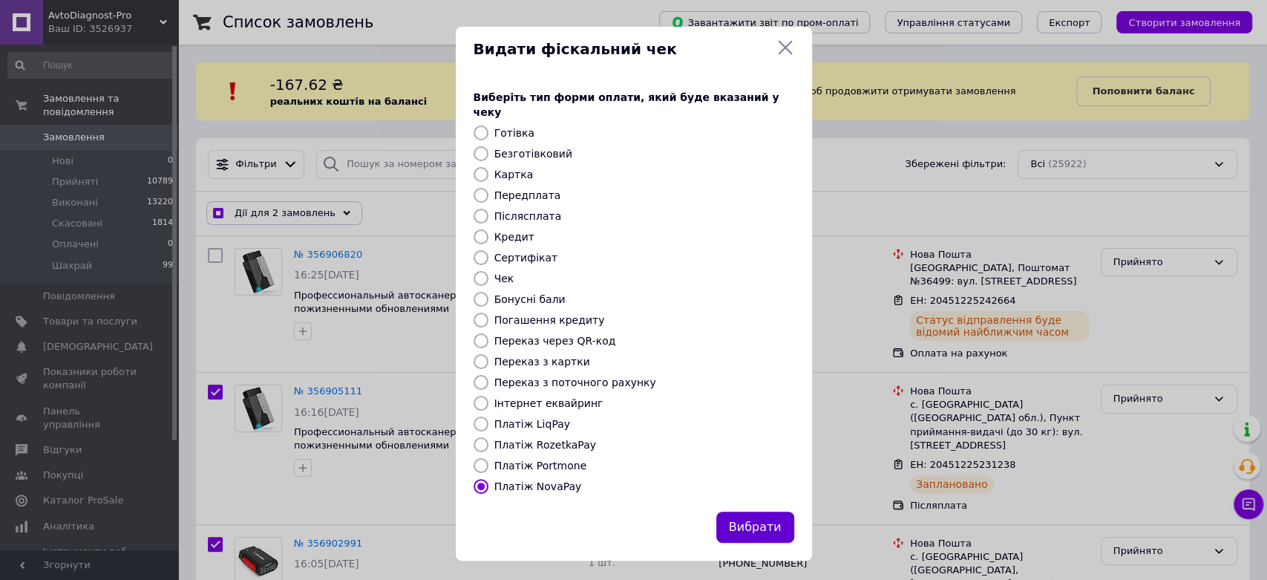
click at [748, 517] on button "Вибрати" at bounding box center [755, 527] width 78 height 32
checkbox input "true"
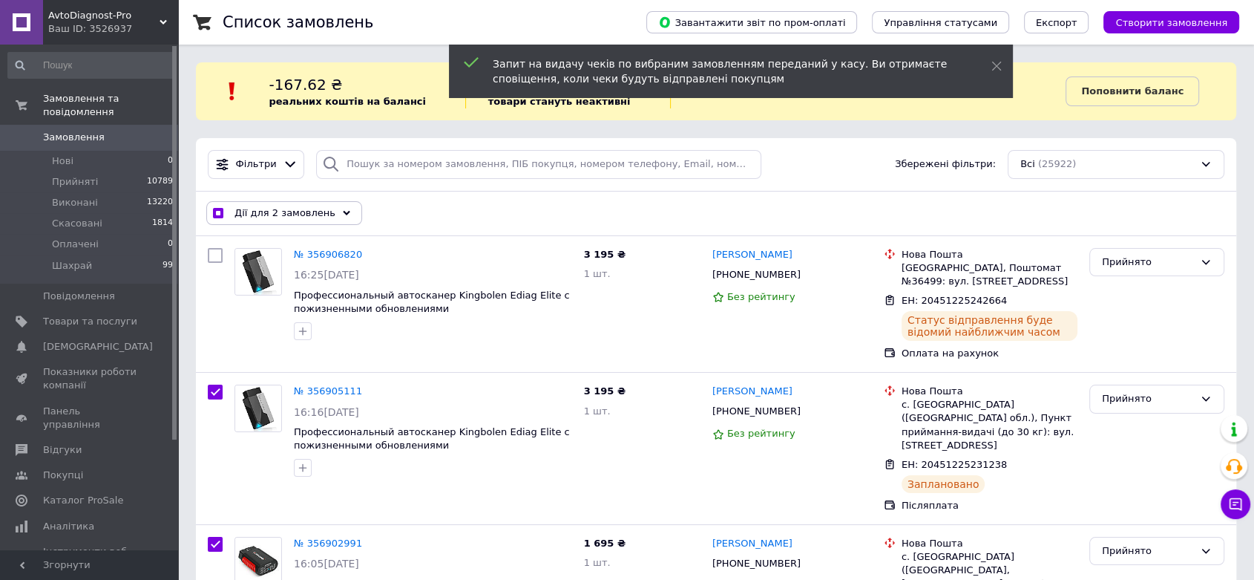
click at [218, 212] on input "checkbox" at bounding box center [218, 214] width 10 height 10
checkbox input "false"
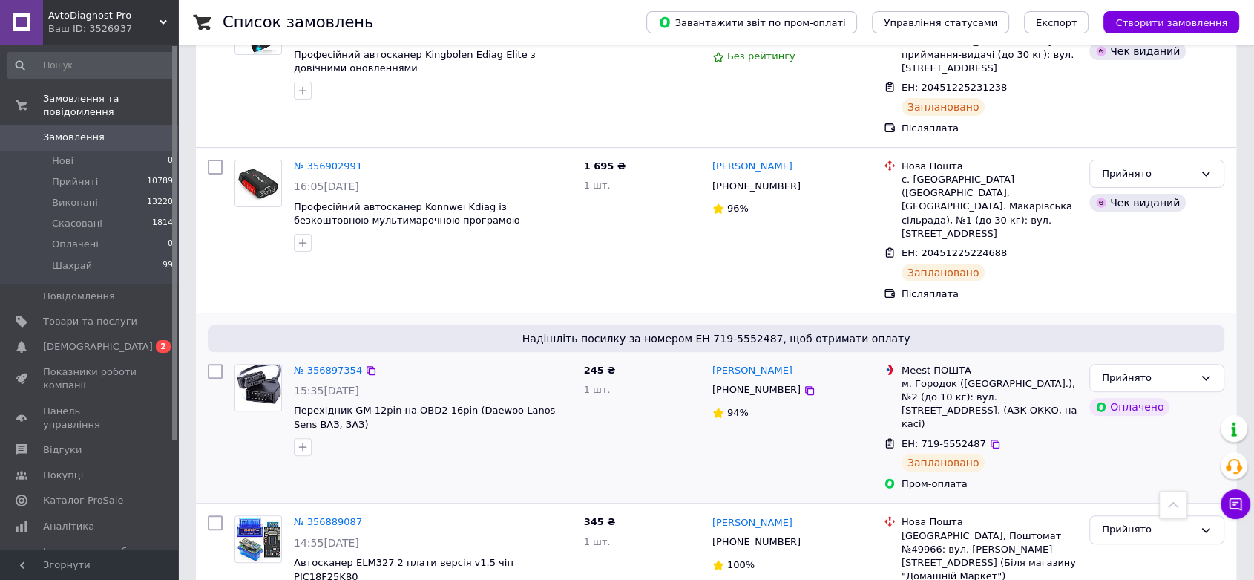
scroll to position [412, 0]
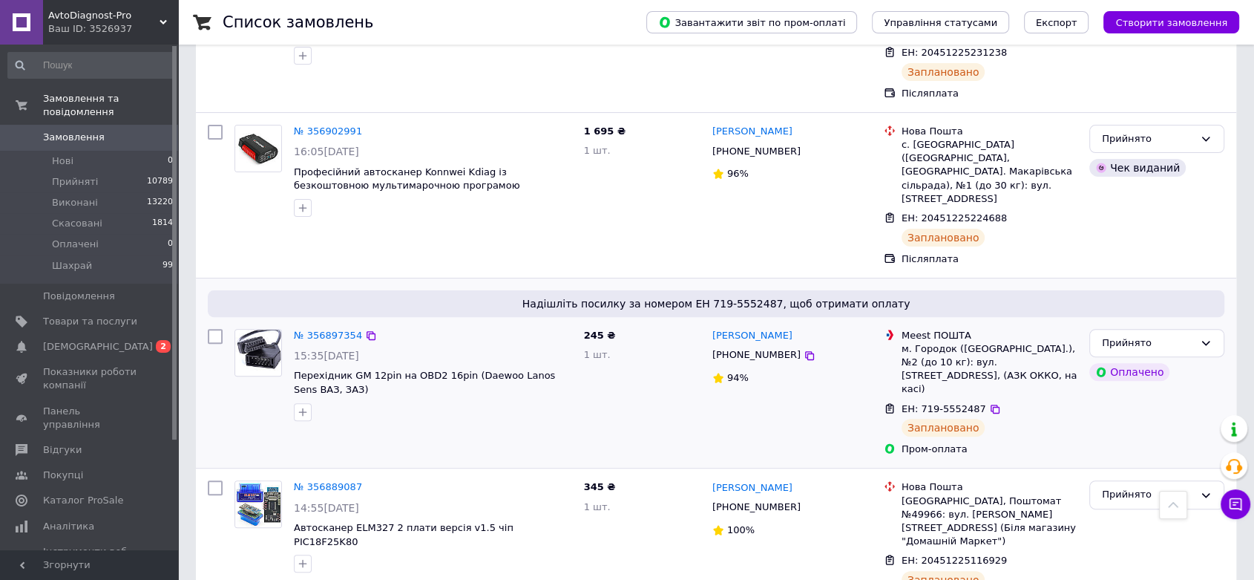
click at [214, 329] on input "checkbox" at bounding box center [215, 336] width 15 height 15
checkbox input "true"
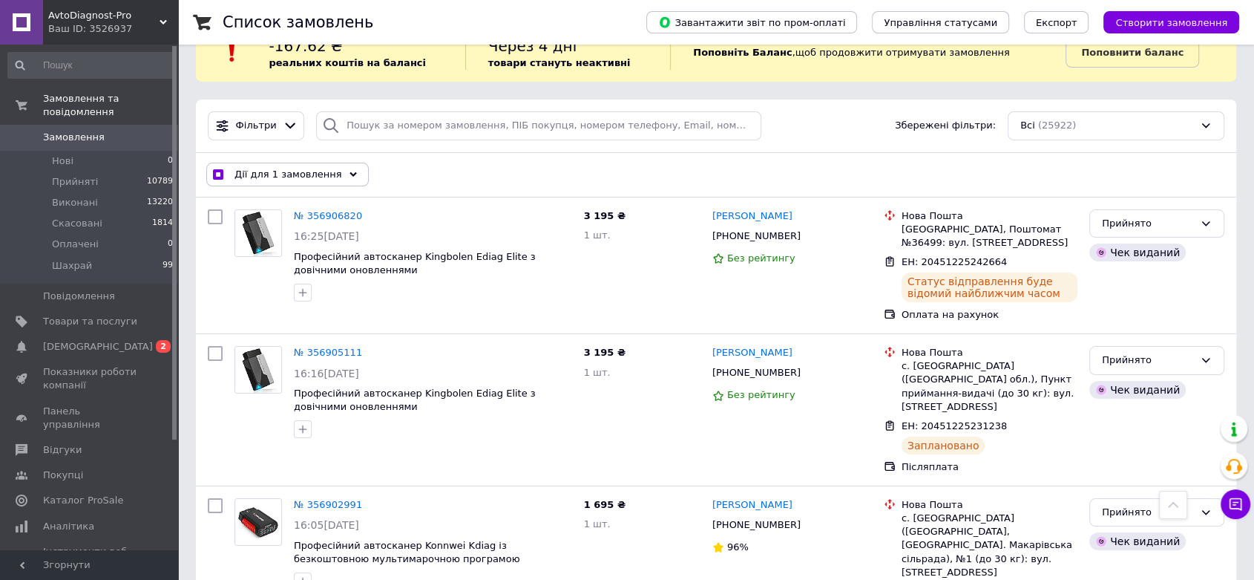
scroll to position [0, 0]
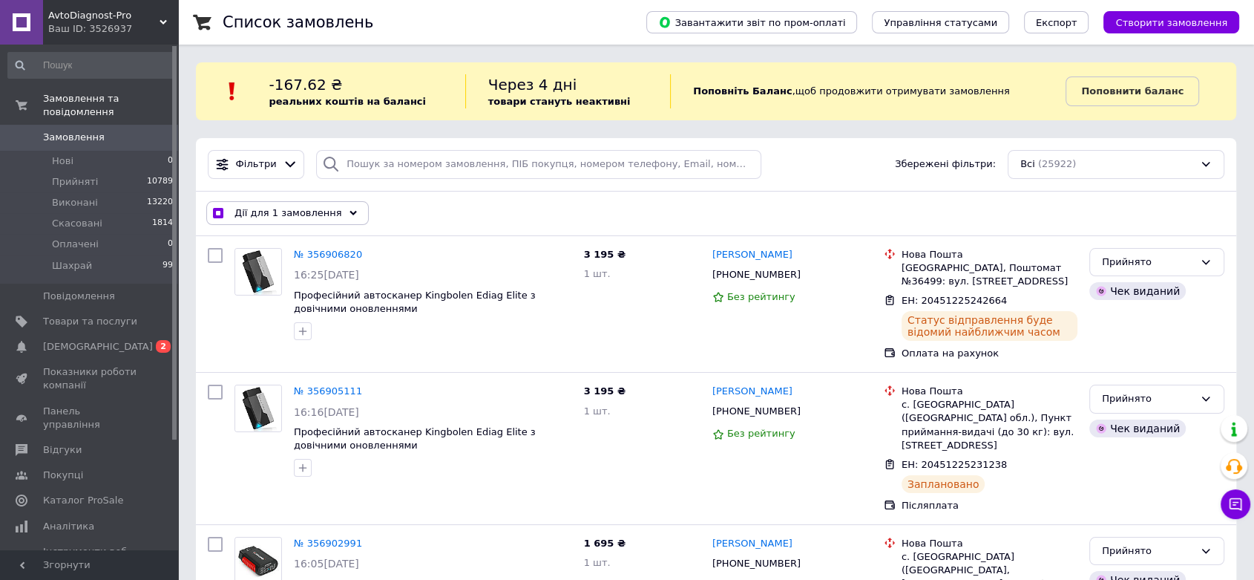
click at [291, 214] on span "Дії для 1 замовлення" at bounding box center [289, 212] width 108 height 13
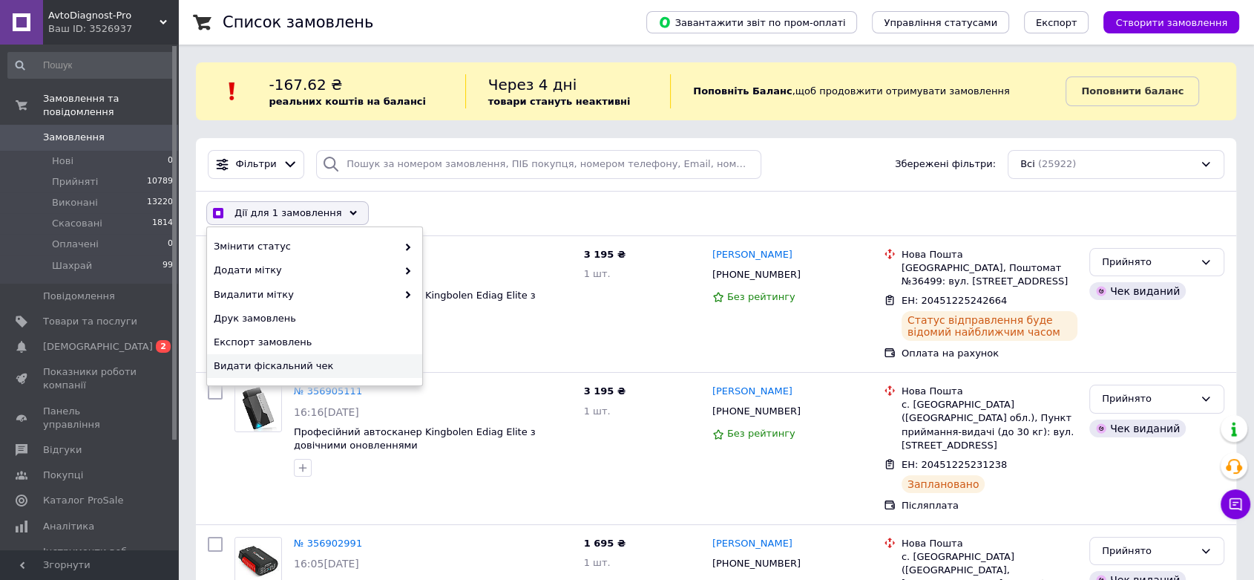
click at [289, 374] on div "Видати фіскальний чек" at bounding box center [314, 366] width 215 height 24
checkbox input "true"
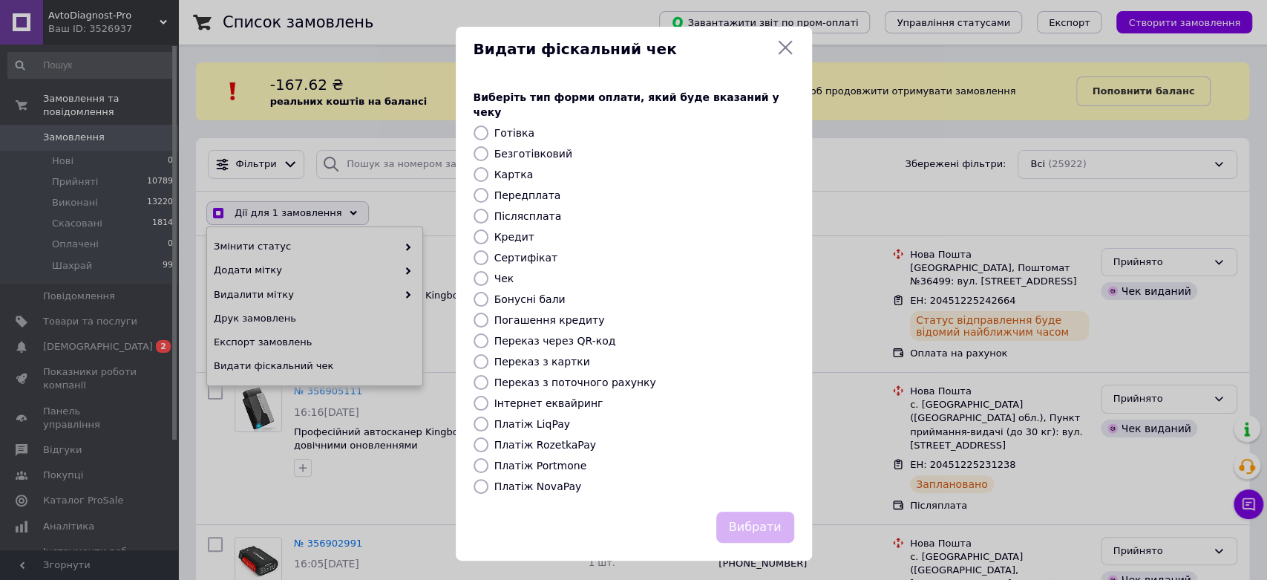
click at [536, 439] on label "Платіж RozetkaPay" at bounding box center [545, 445] width 102 height 12
click at [488, 437] on input "Платіж RozetkaPay" at bounding box center [480, 444] width 15 height 15
radio input "true"
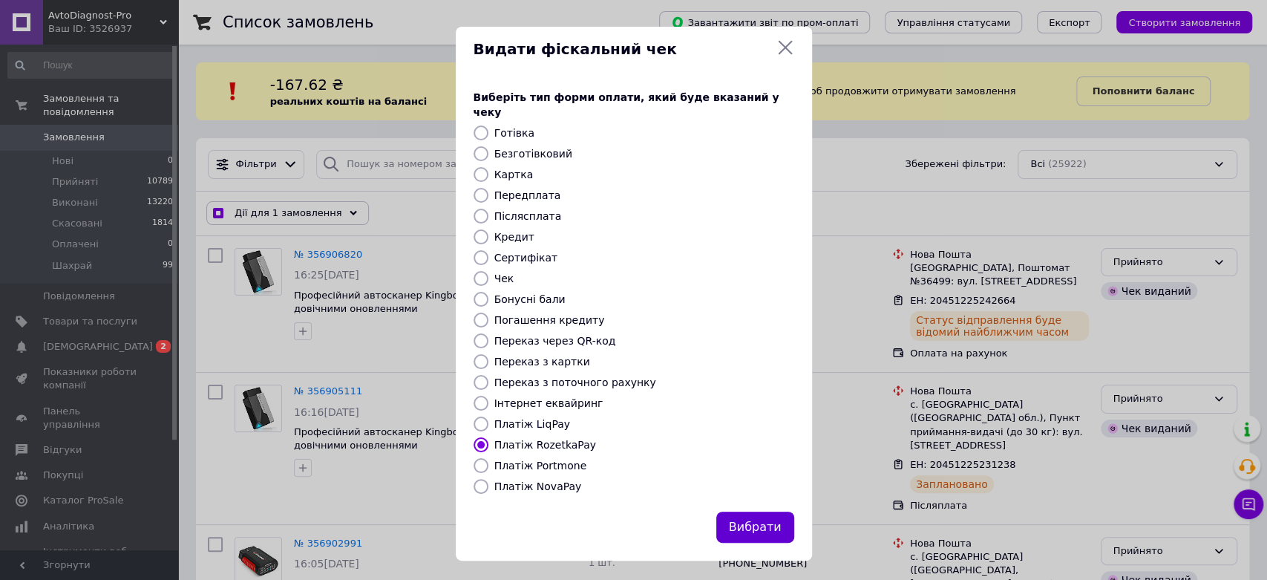
click at [746, 518] on button "Вибрати" at bounding box center [755, 527] width 78 height 32
checkbox input "true"
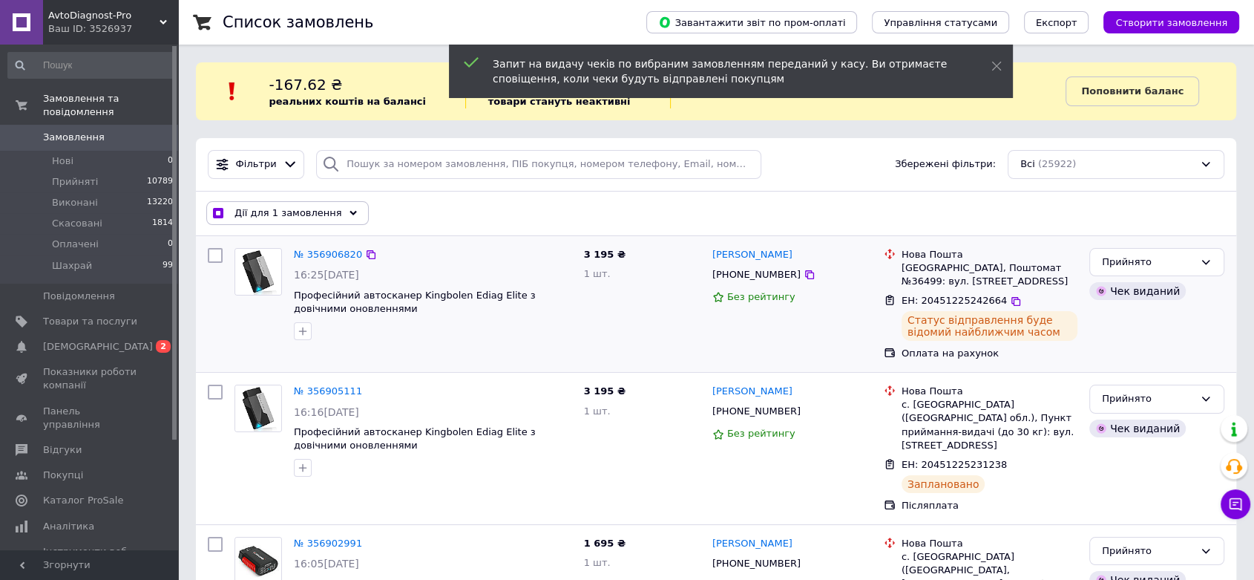
click at [215, 212] on input "checkbox" at bounding box center [218, 214] width 10 height 10
checkbox input "false"
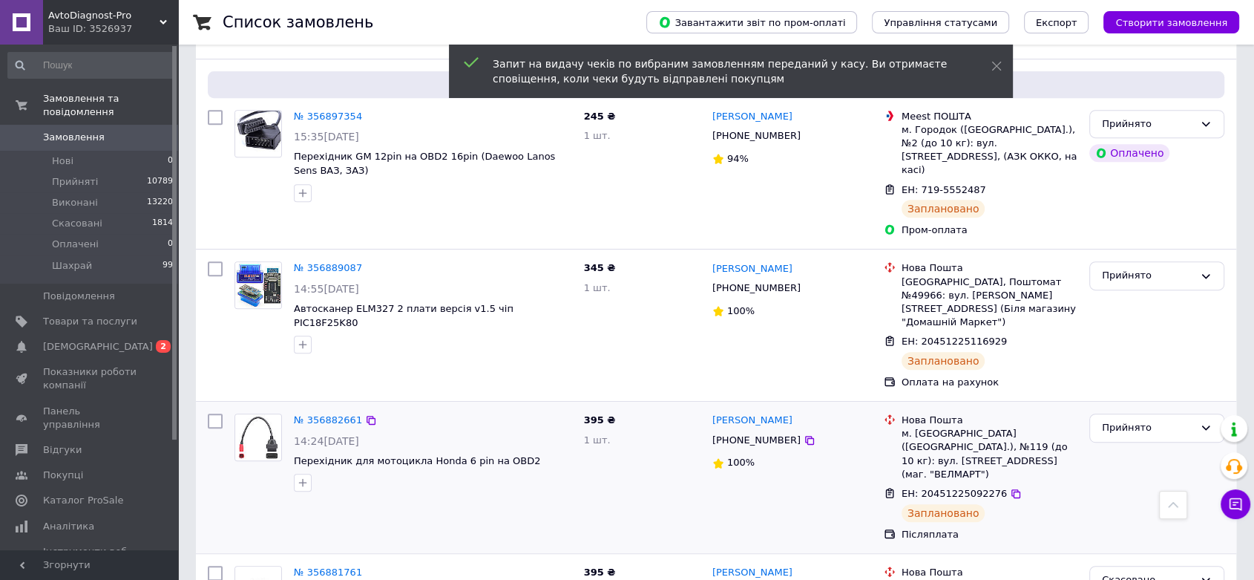
scroll to position [659, 0]
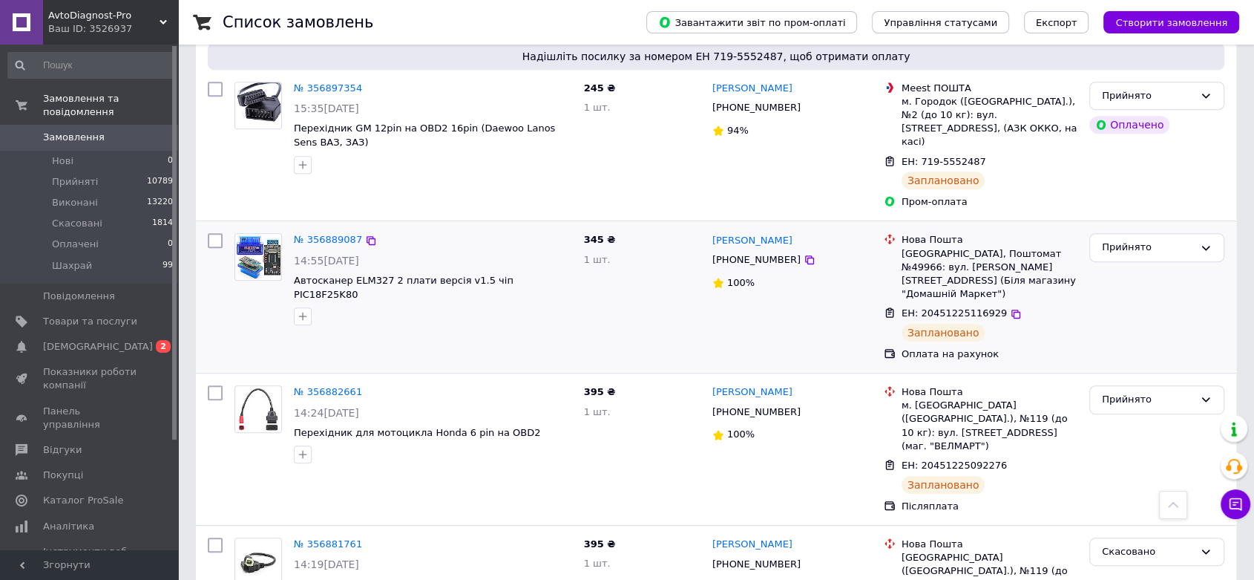
click at [217, 233] on input "checkbox" at bounding box center [215, 240] width 15 height 15
checkbox input "true"
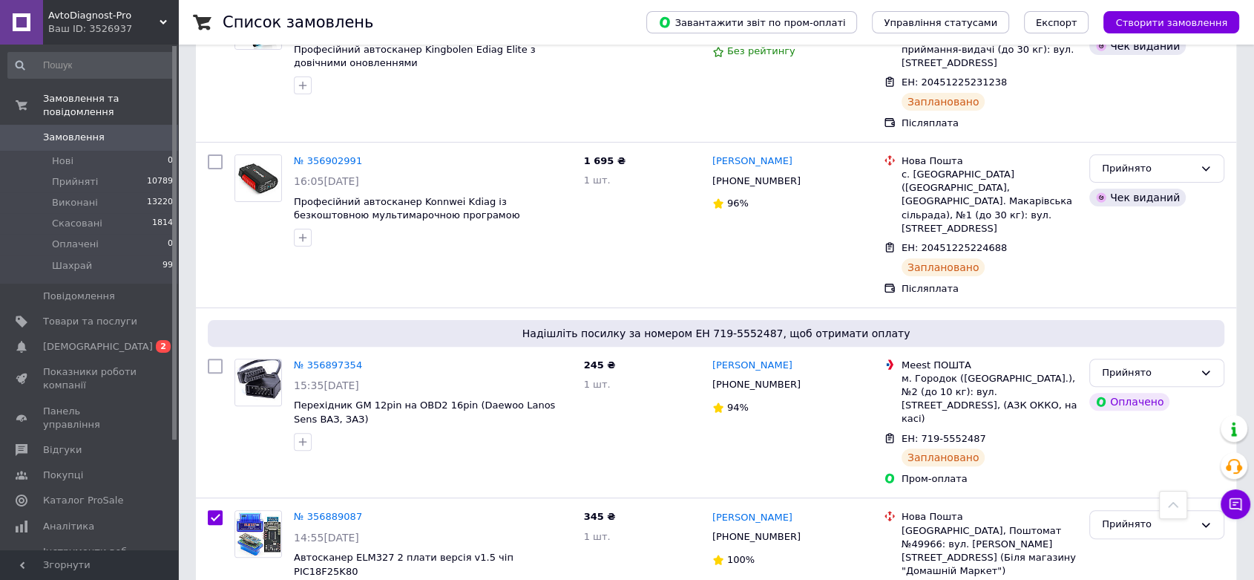
scroll to position [0, 0]
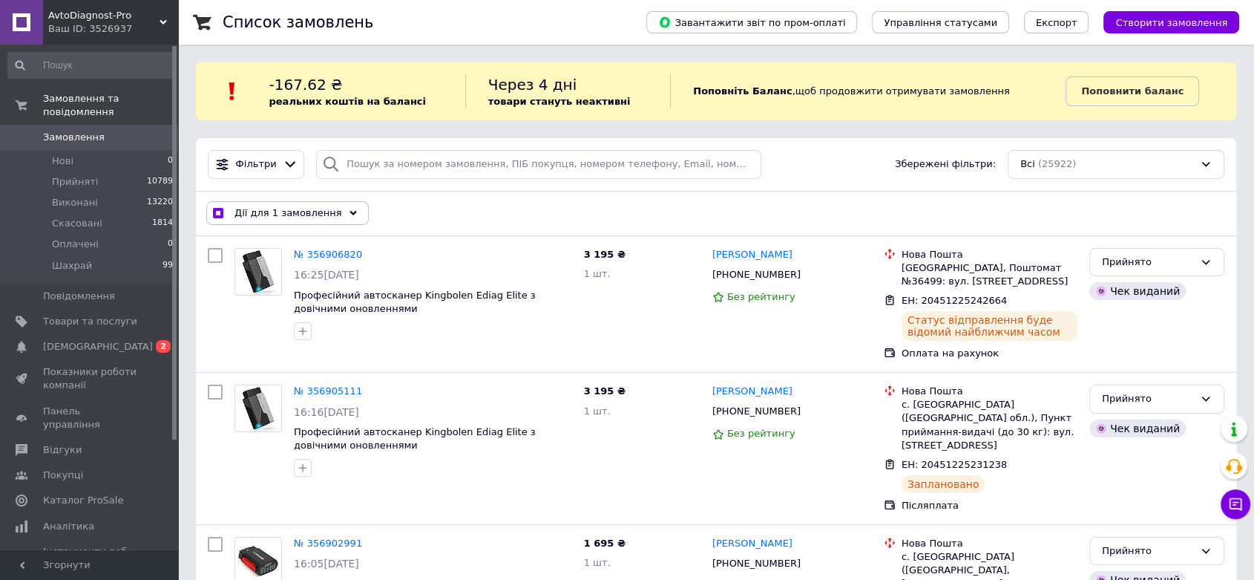
click at [280, 212] on span "Дії для 1 замовлення" at bounding box center [289, 212] width 108 height 13
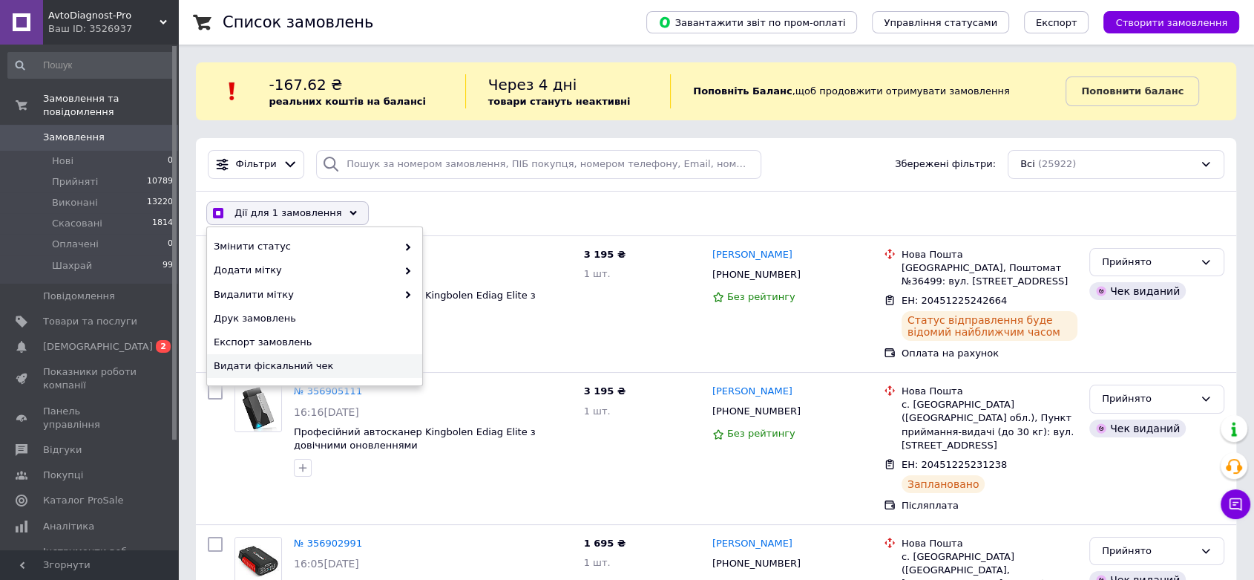
click at [270, 367] on span "Видати фіскальний чек" at bounding box center [313, 365] width 198 height 13
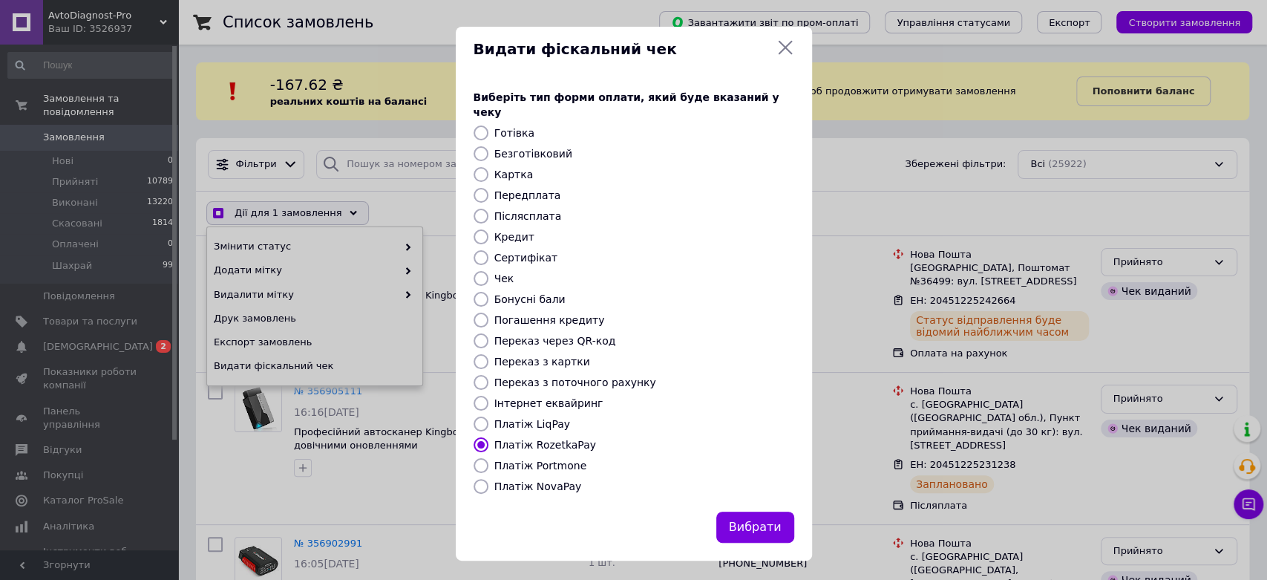
checkbox input "true"
click at [542, 355] on label "Переказ з картки" at bounding box center [542, 361] width 96 height 12
click at [488, 354] on input "Переказ з картки" at bounding box center [480, 361] width 15 height 15
radio input "true"
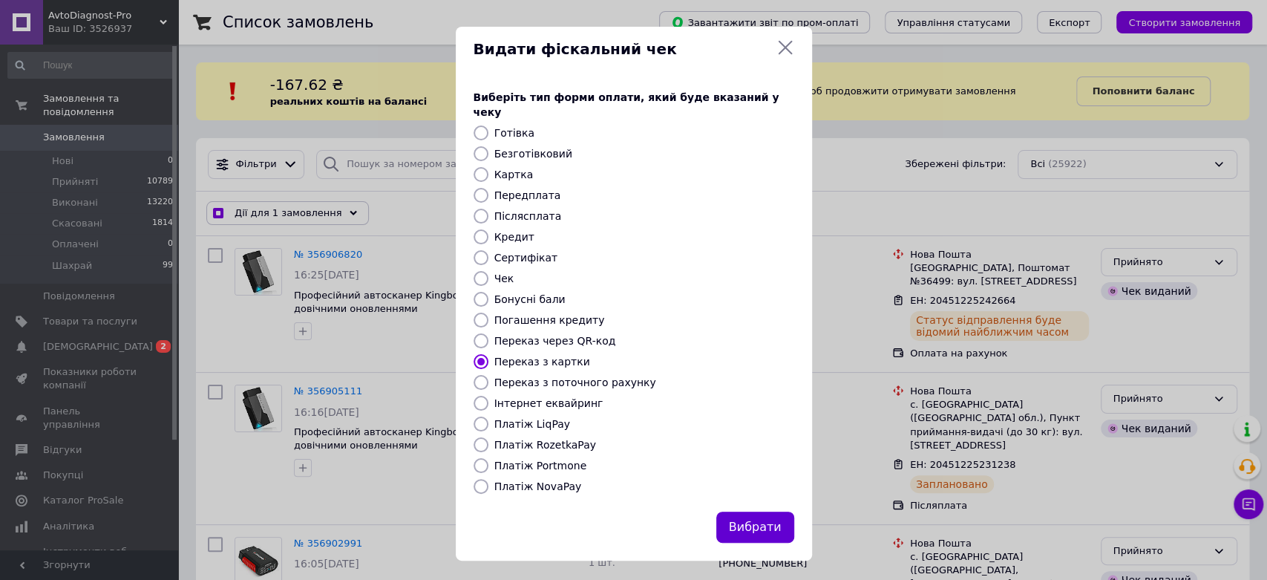
click at [764, 515] on button "Вибрати" at bounding box center [755, 527] width 78 height 32
checkbox input "true"
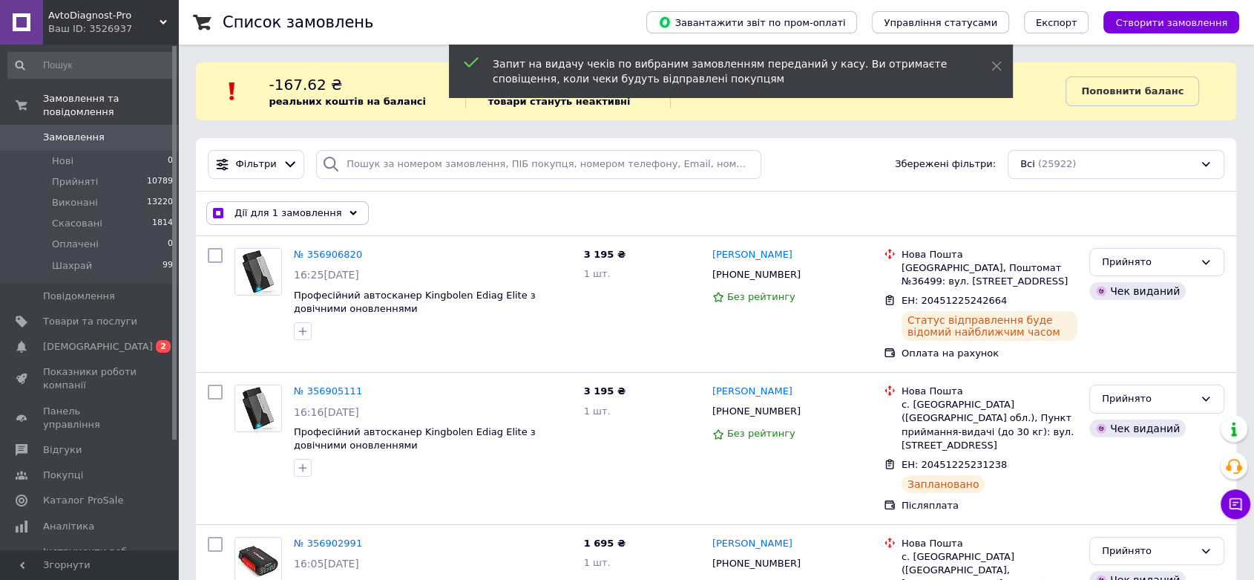
drag, startPoint x: 223, startPoint y: 209, endPoint x: 261, endPoint y: 243, distance: 51.5
click at [222, 209] on label at bounding box center [218, 213] width 10 height 10
click at [222, 209] on input "checkbox" at bounding box center [218, 214] width 10 height 10
checkbox input "false"
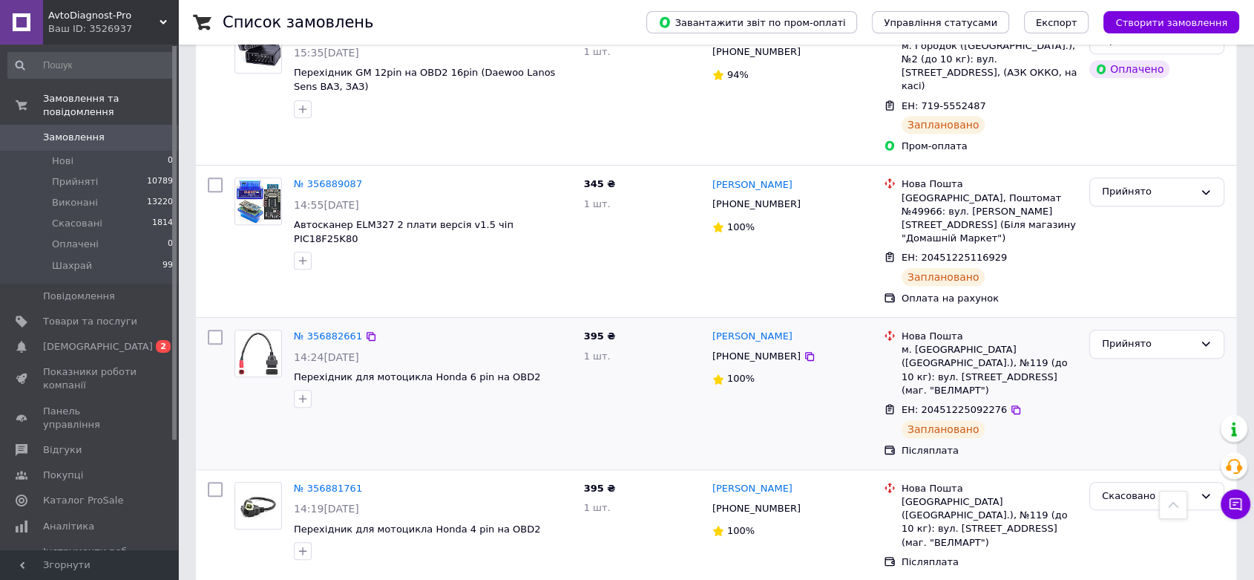
scroll to position [742, 0]
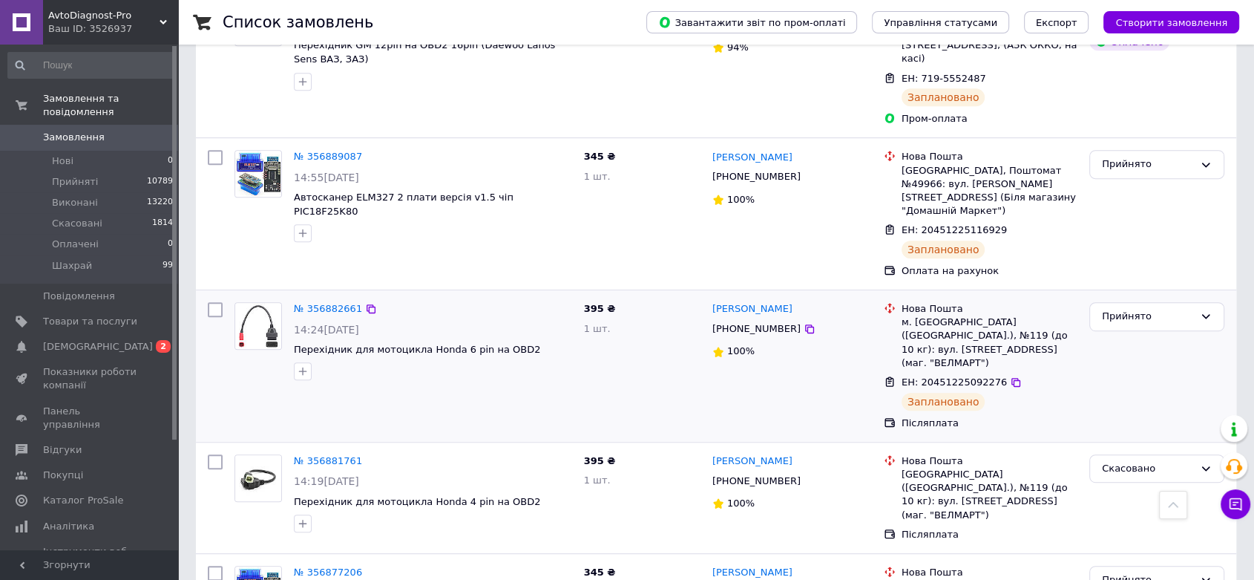
click at [220, 302] on input "checkbox" at bounding box center [215, 309] width 15 height 15
checkbox input "true"
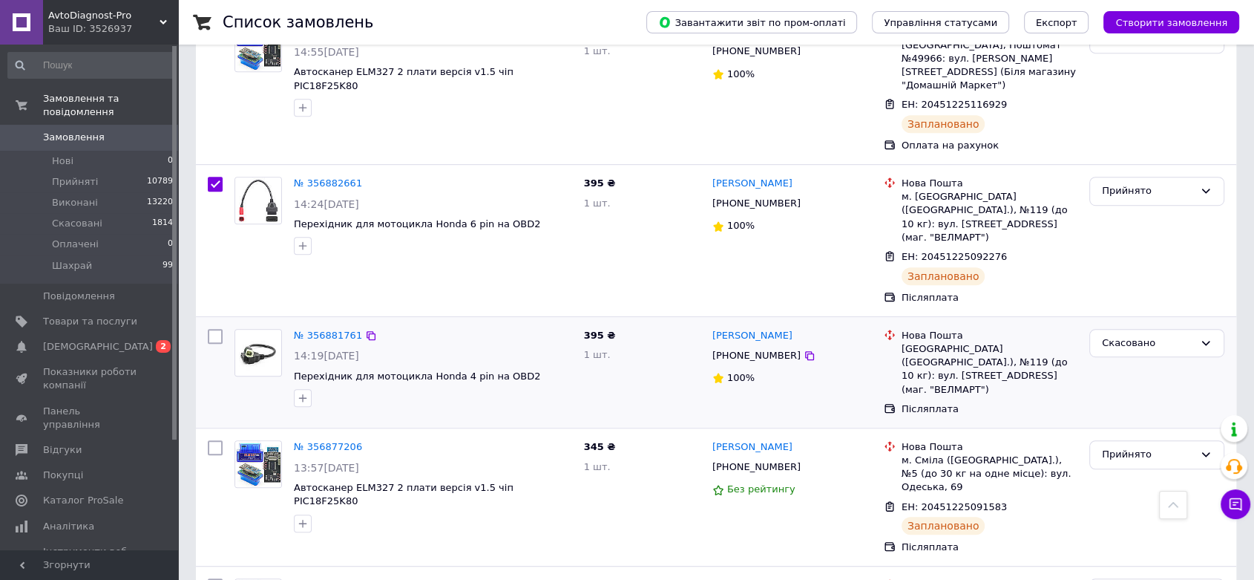
scroll to position [907, 0]
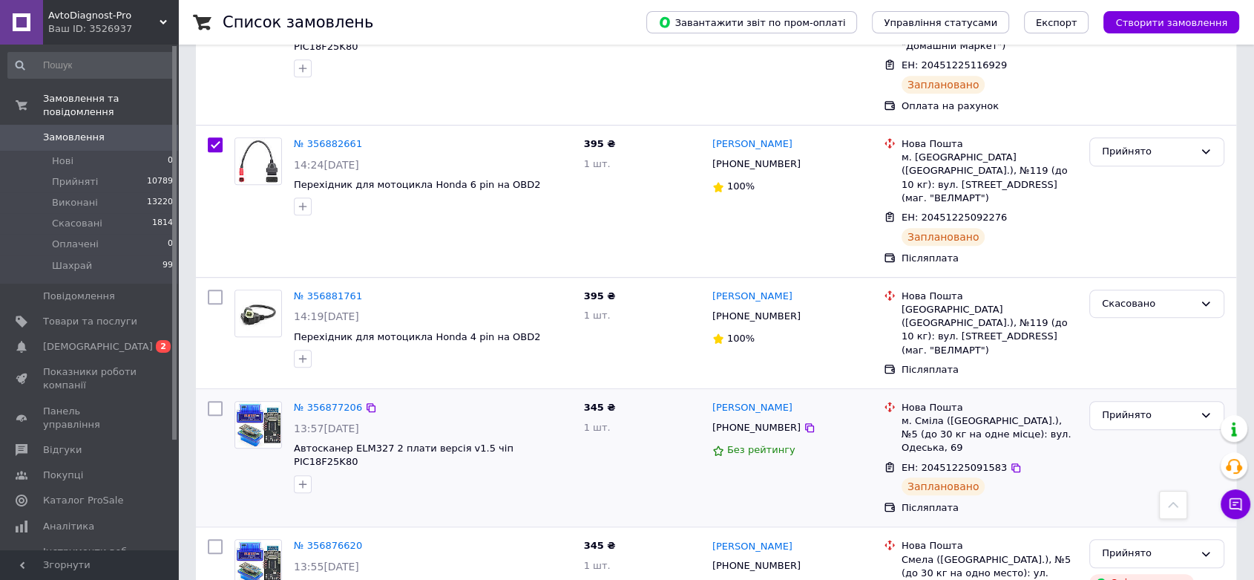
click at [219, 401] on input "checkbox" at bounding box center [215, 408] width 15 height 15
checkbox input "true"
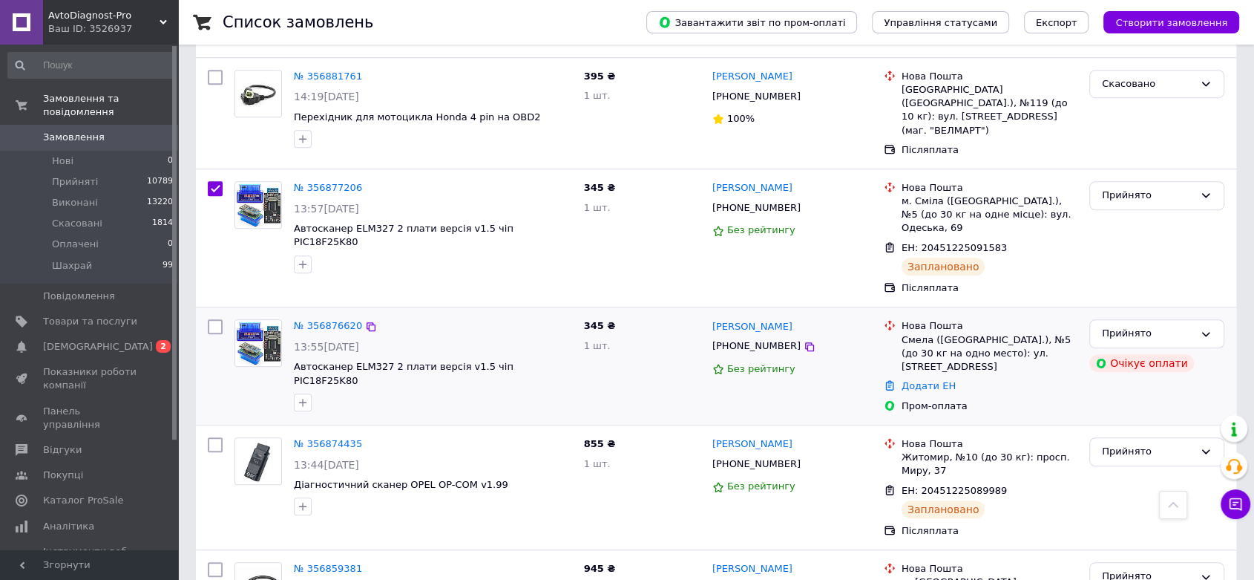
scroll to position [1154, 0]
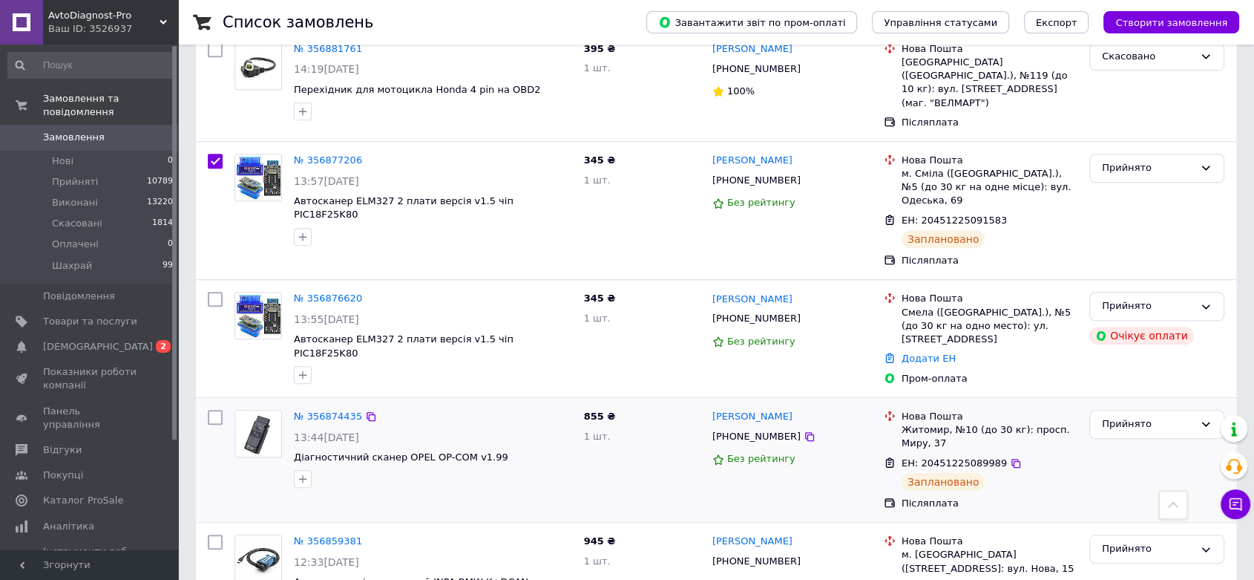
click at [222, 410] on input "checkbox" at bounding box center [215, 417] width 15 height 15
checkbox input "true"
click at [217, 534] on input "checkbox" at bounding box center [215, 541] width 15 height 15
checkbox input "true"
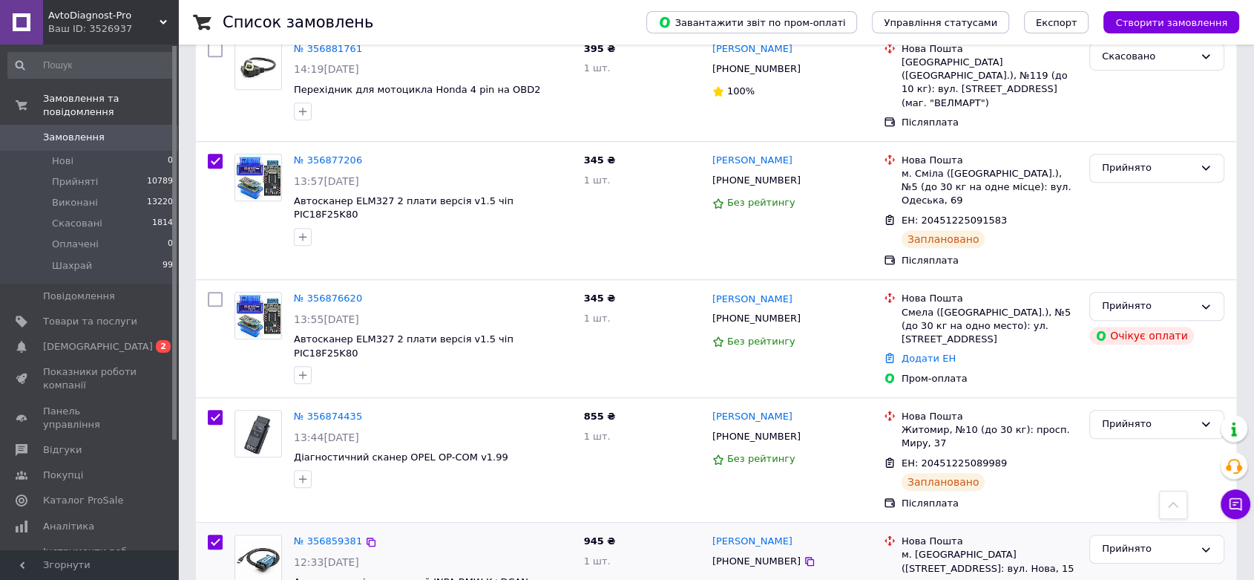
checkbox input "true"
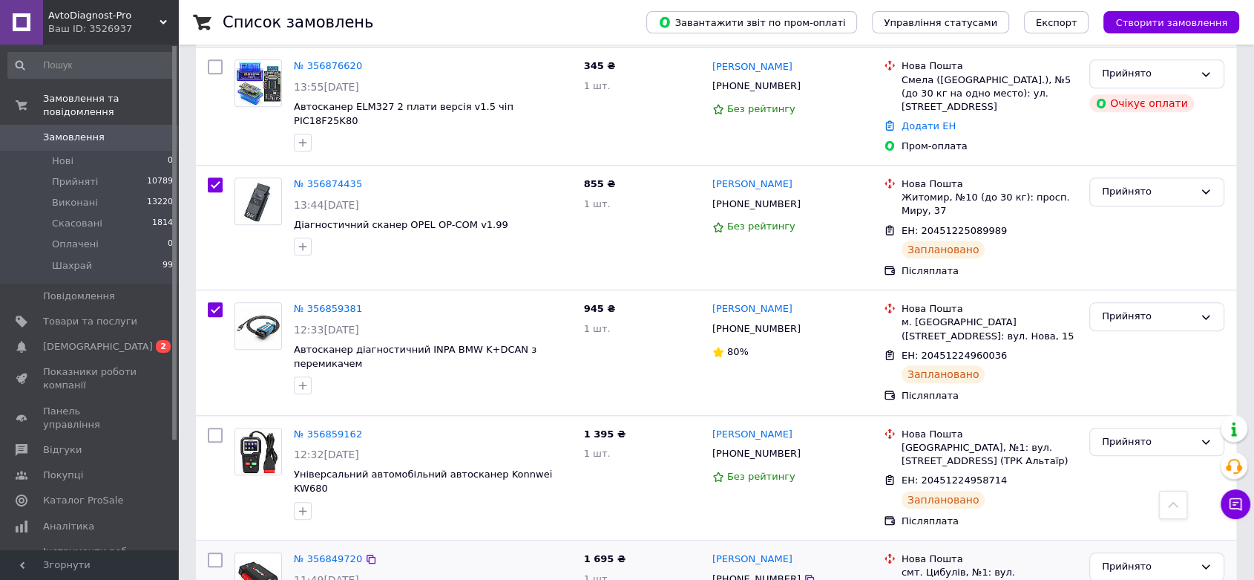
scroll to position [1401, 0]
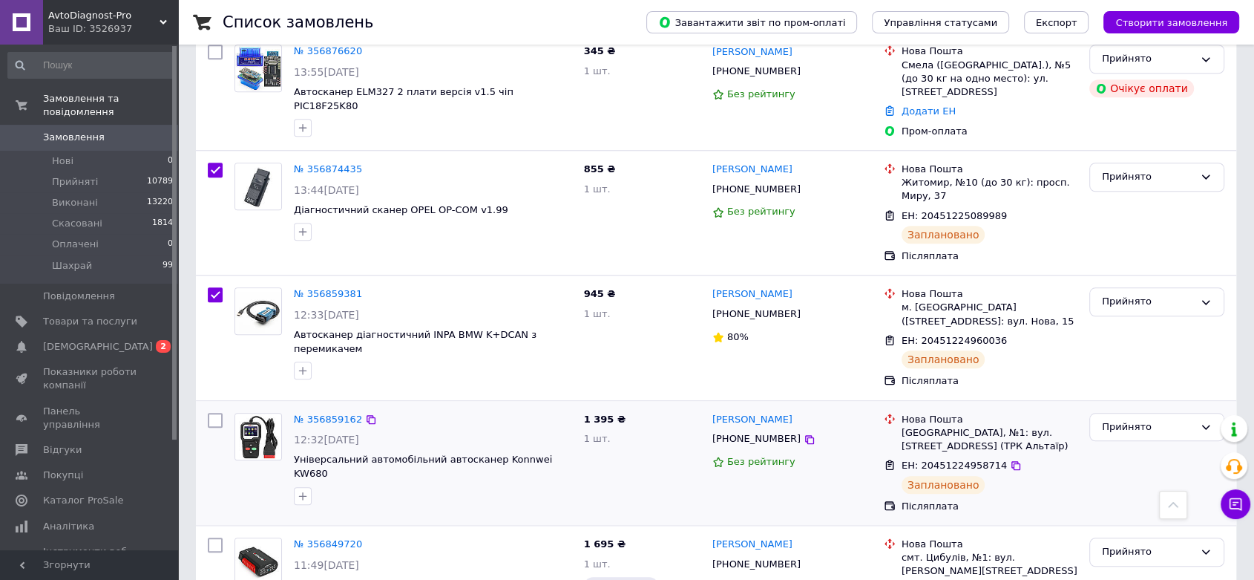
click at [214, 413] on input "checkbox" at bounding box center [215, 420] width 15 height 15
checkbox input "true"
click at [210, 537] on input "checkbox" at bounding box center [215, 544] width 15 height 15
checkbox input "true"
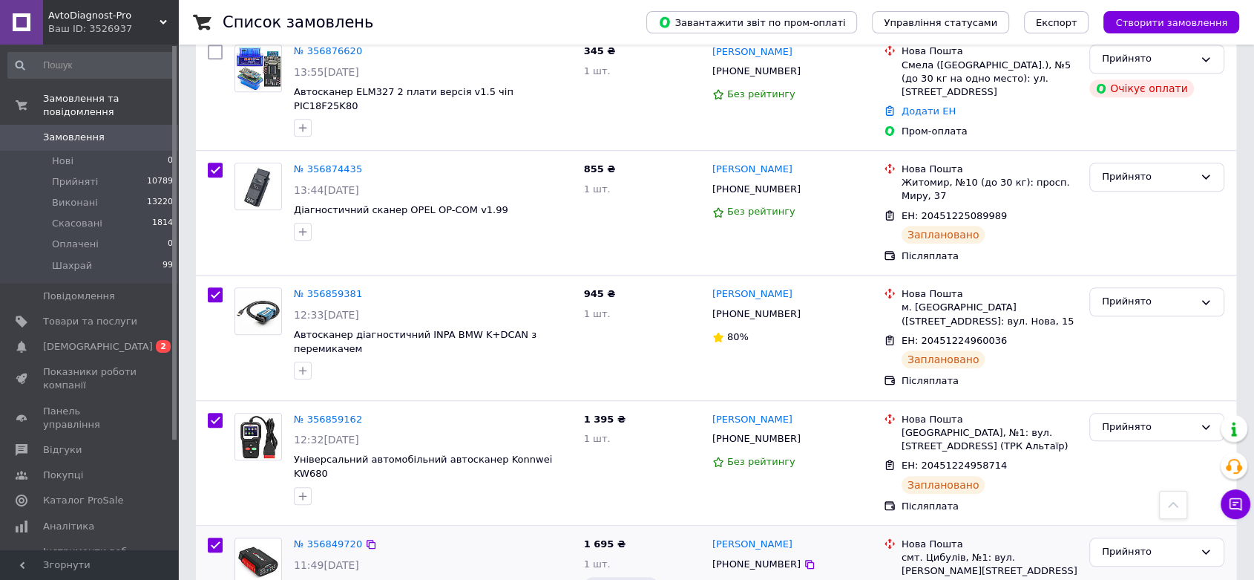
checkbox input "true"
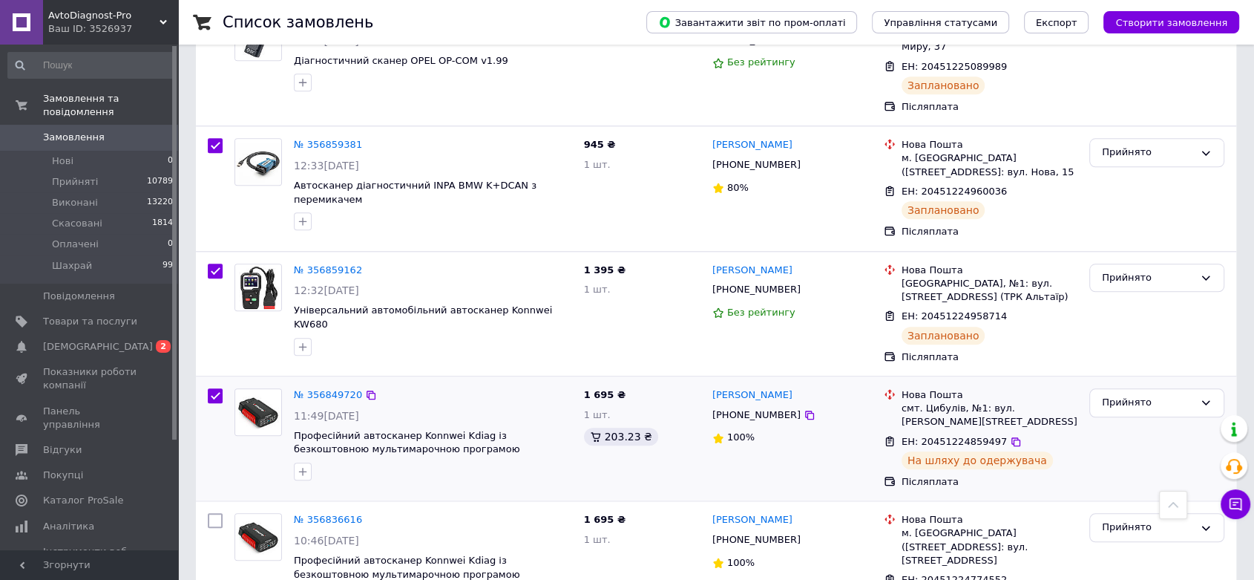
scroll to position [1567, 0]
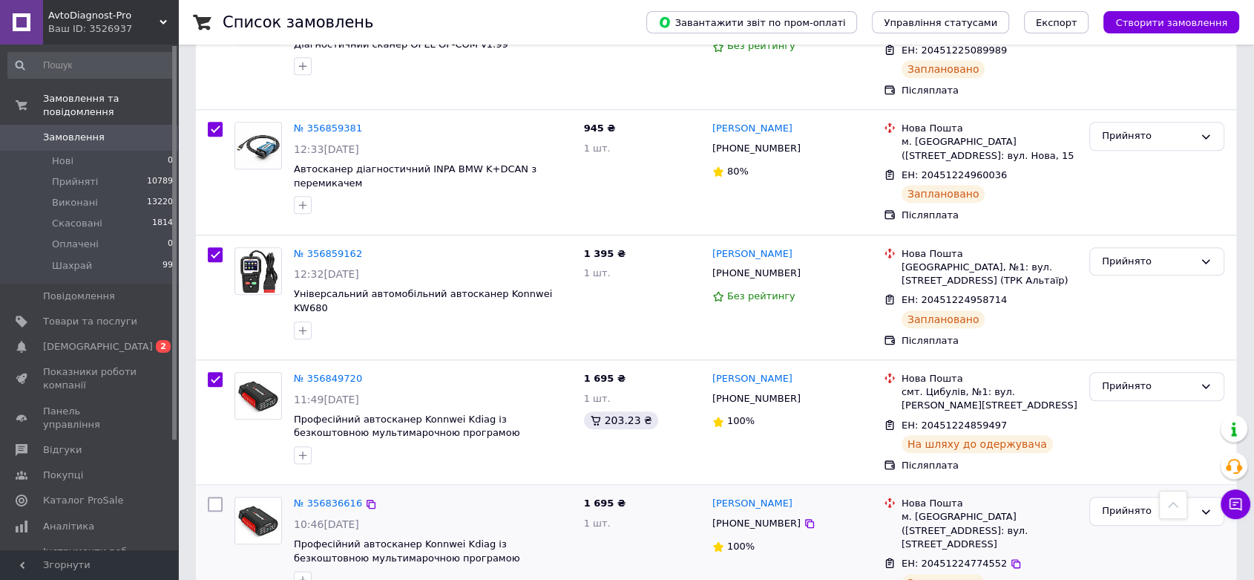
click at [217, 497] on input "checkbox" at bounding box center [215, 504] width 15 height 15
checkbox input "true"
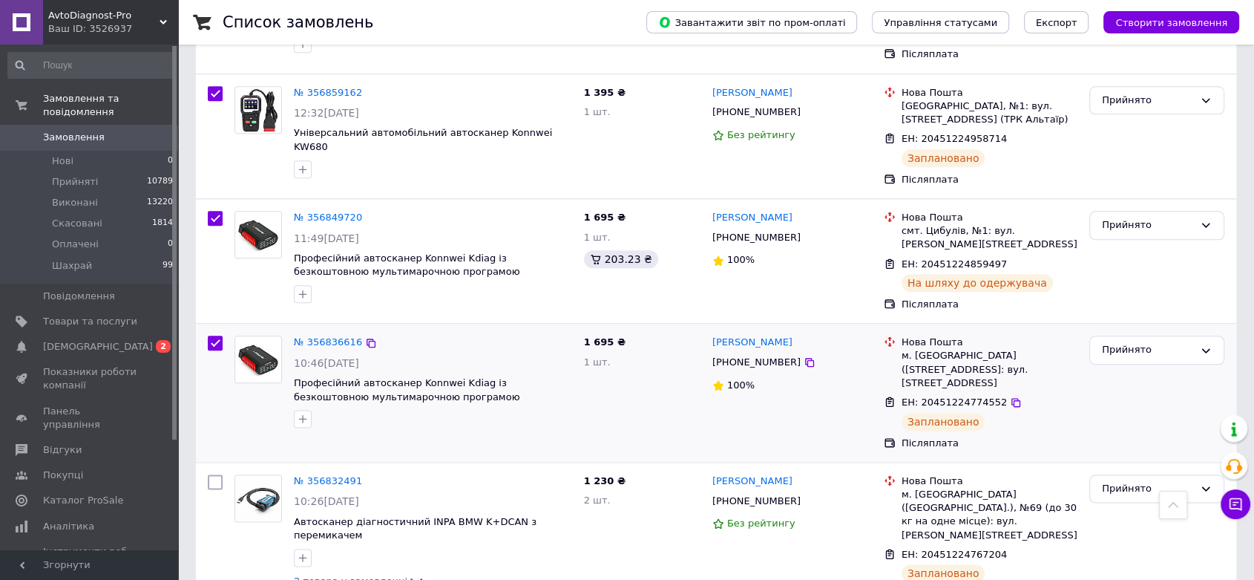
scroll to position [1731, 0]
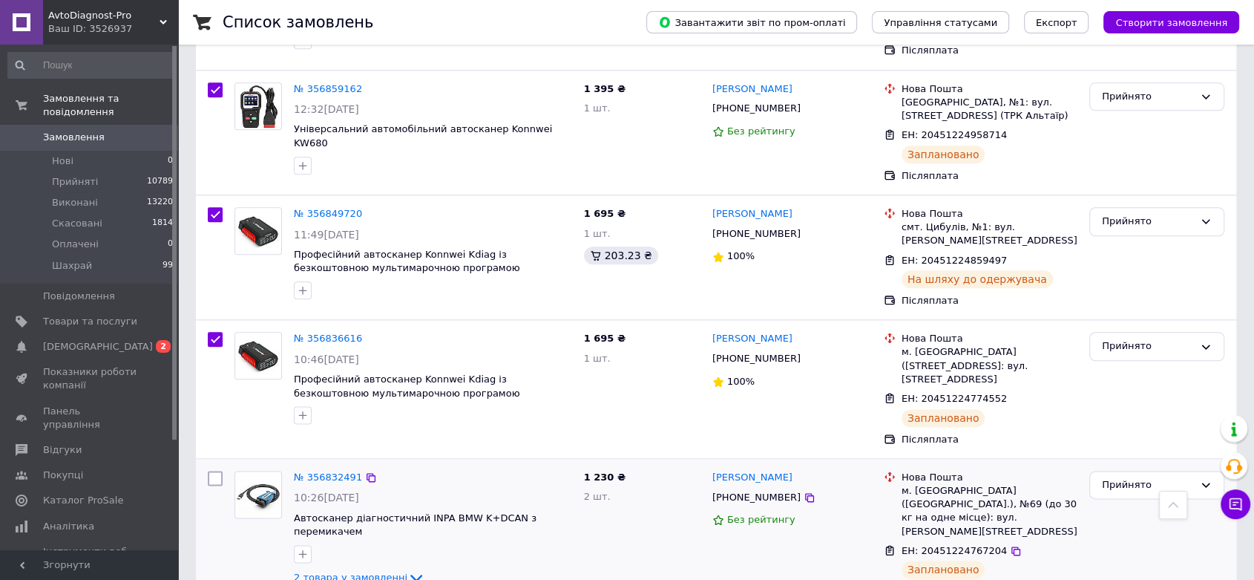
drag, startPoint x: 220, startPoint y: 335, endPoint x: 226, endPoint y: 342, distance: 9.4
click at [220, 471] on input "checkbox" at bounding box center [215, 478] width 15 height 15
checkbox input "true"
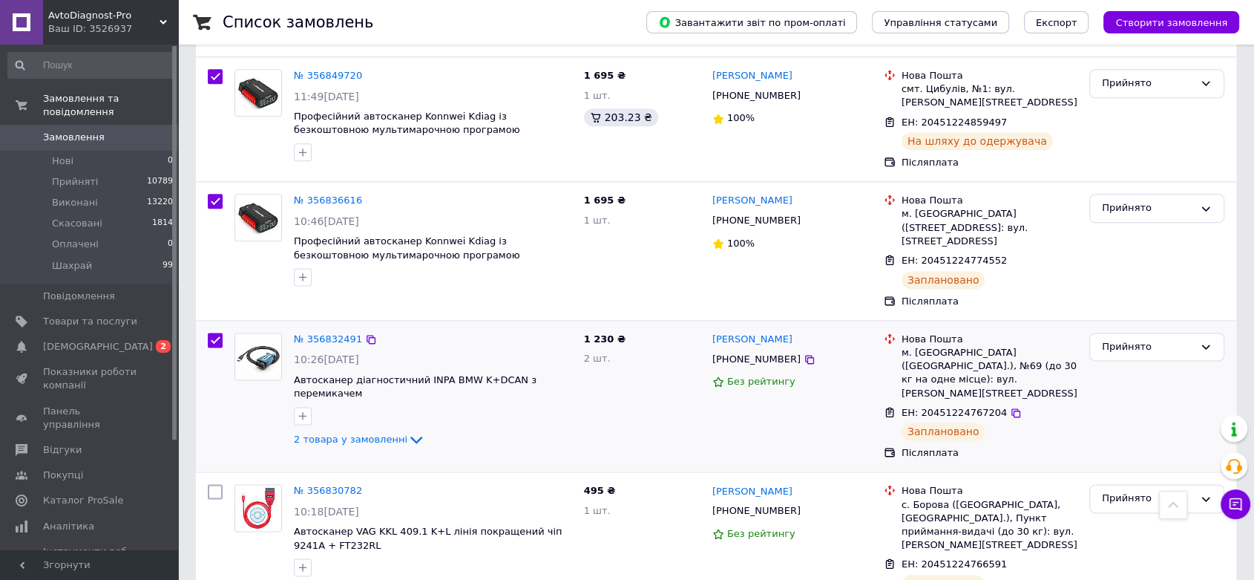
scroll to position [1896, 0]
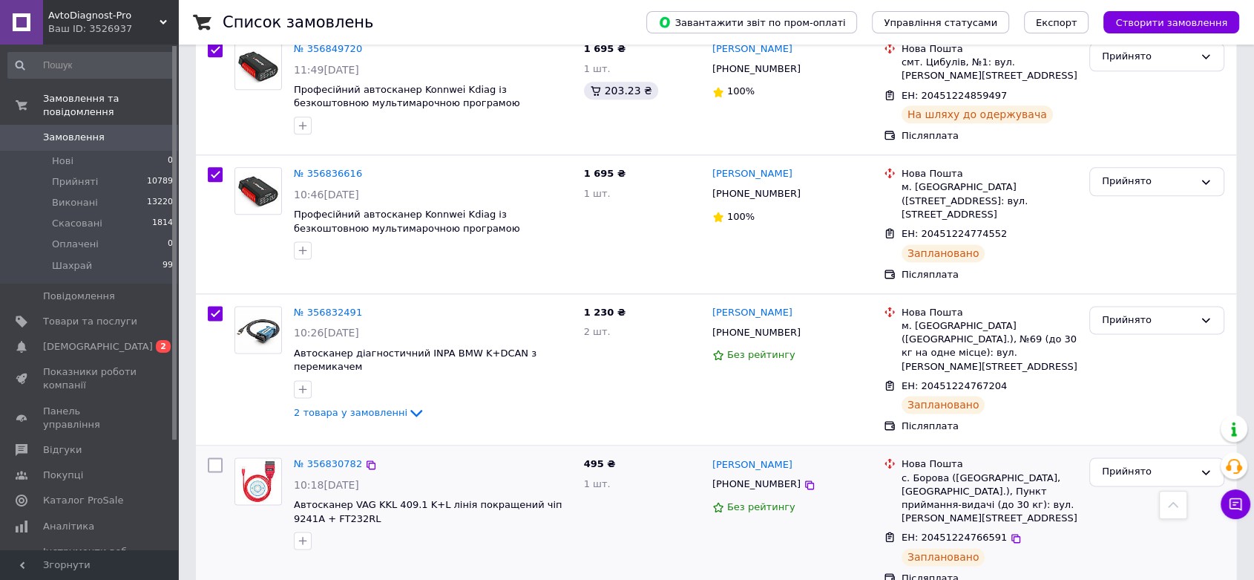
click at [214, 457] on input "checkbox" at bounding box center [215, 464] width 15 height 15
checkbox input "true"
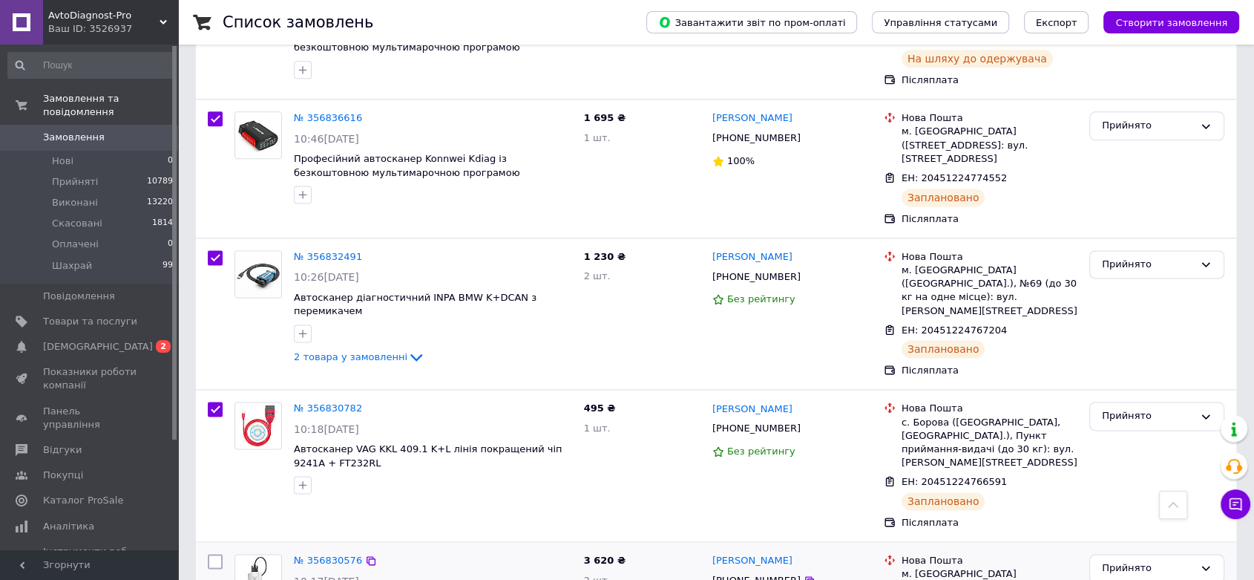
scroll to position [2061, 0]
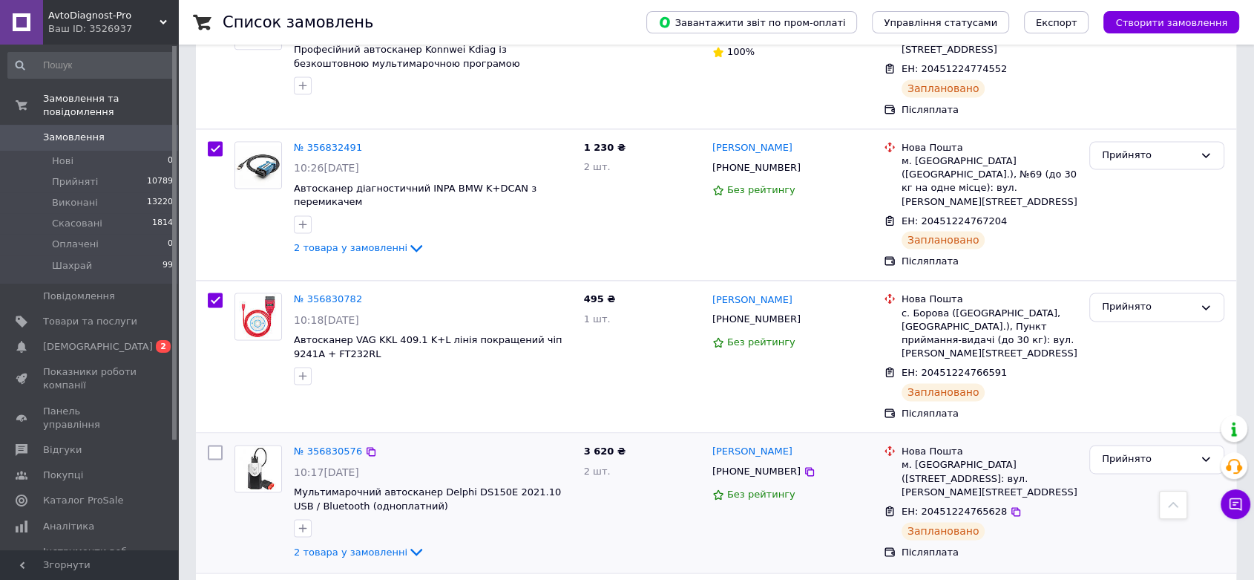
click at [219, 445] on input "checkbox" at bounding box center [215, 452] width 15 height 15
checkbox input "true"
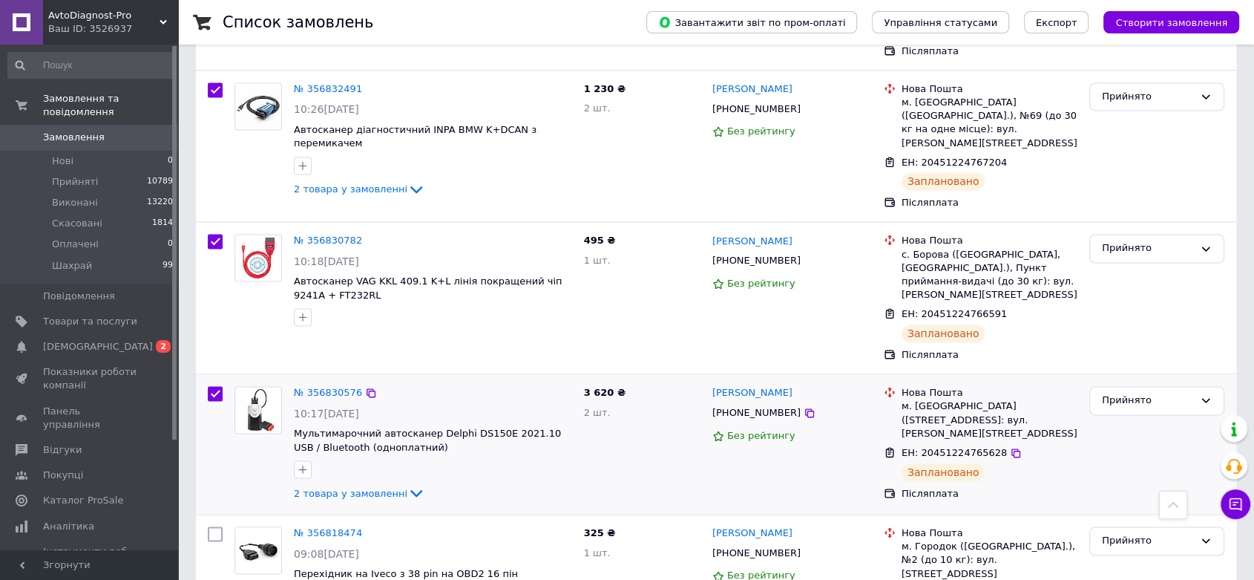
scroll to position [2143, 0]
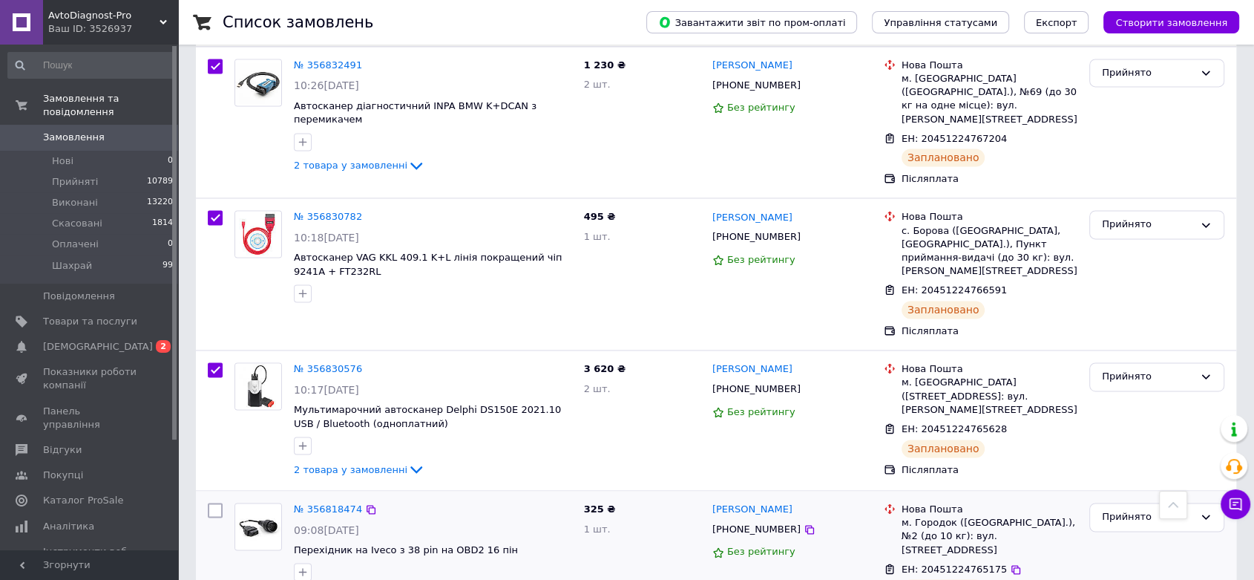
click at [214, 502] on input "checkbox" at bounding box center [215, 509] width 15 height 15
checkbox input "true"
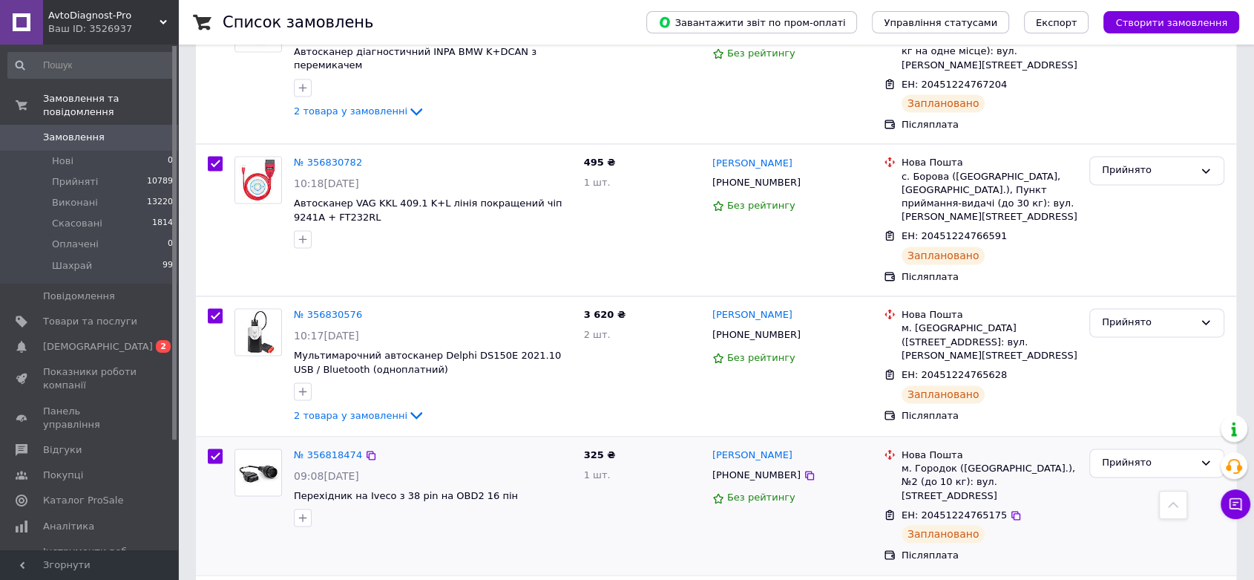
scroll to position [2226, 0]
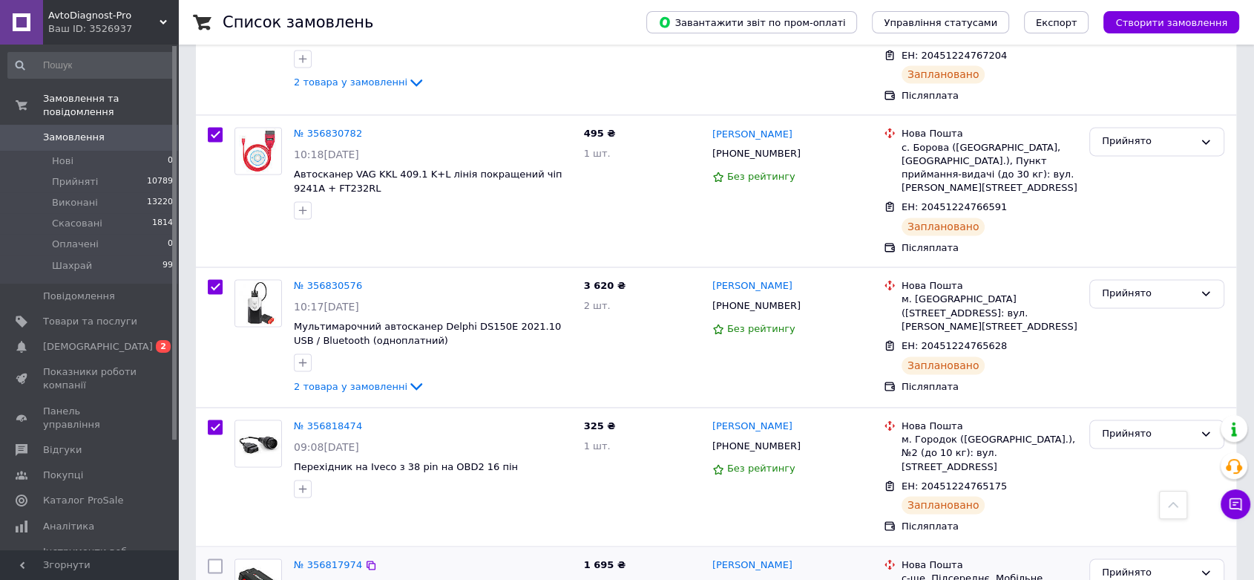
click at [214, 558] on input "checkbox" at bounding box center [215, 565] width 15 height 15
checkbox input "true"
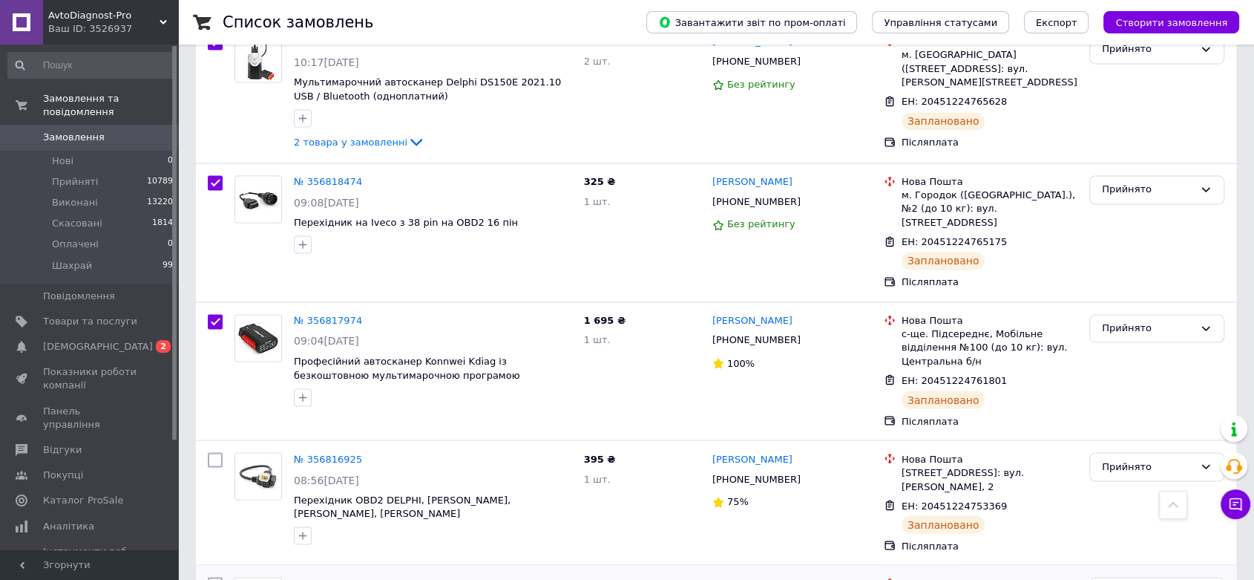
scroll to position [2474, 0]
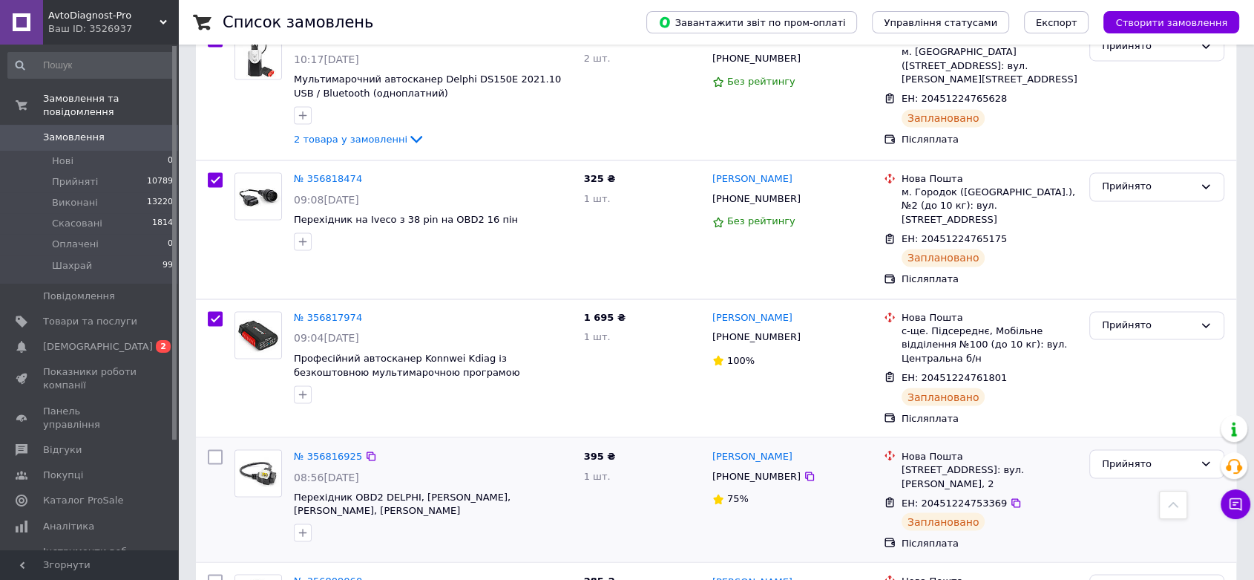
click at [214, 449] on input "checkbox" at bounding box center [215, 456] width 15 height 15
checkbox input "true"
click at [222, 574] on input "checkbox" at bounding box center [215, 581] width 15 height 15
checkbox input "true"
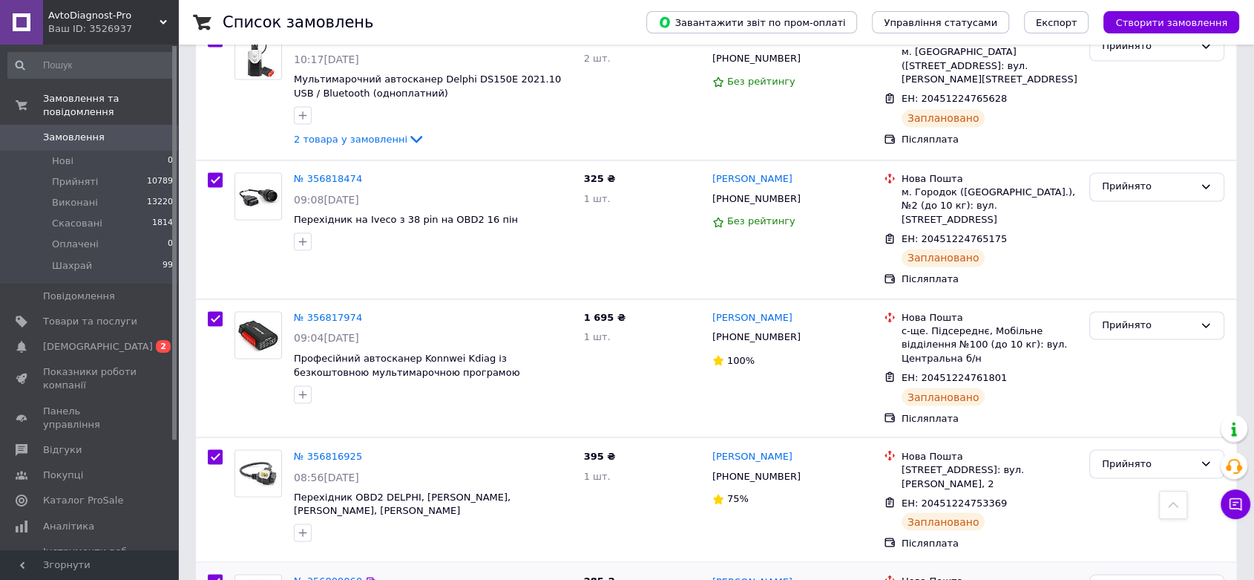
checkbox input "true"
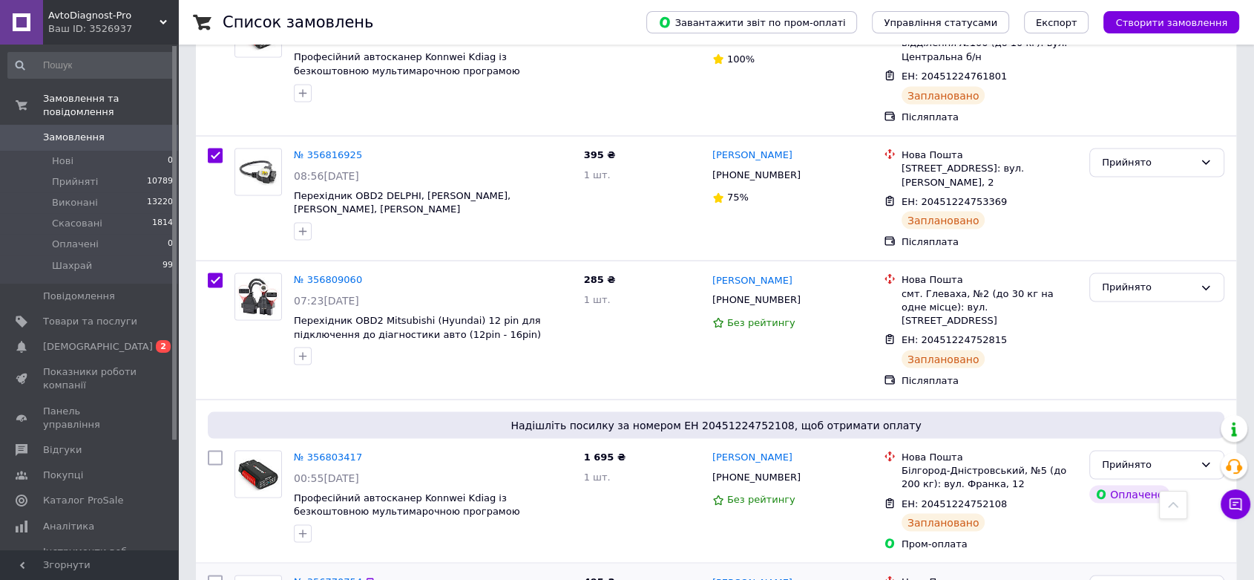
scroll to position [2803, 0]
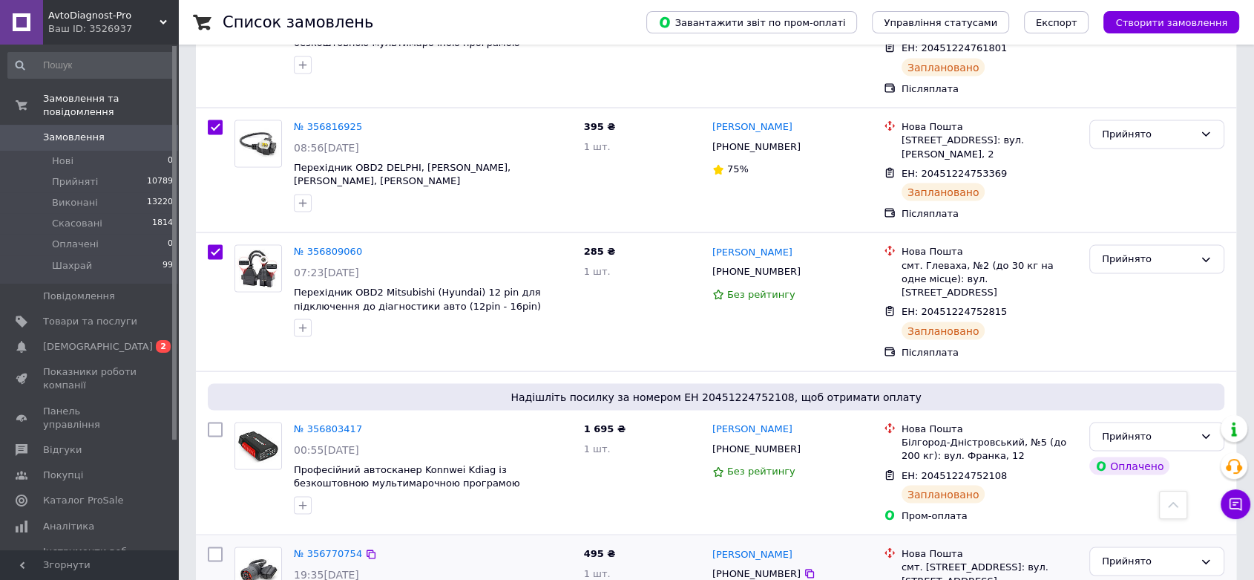
click at [215, 546] on input "checkbox" at bounding box center [215, 553] width 15 height 15
checkbox input "true"
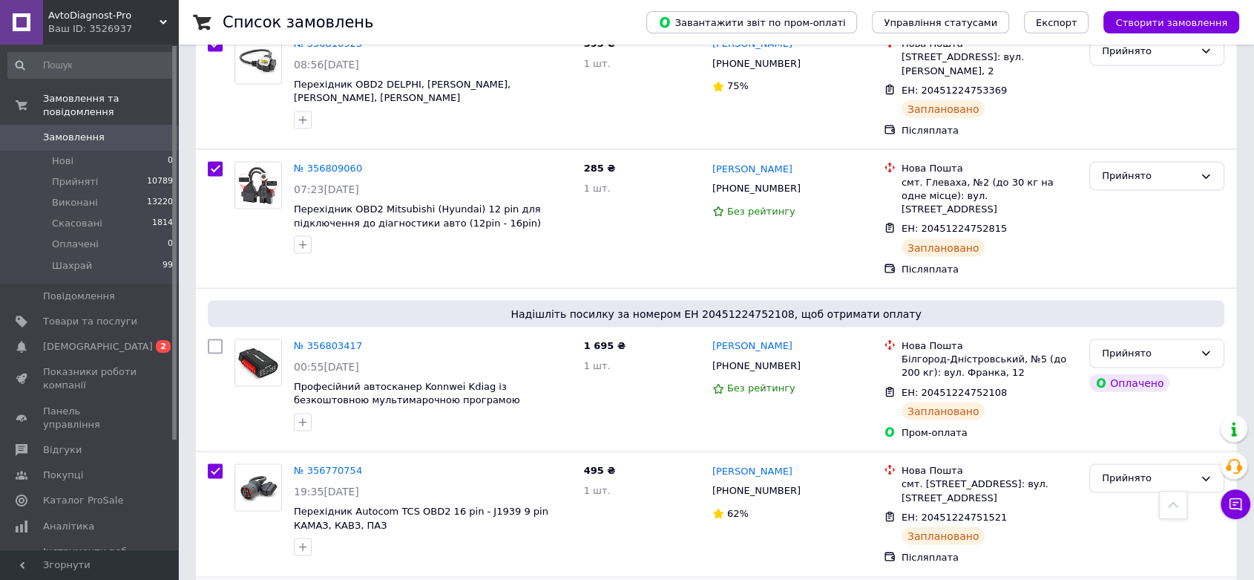
checkbox input "true"
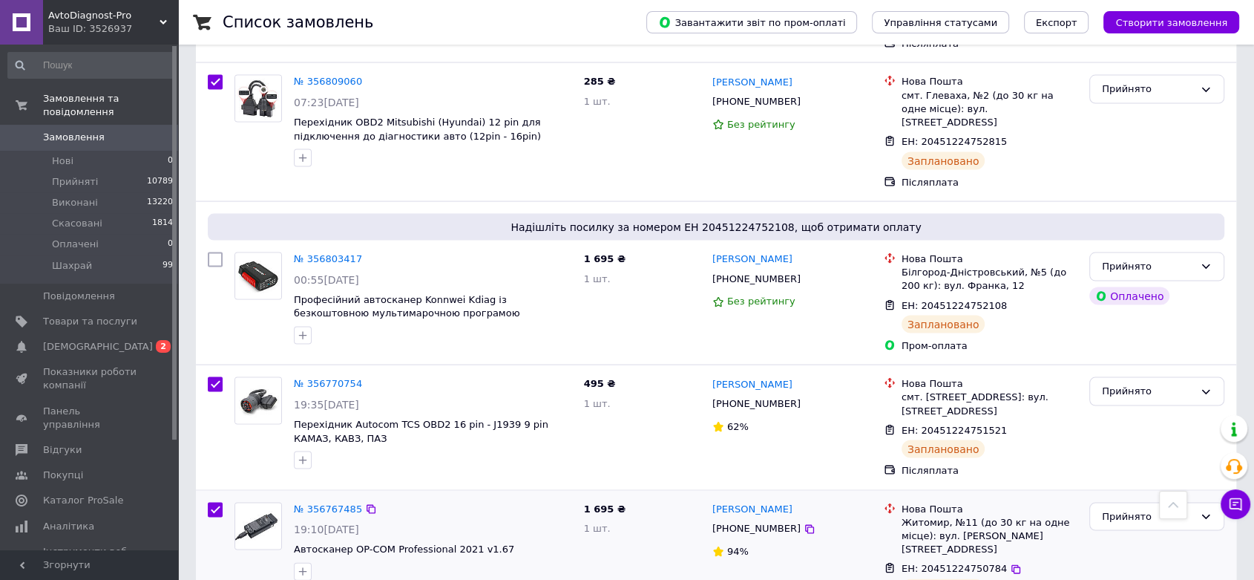
scroll to position [3051, 0]
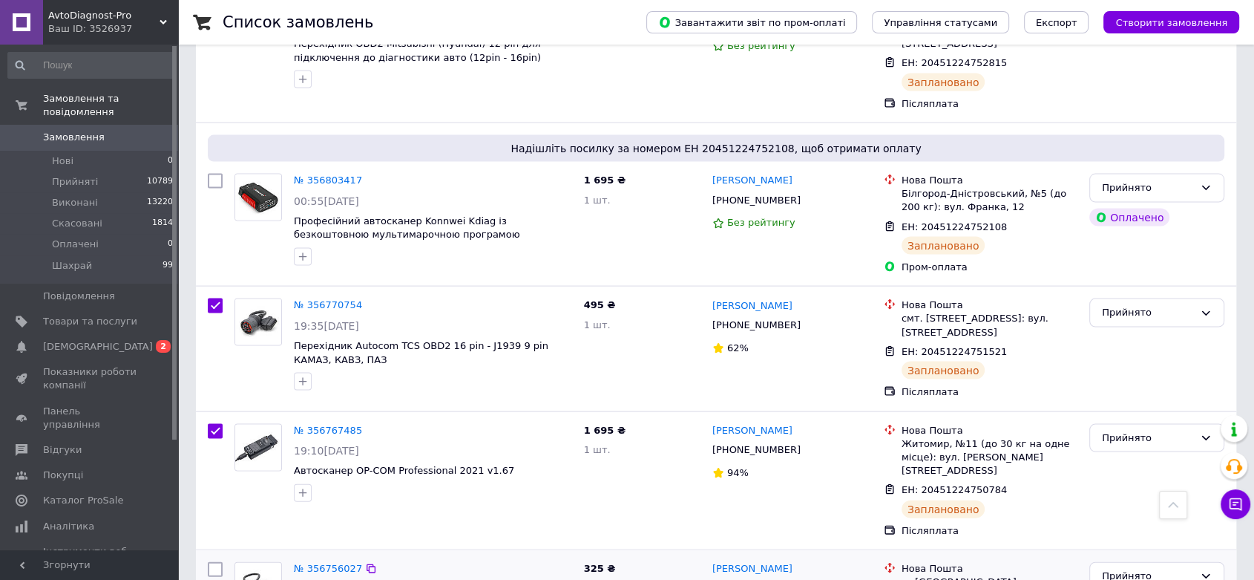
click at [215, 562] on input "checkbox" at bounding box center [215, 569] width 15 height 15
checkbox input "true"
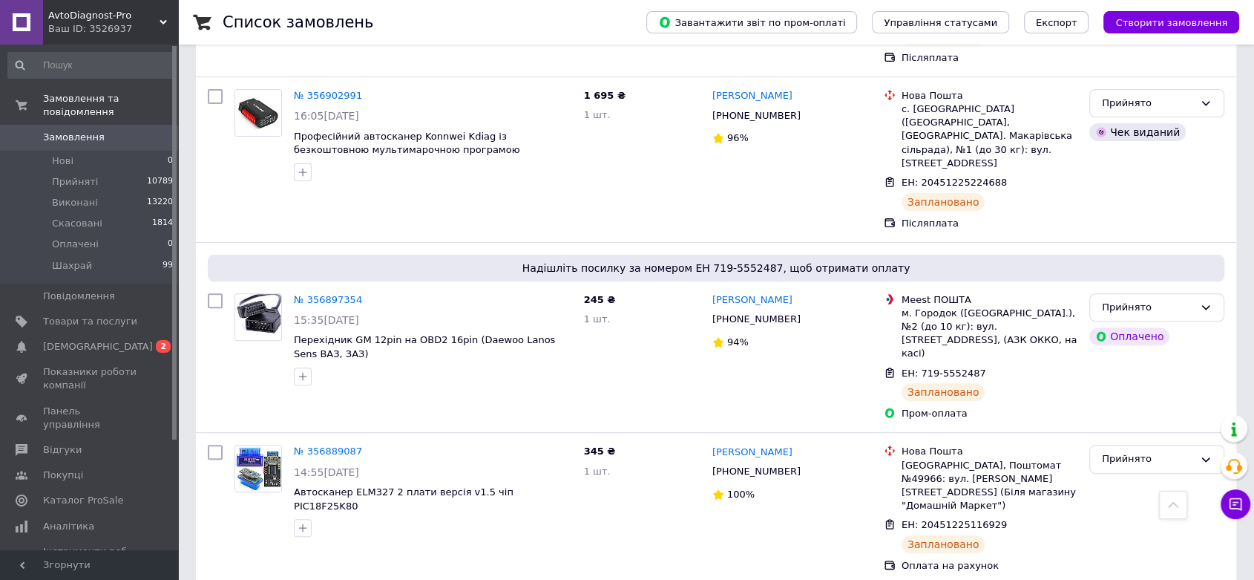
scroll to position [0, 0]
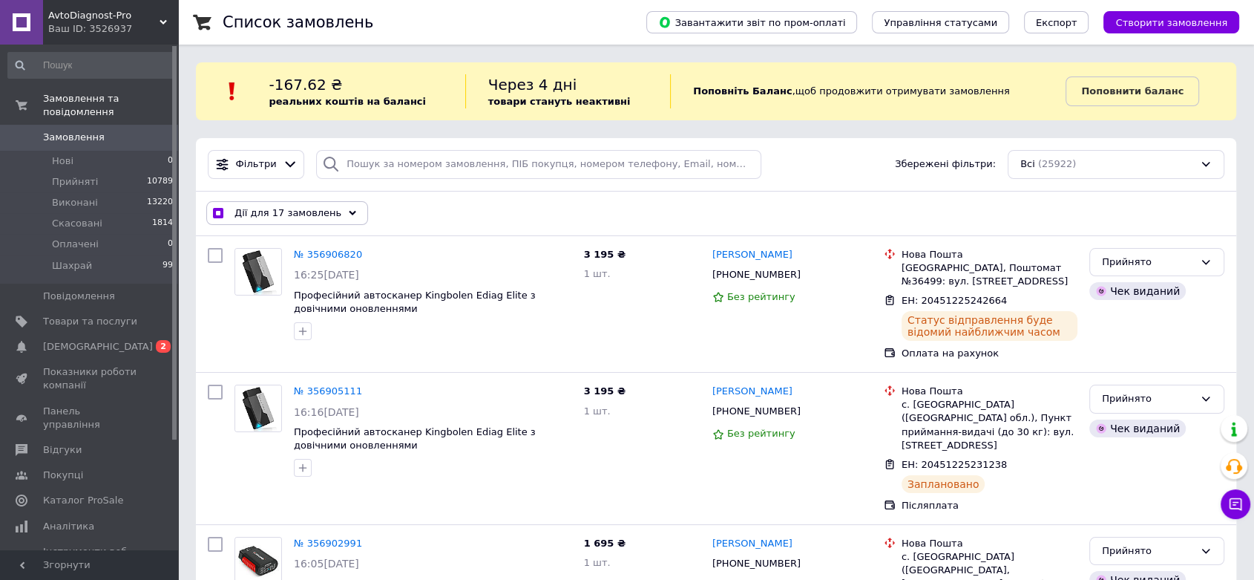
click at [263, 195] on div "Дії для 17 замовлень Вибрати все 25922 замовлень Вибрані всі 25922 замовлень Ск…" at bounding box center [716, 213] width 1035 height 39
click at [266, 213] on span "Дії для 17 замовлень" at bounding box center [288, 212] width 107 height 13
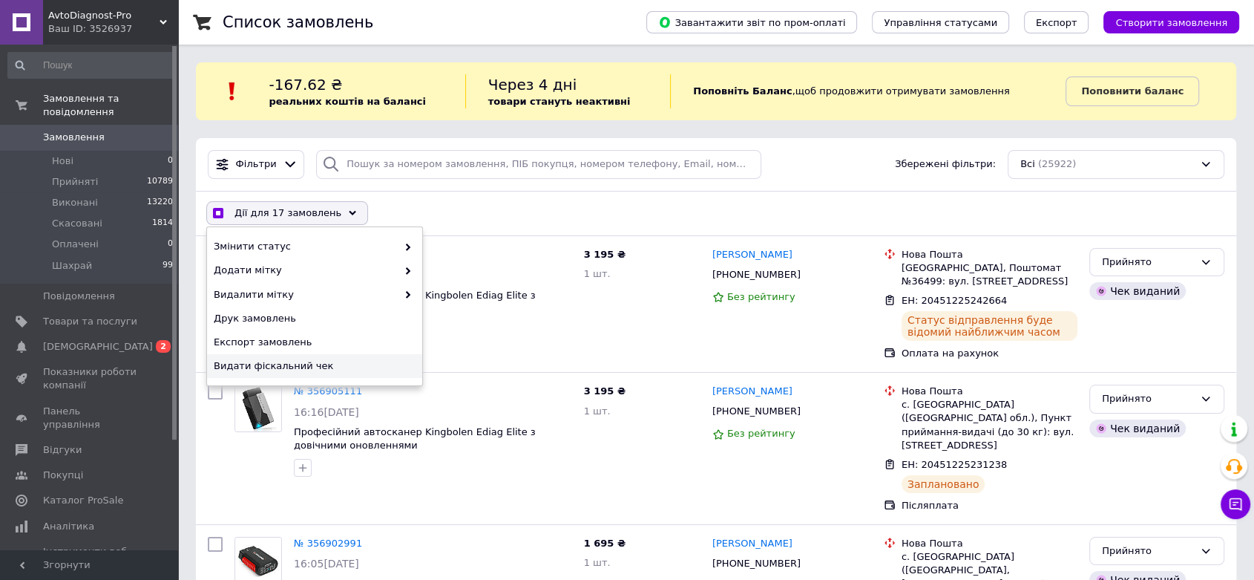
click at [266, 360] on span "Видати фіскальний чек" at bounding box center [313, 365] width 198 height 13
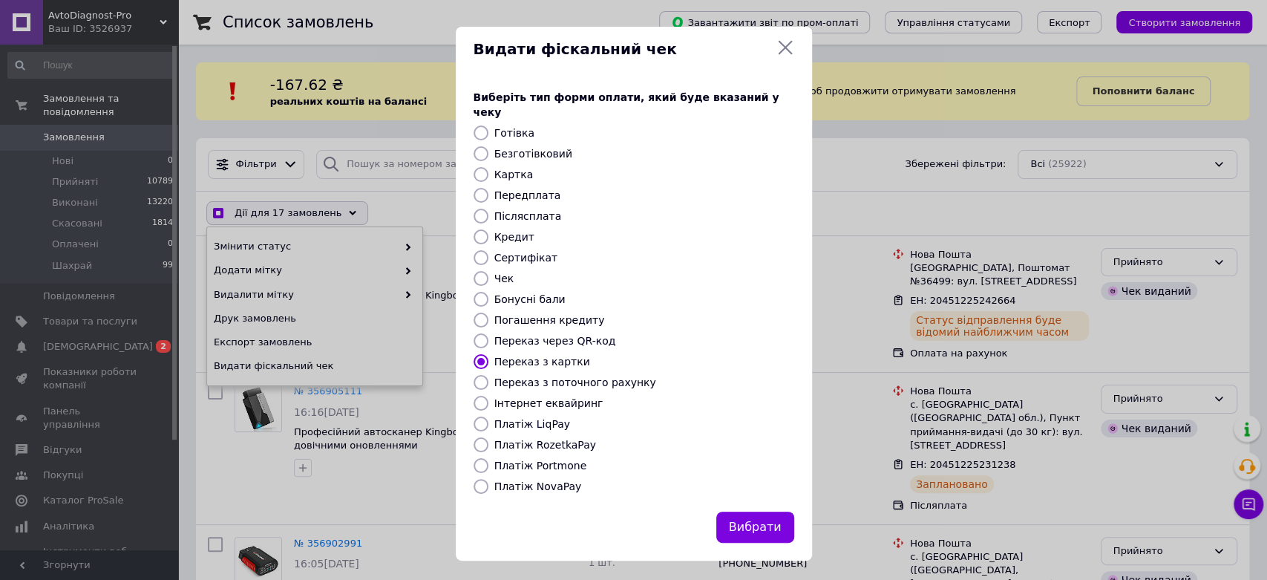
checkbox input "true"
click at [505, 480] on label "Платіж NovaPay" at bounding box center [538, 486] width 88 height 12
click at [488, 479] on input "Платіж NovaPay" at bounding box center [480, 486] width 15 height 15
radio input "true"
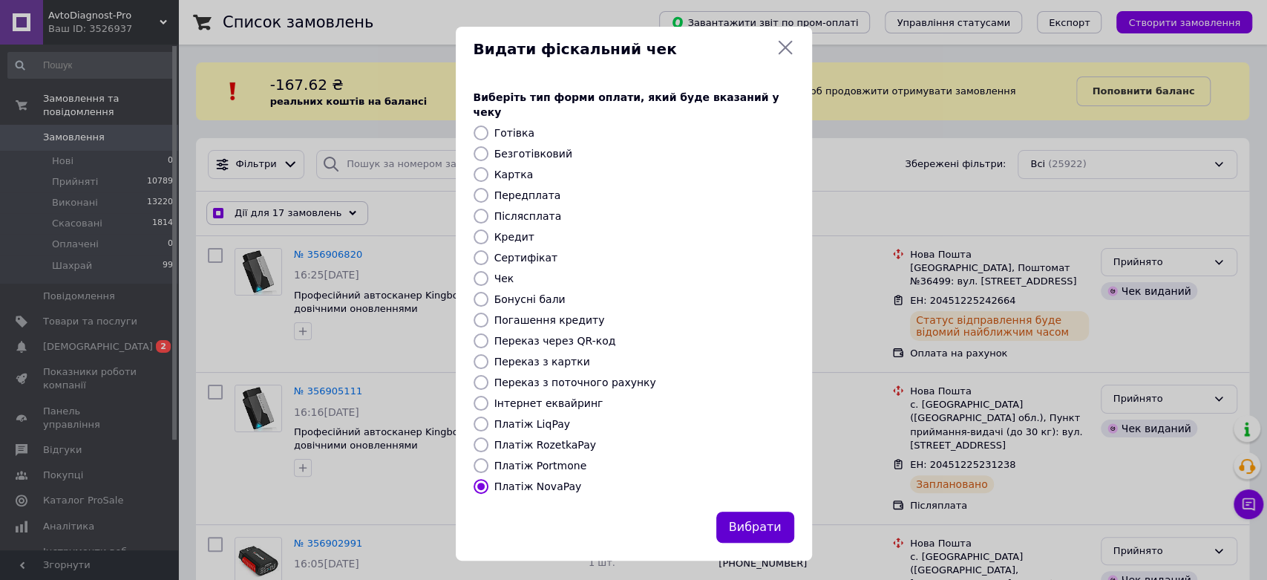
click at [732, 514] on button "Вибрати" at bounding box center [755, 527] width 78 height 32
checkbox input "true"
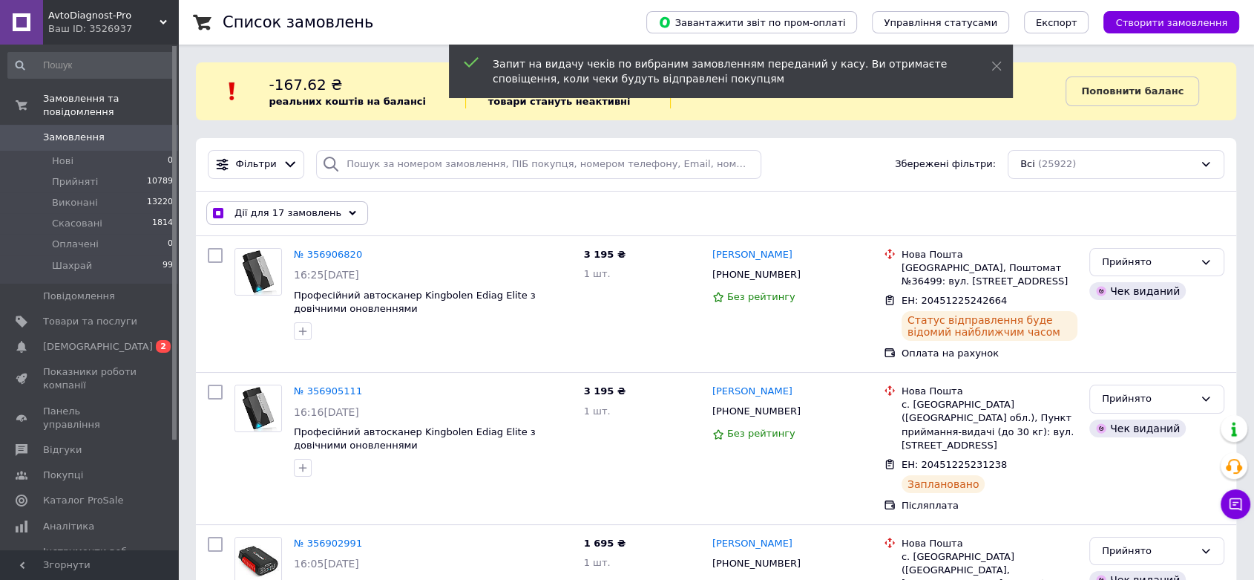
click at [220, 212] on input "checkbox" at bounding box center [218, 214] width 10 height 10
checkbox input "false"
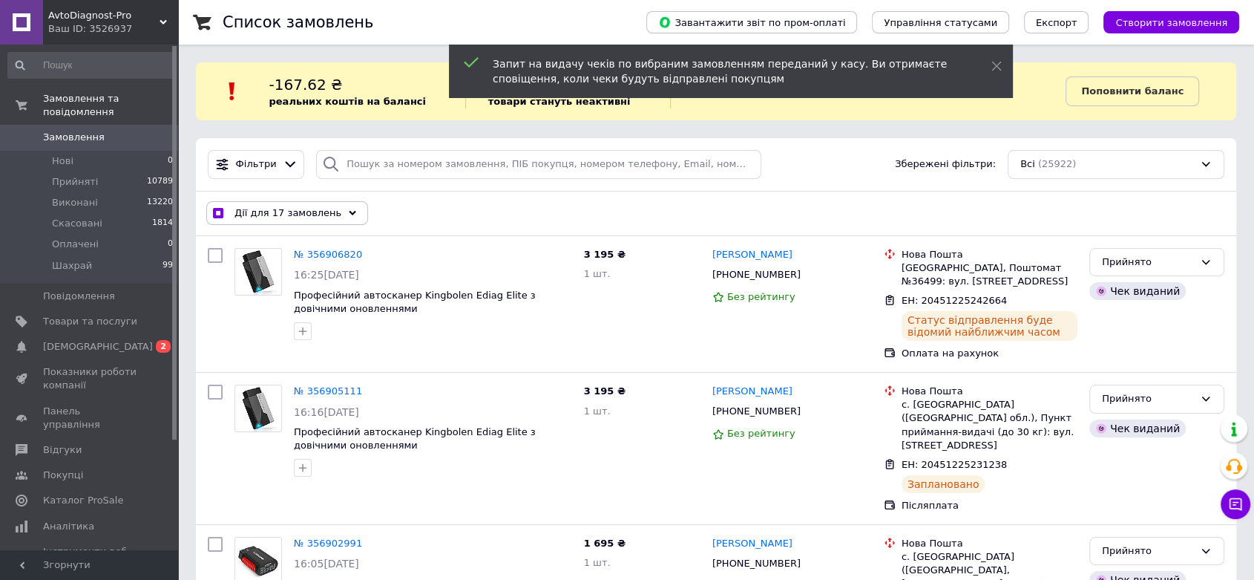
checkbox input "false"
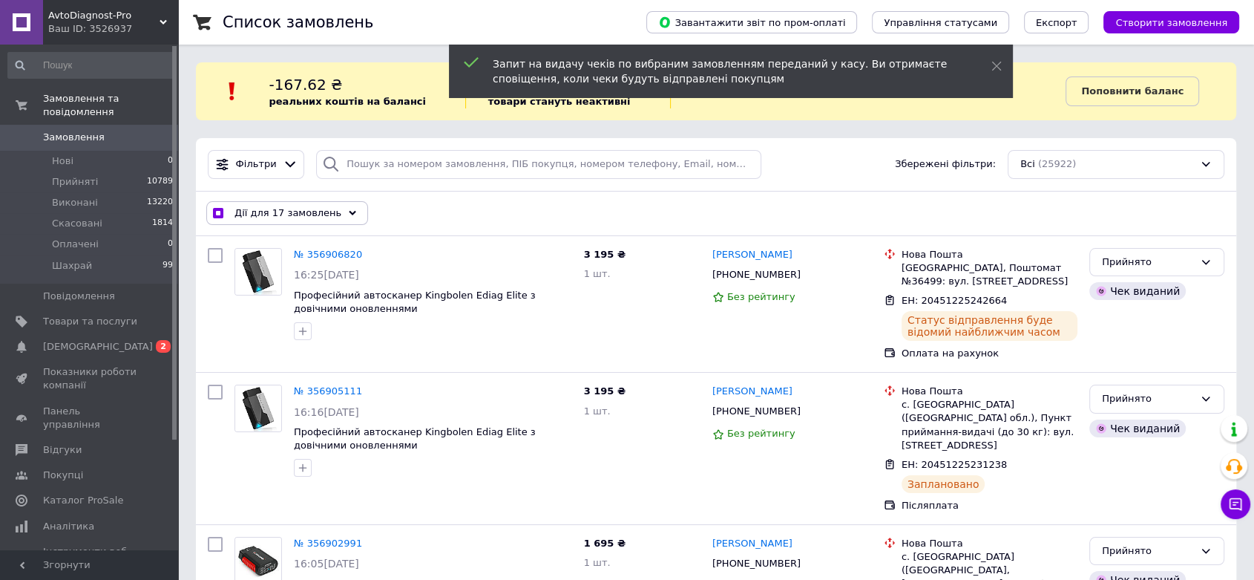
checkbox input "false"
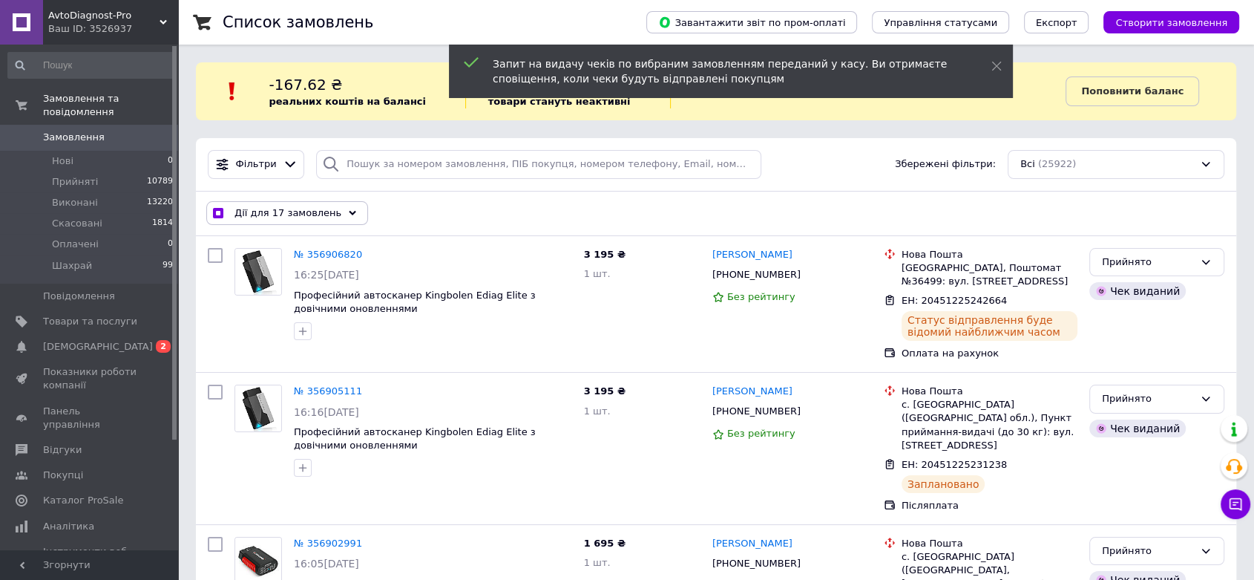
checkbox input "false"
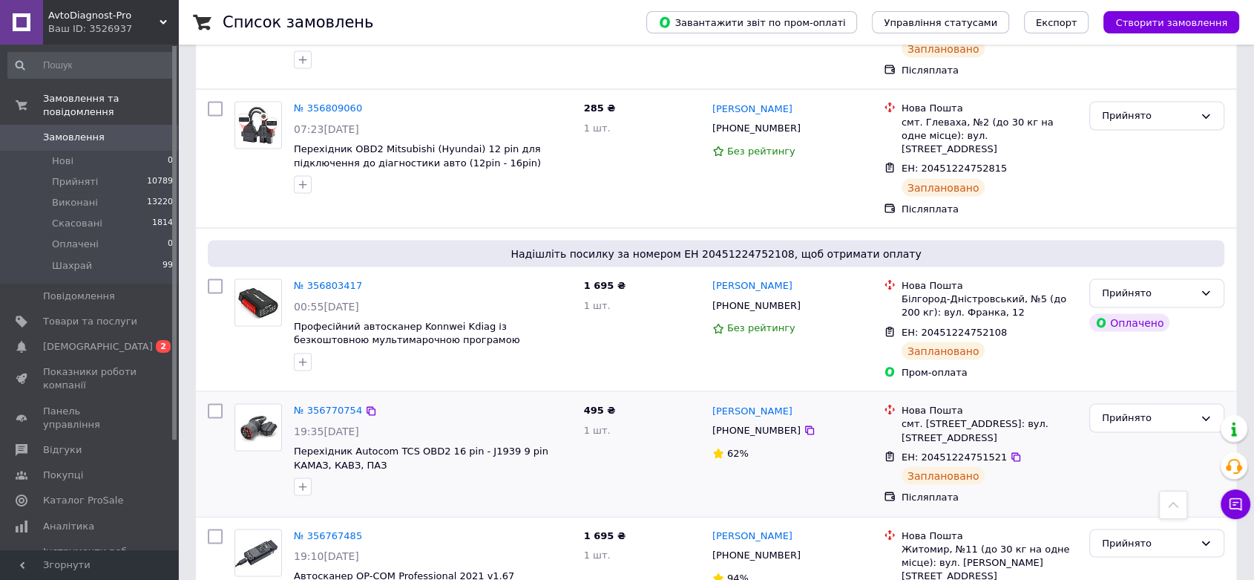
scroll to position [2721, 0]
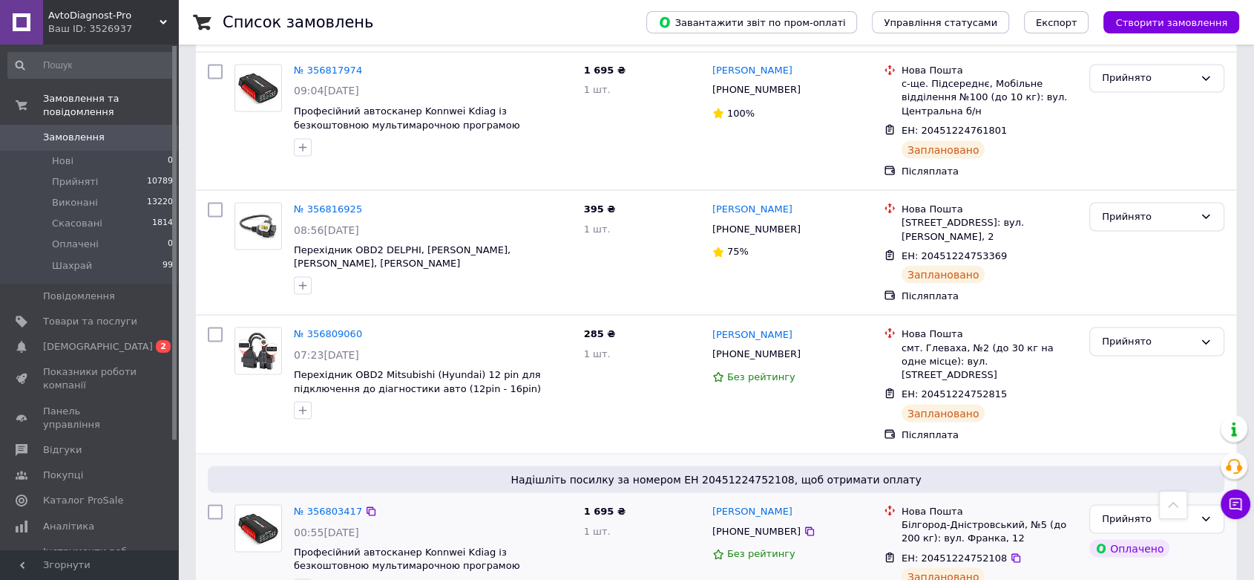
click at [215, 504] on input "checkbox" at bounding box center [215, 511] width 15 height 15
checkbox input "true"
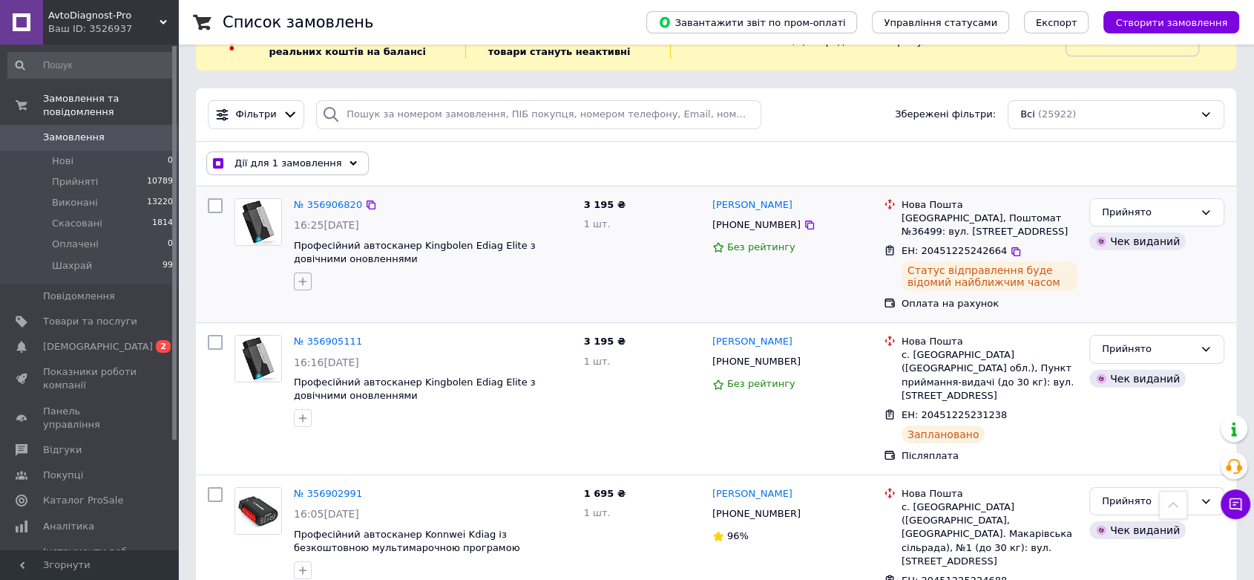
scroll to position [0, 0]
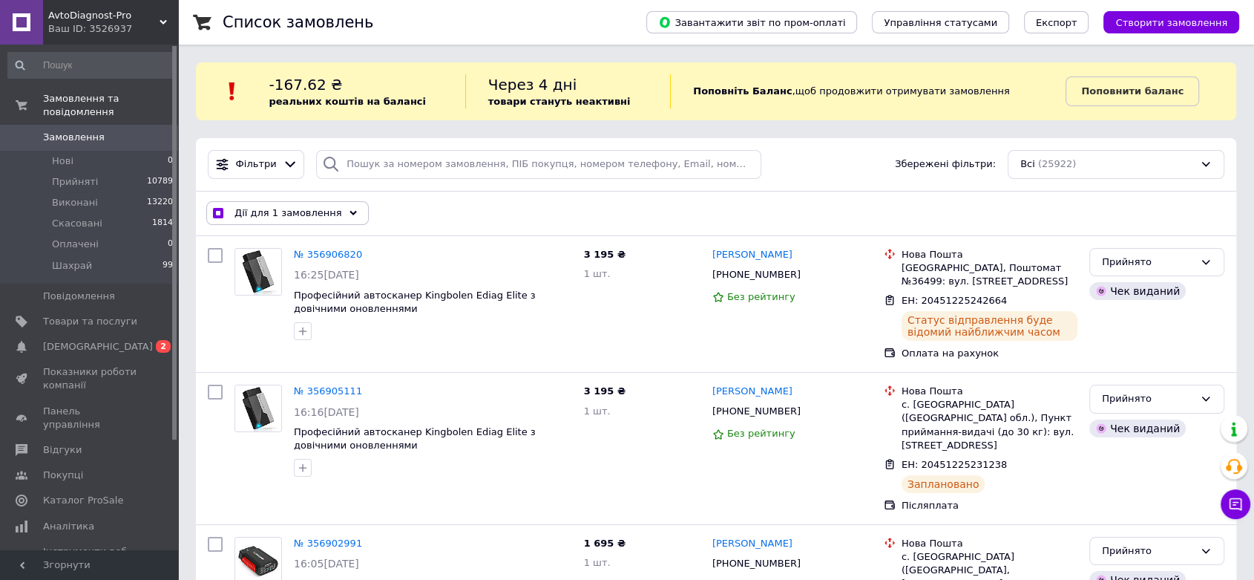
click at [281, 210] on span "Дії для 1 замовлення" at bounding box center [289, 212] width 108 height 13
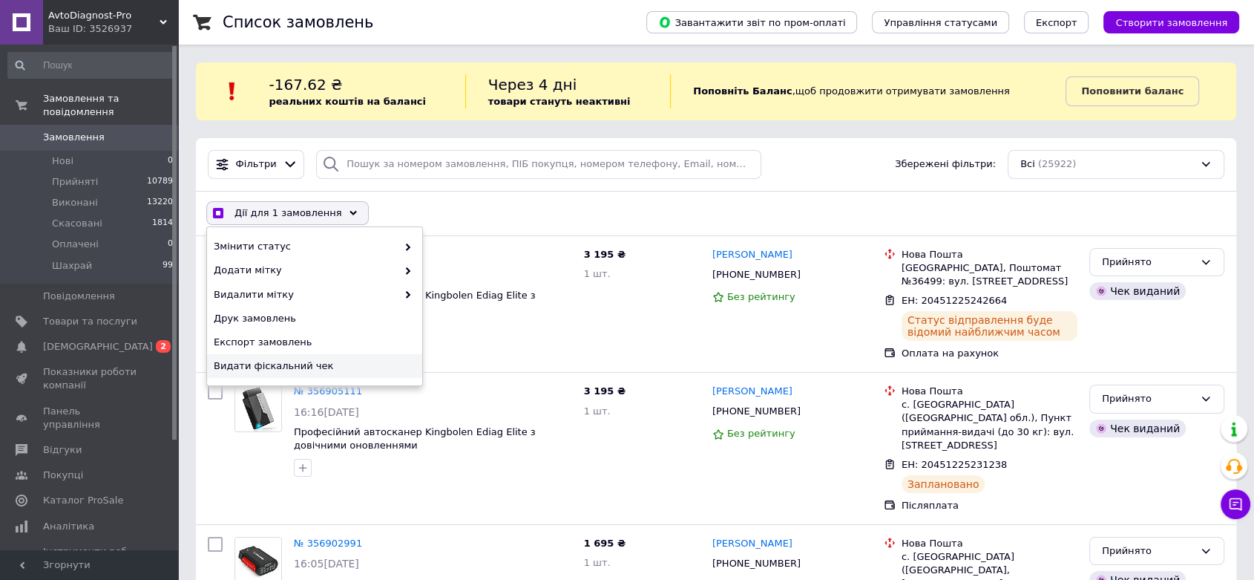
click at [269, 356] on div "Видати фіскальний чек" at bounding box center [314, 366] width 215 height 24
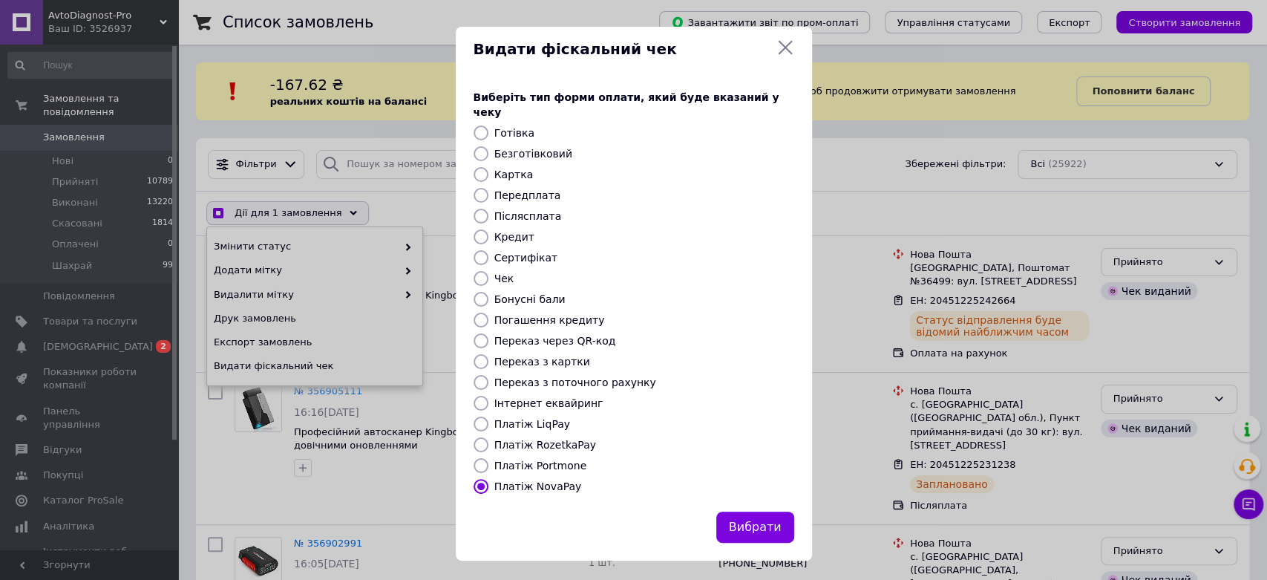
checkbox input "true"
click at [531, 439] on label "Платіж RozetkaPay" at bounding box center [545, 445] width 102 height 12
click at [488, 437] on input "Платіж RozetkaPay" at bounding box center [480, 444] width 15 height 15
radio input "true"
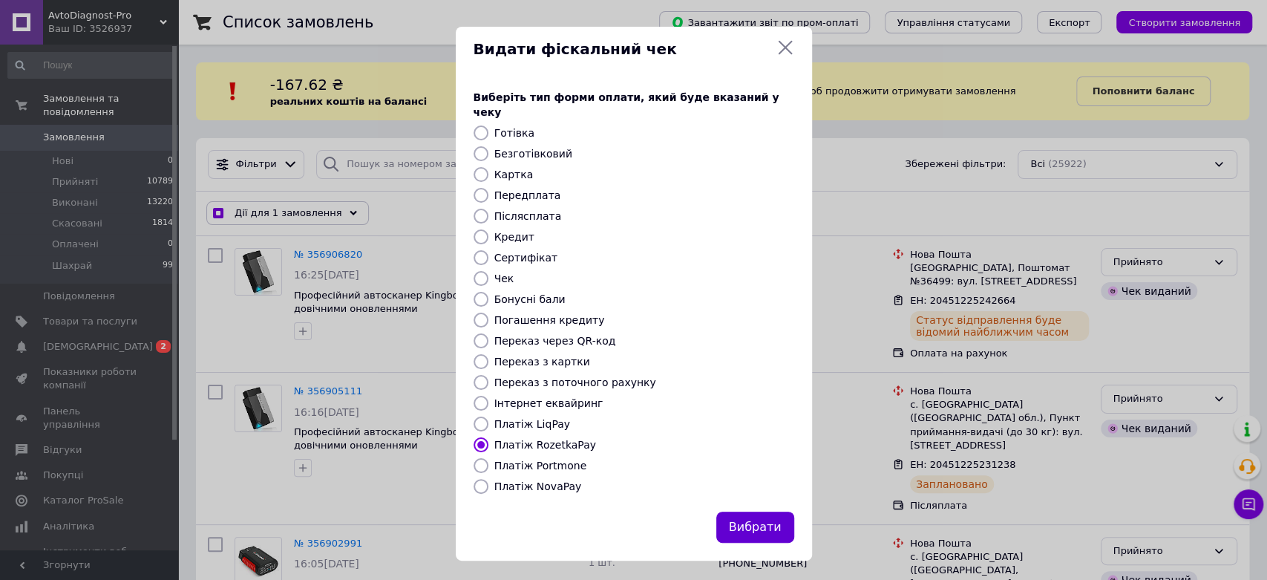
click at [773, 515] on button "Вибрати" at bounding box center [755, 527] width 78 height 32
checkbox input "true"
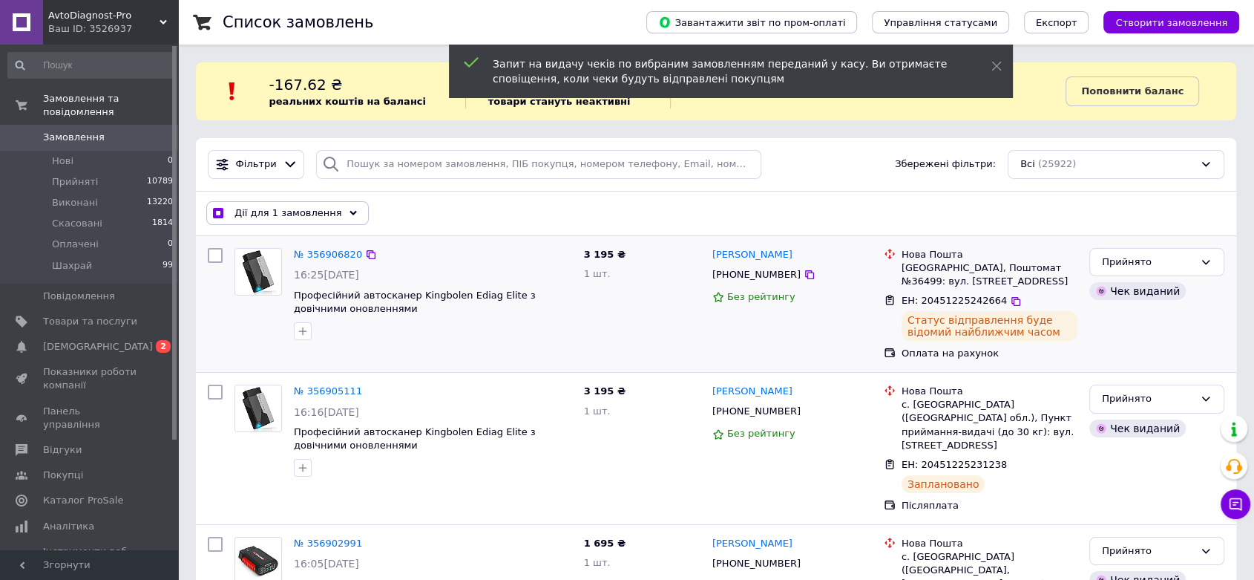
drag, startPoint x: 219, startPoint y: 212, endPoint x: 198, endPoint y: 249, distance: 42.5
click at [220, 214] on input "checkbox" at bounding box center [218, 214] width 10 height 10
checkbox input "false"
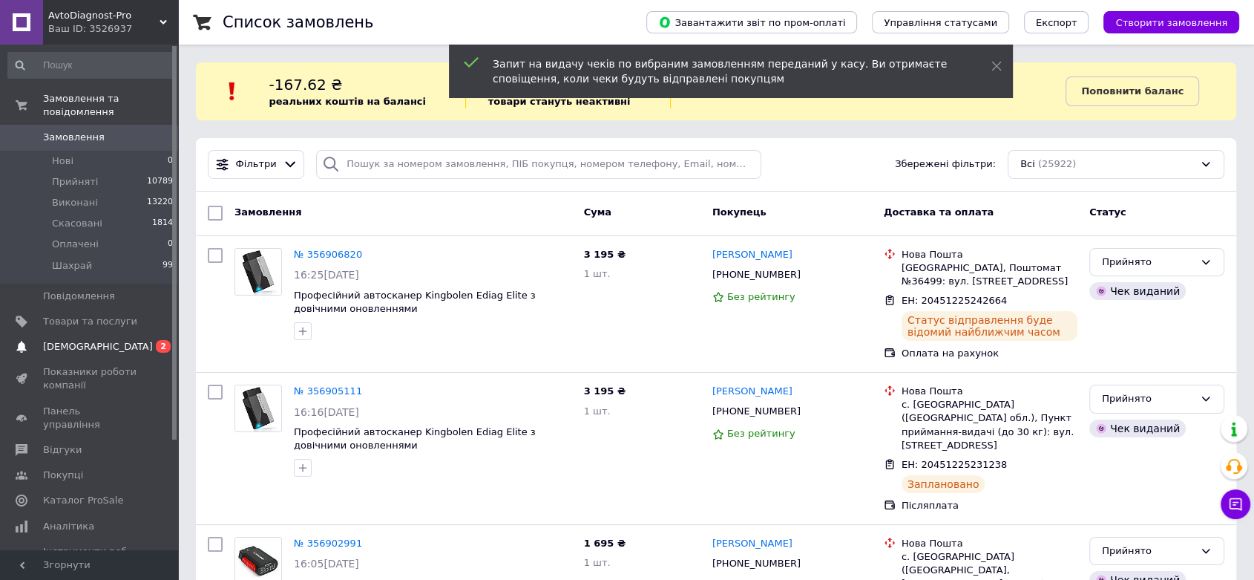
click at [89, 340] on span "[DEMOGRAPHIC_DATA]" at bounding box center [98, 346] width 110 height 13
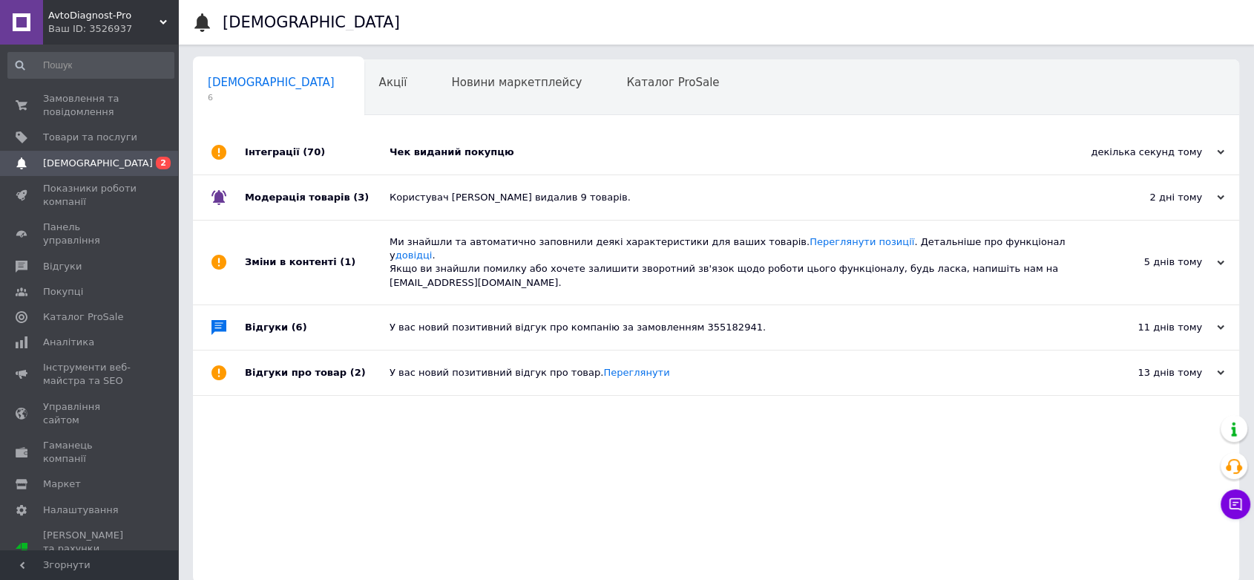
click at [426, 151] on div "Чек виданий покупцю" at bounding box center [733, 151] width 686 height 13
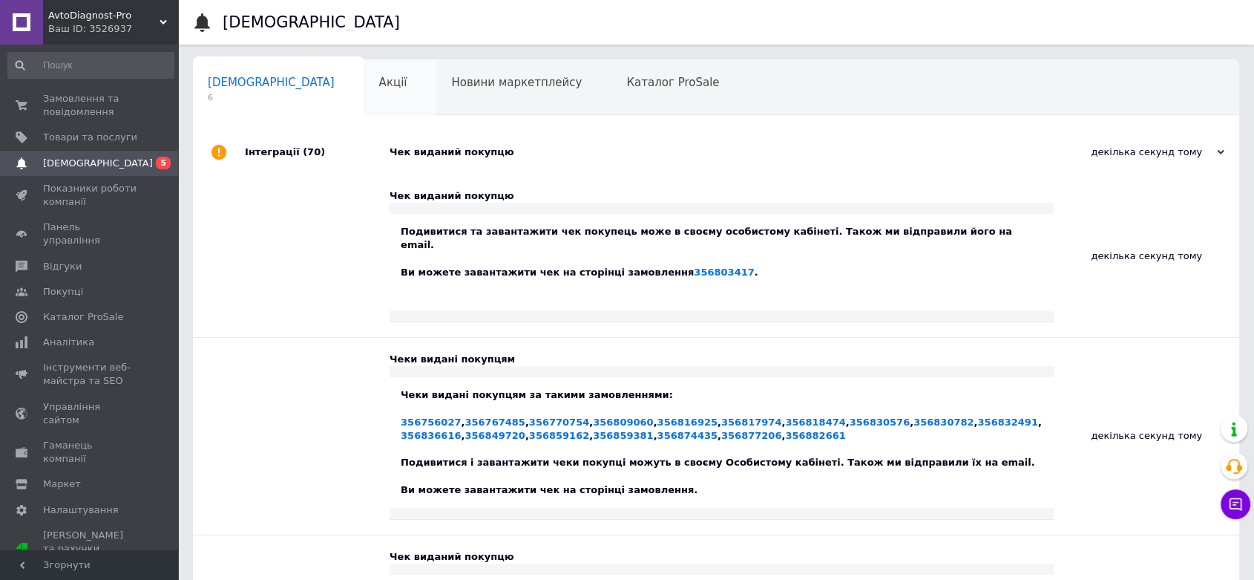
click at [364, 81] on div "Акції 0" at bounding box center [400, 88] width 73 height 56
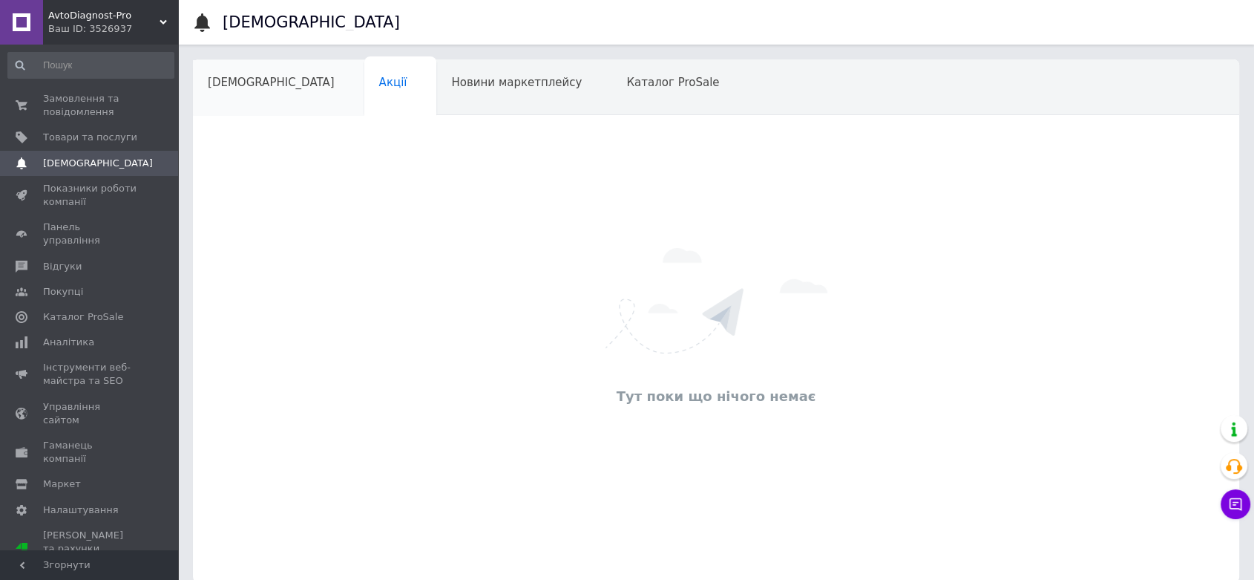
click at [240, 93] on div "[DEMOGRAPHIC_DATA]" at bounding box center [278, 88] width 171 height 56
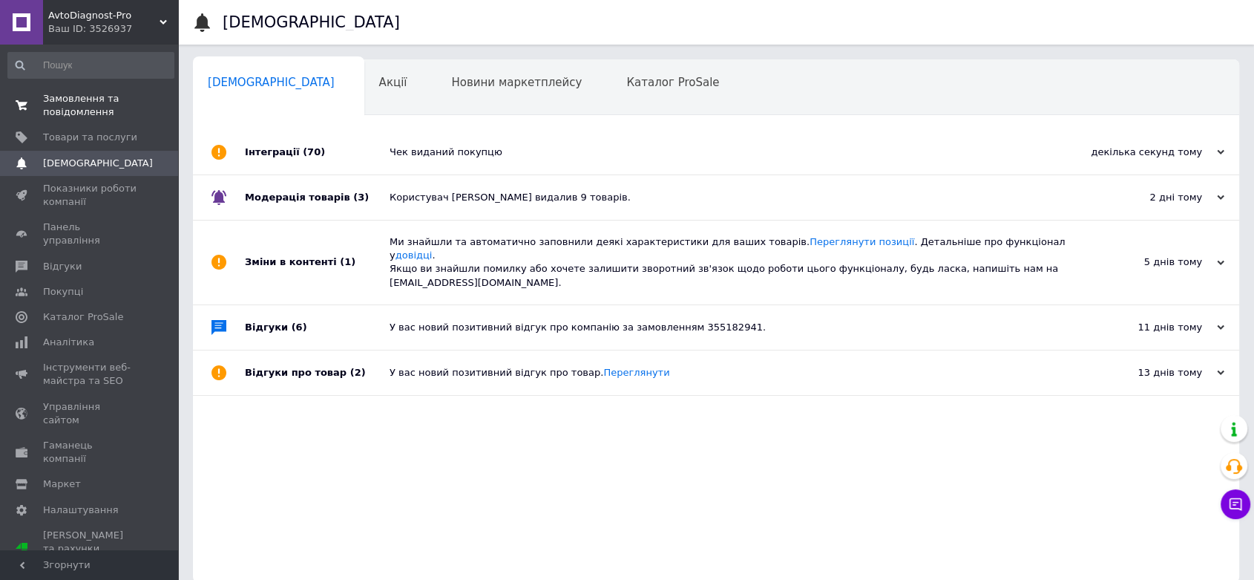
click at [53, 106] on span "Замовлення та повідомлення" at bounding box center [90, 105] width 94 height 27
